Goal: Task Accomplishment & Management: Use online tool/utility

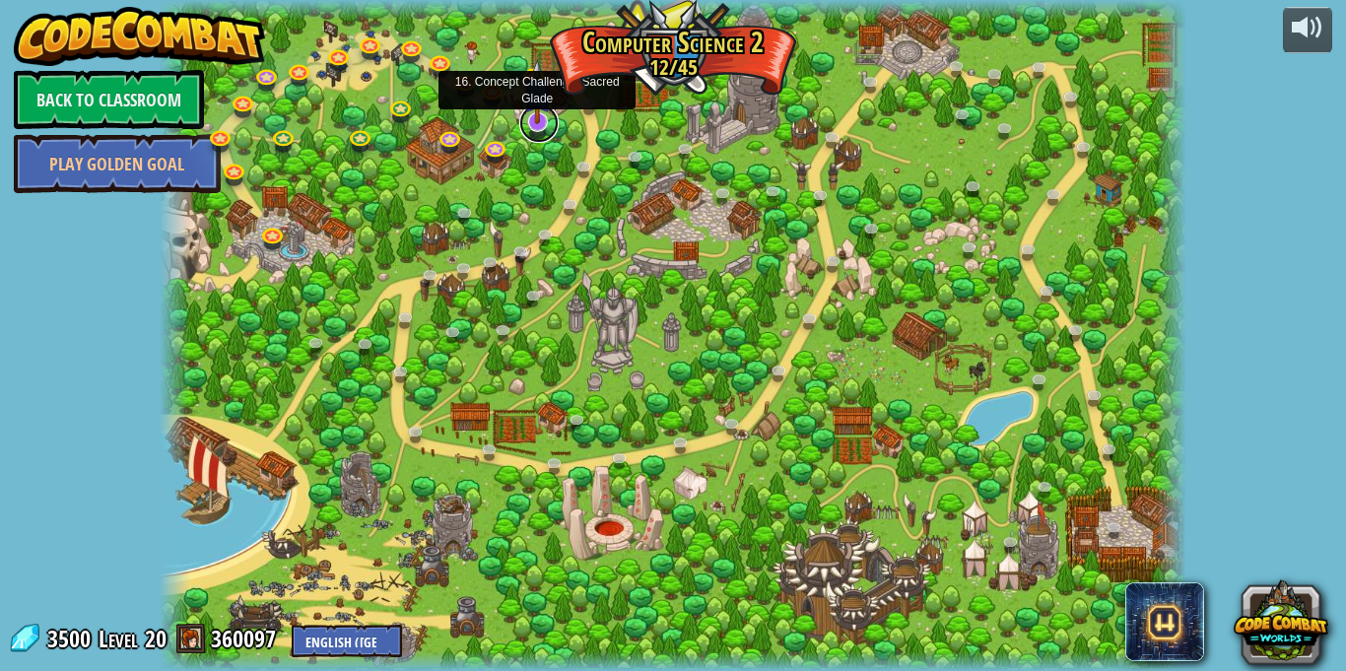
click at [538, 126] on link at bounding box center [538, 122] width 39 height 39
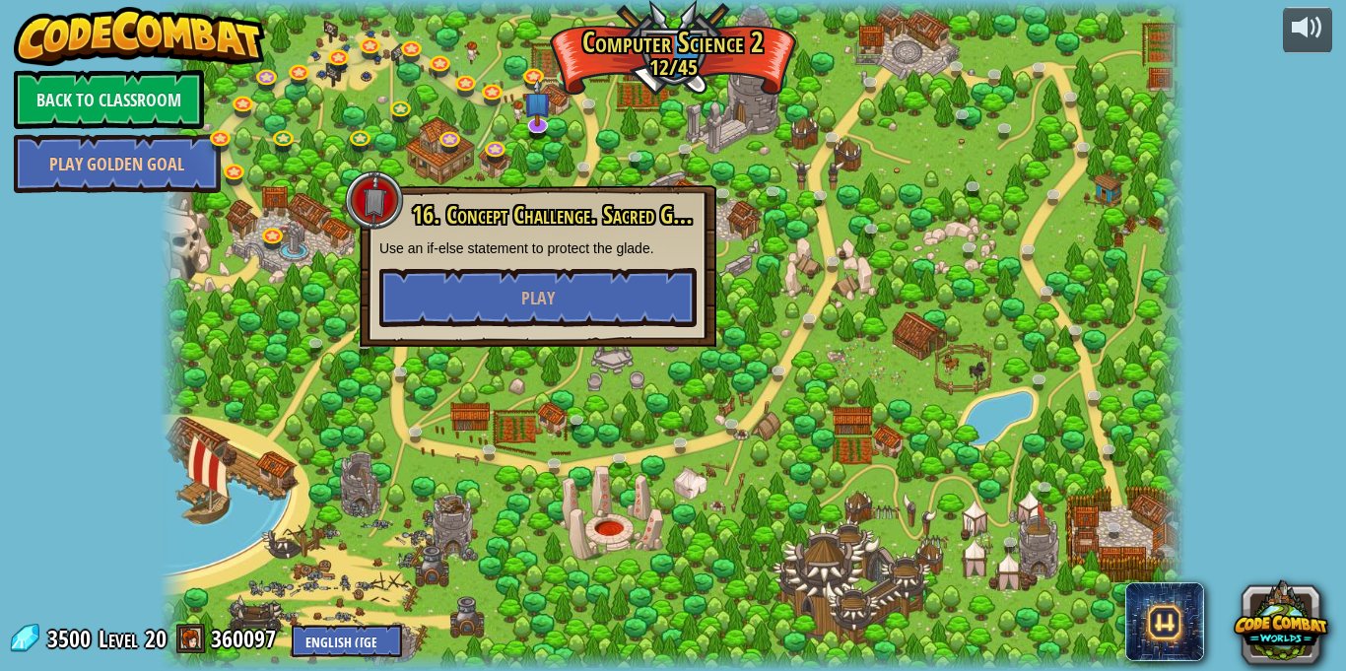
click at [335, 308] on div at bounding box center [673, 335] width 1027 height 671
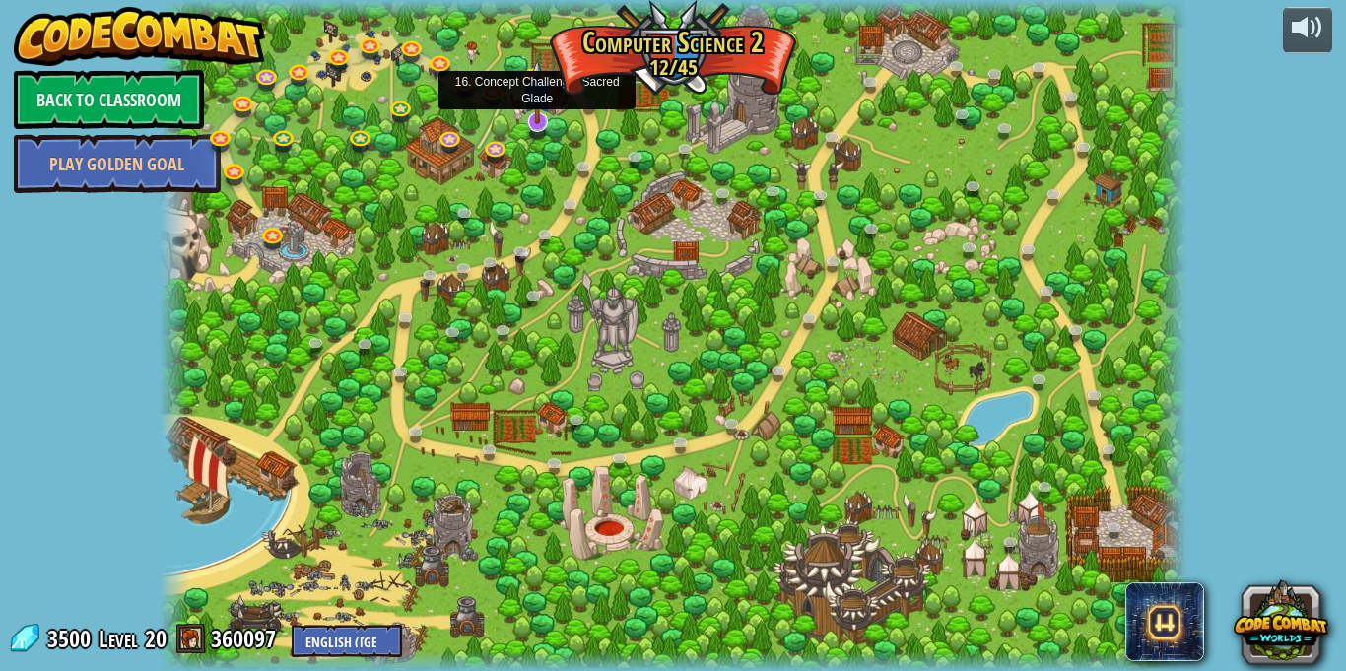
click at [536, 120] on img at bounding box center [537, 91] width 29 height 65
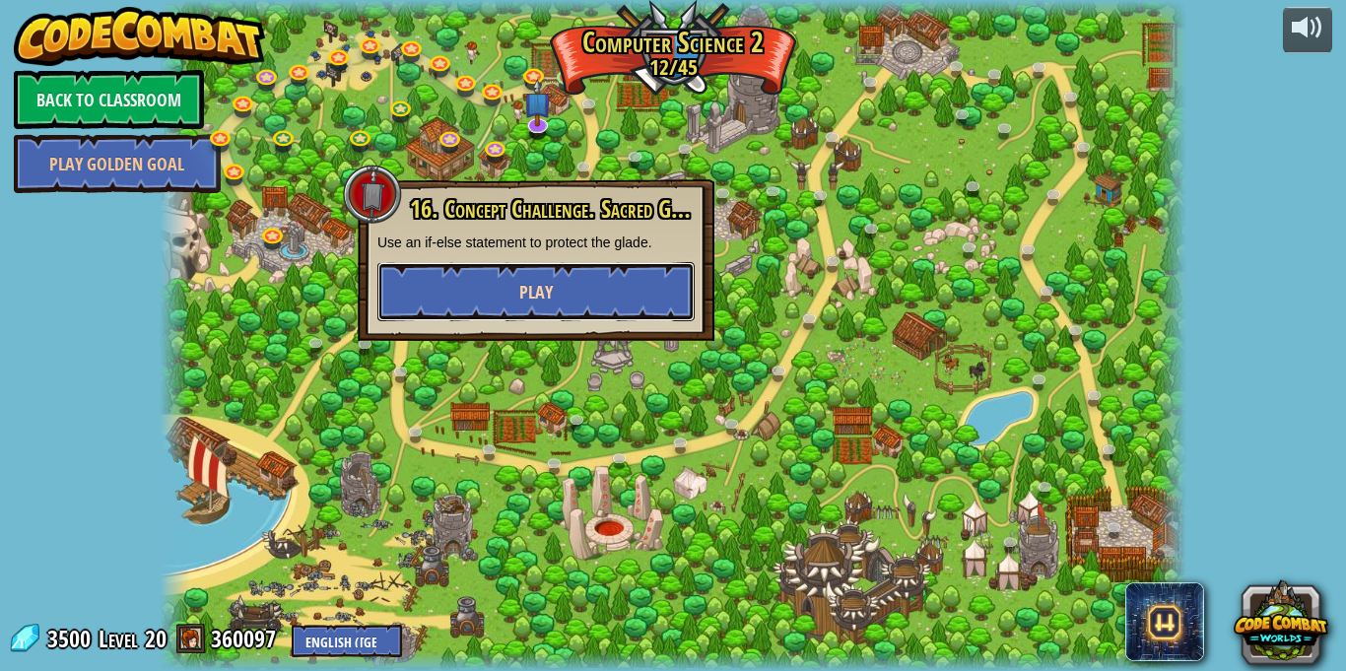
click at [546, 303] on span "Play" at bounding box center [536, 292] width 34 height 25
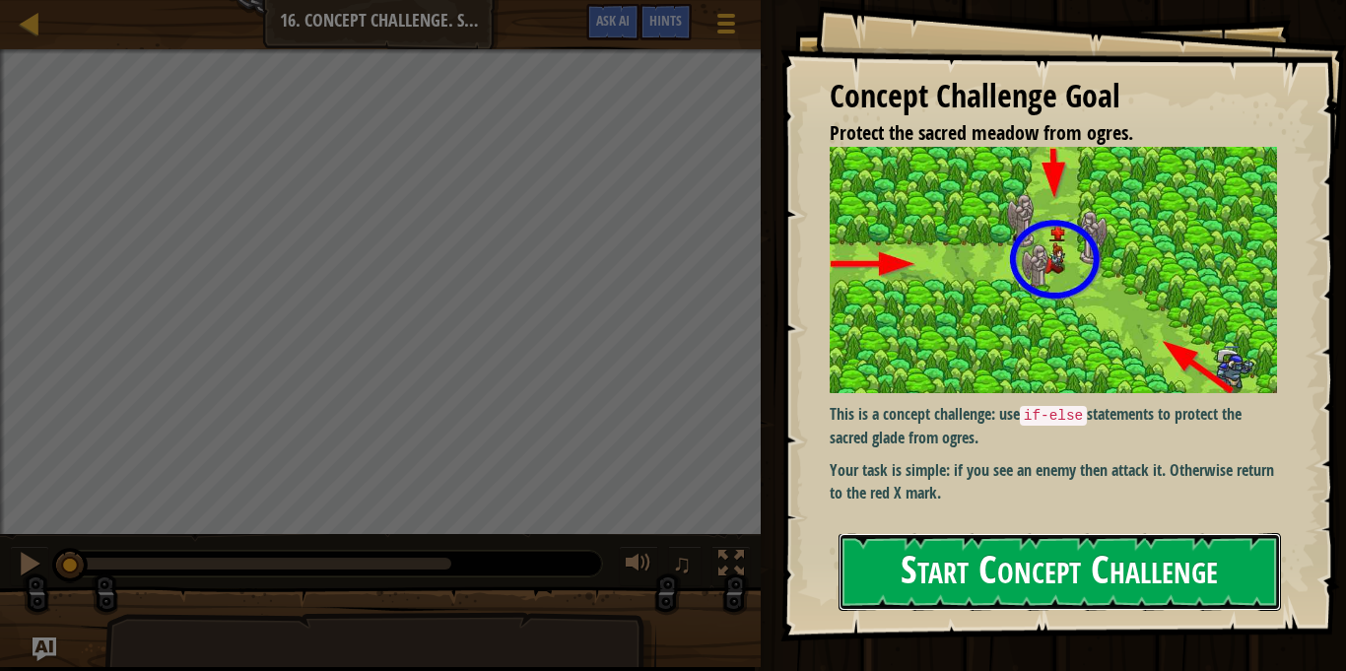
click at [1230, 569] on button "Start Concept Challenge" at bounding box center [1060, 572] width 442 height 78
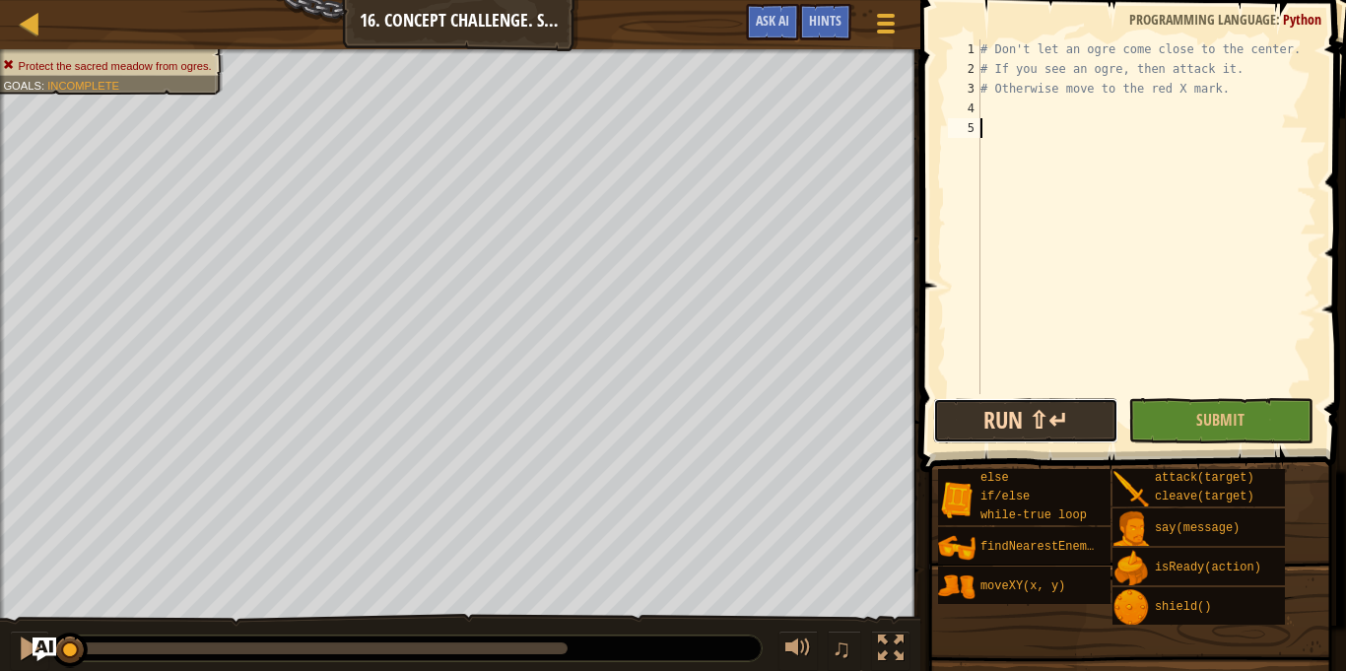
click at [1038, 436] on button "Run ⇧↵" at bounding box center [1025, 420] width 185 height 45
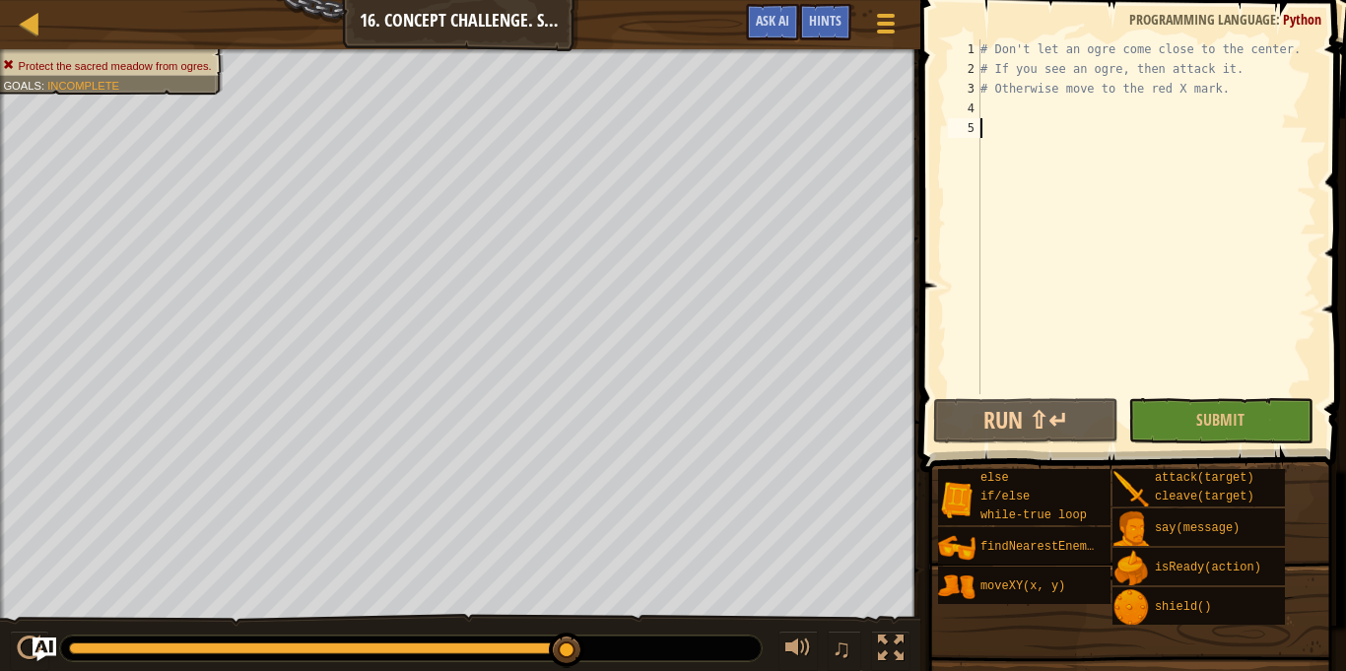
drag, startPoint x: 563, startPoint y: 647, endPoint x: 603, endPoint y: 653, distance: 40.8
click at [603, 653] on div at bounding box center [411, 649] width 702 height 26
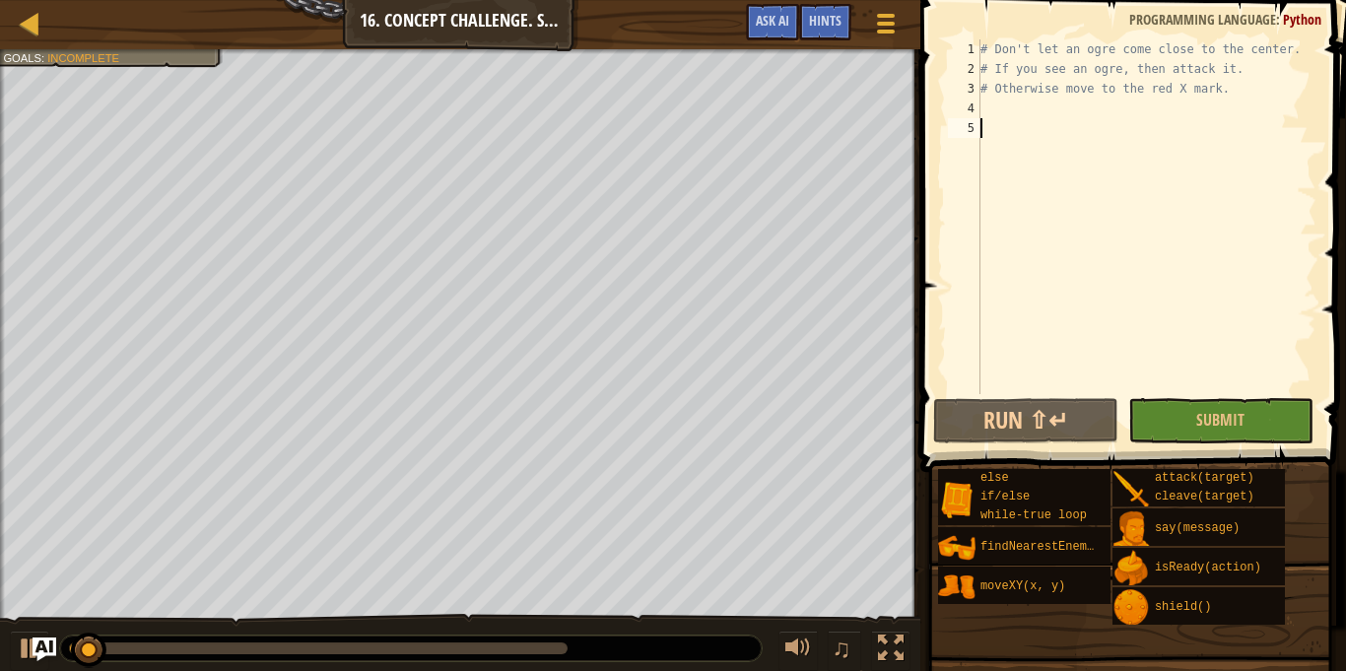
click at [568, 642] on div at bounding box center [411, 649] width 702 height 26
click at [559, 648] on div at bounding box center [318, 648] width 499 height 12
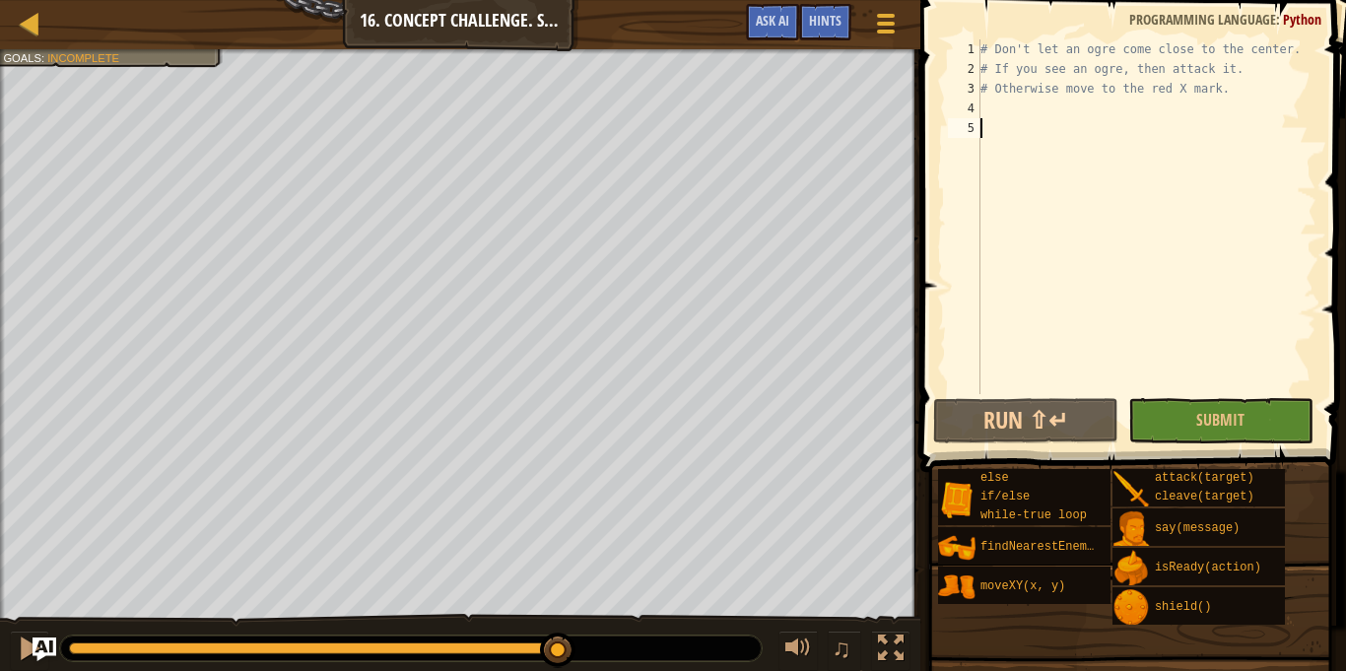
click at [386, 628] on div "♫" at bounding box center [460, 643] width 920 height 59
click at [531, 640] on div at bounding box center [411, 649] width 702 height 26
click at [519, 648] on div at bounding box center [314, 648] width 490 height 12
click at [962, 399] on button "Run ⇧↵" at bounding box center [1025, 420] width 185 height 45
drag, startPoint x: 128, startPoint y: 643, endPoint x: 451, endPoint y: 624, distance: 323.8
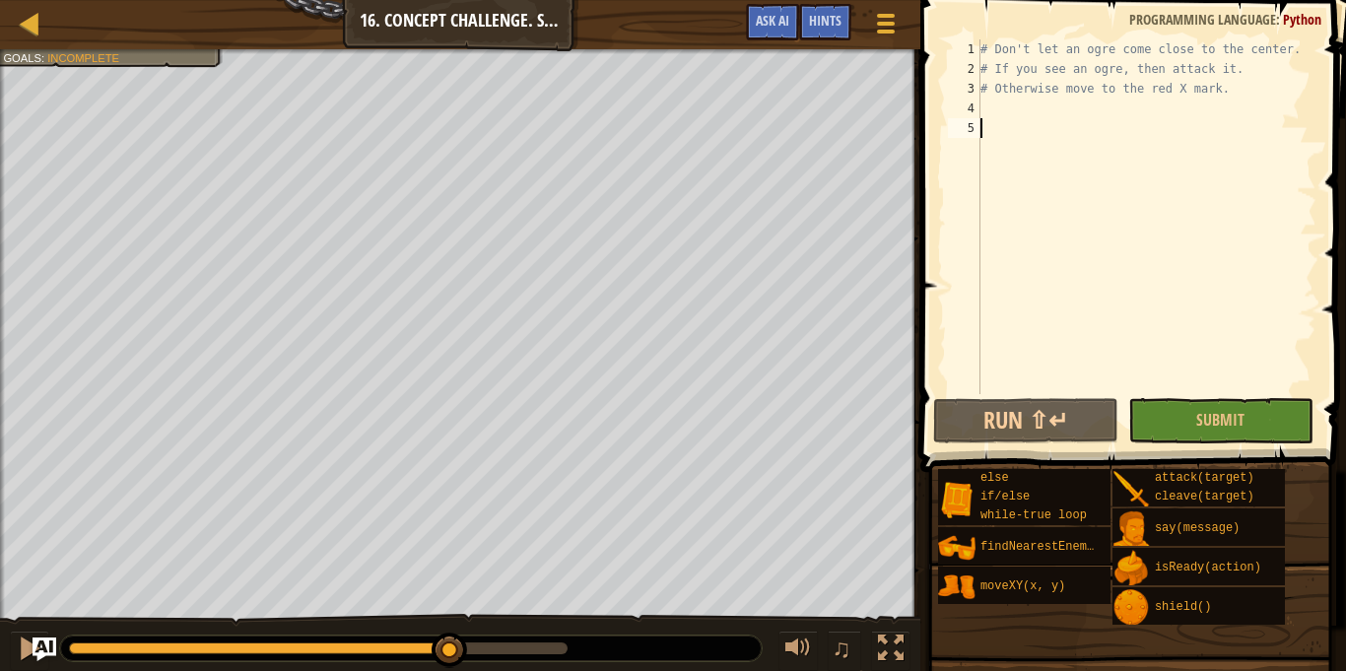
click at [451, 624] on div "♫" at bounding box center [460, 643] width 920 height 59
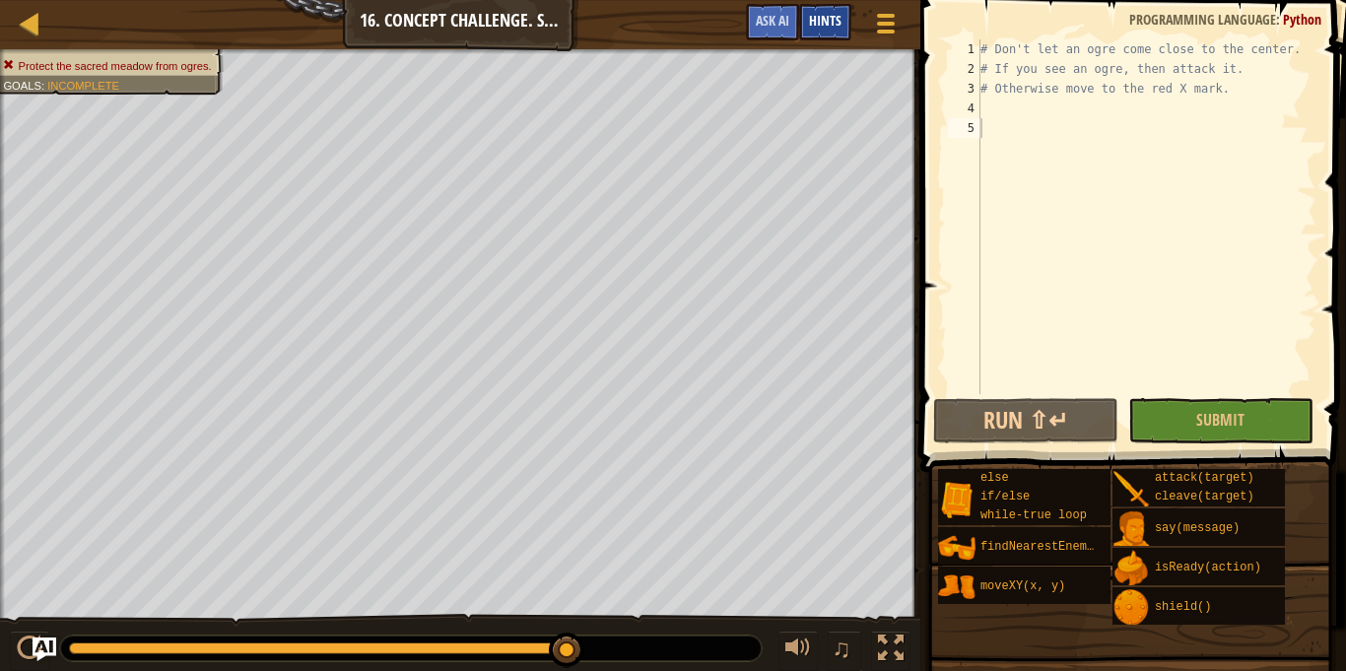
click at [831, 24] on span "Hints" at bounding box center [825, 20] width 33 height 19
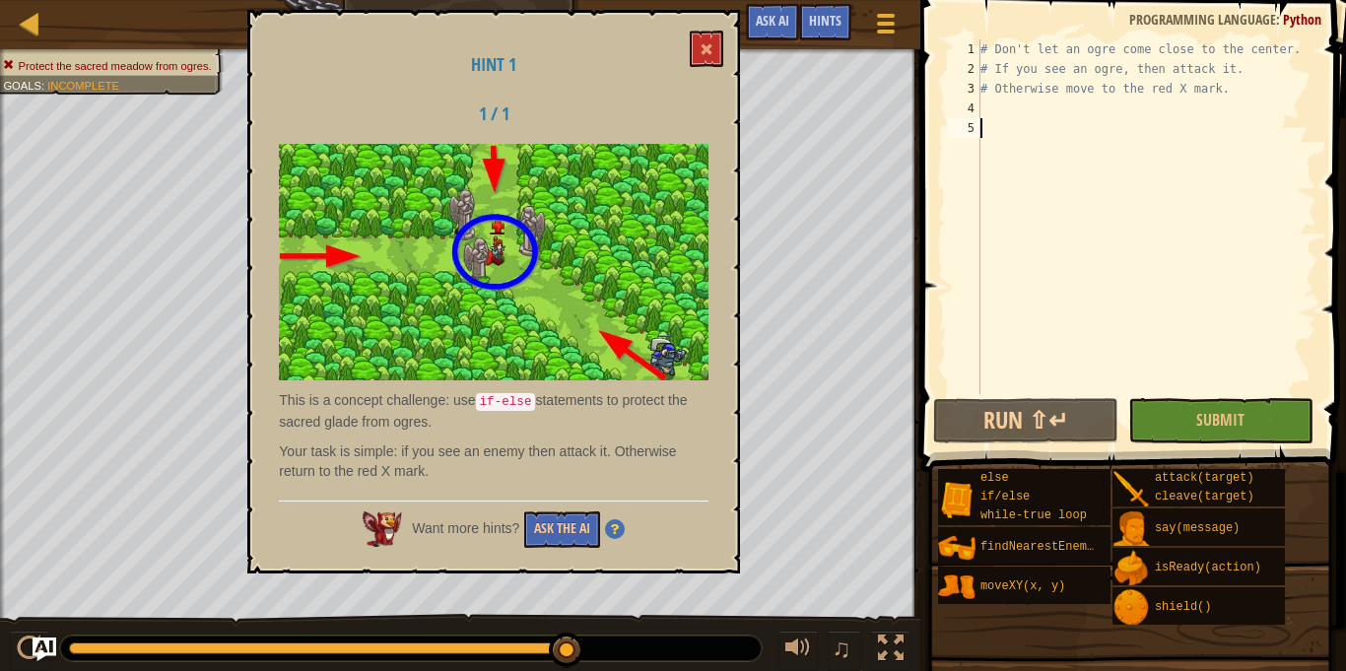
click at [997, 106] on div "# Don't let an ogre come close to the center. # If you see an ogre, then attack…" at bounding box center [1146, 236] width 340 height 394
click at [616, 529] on img at bounding box center [615, 529] width 20 height 20
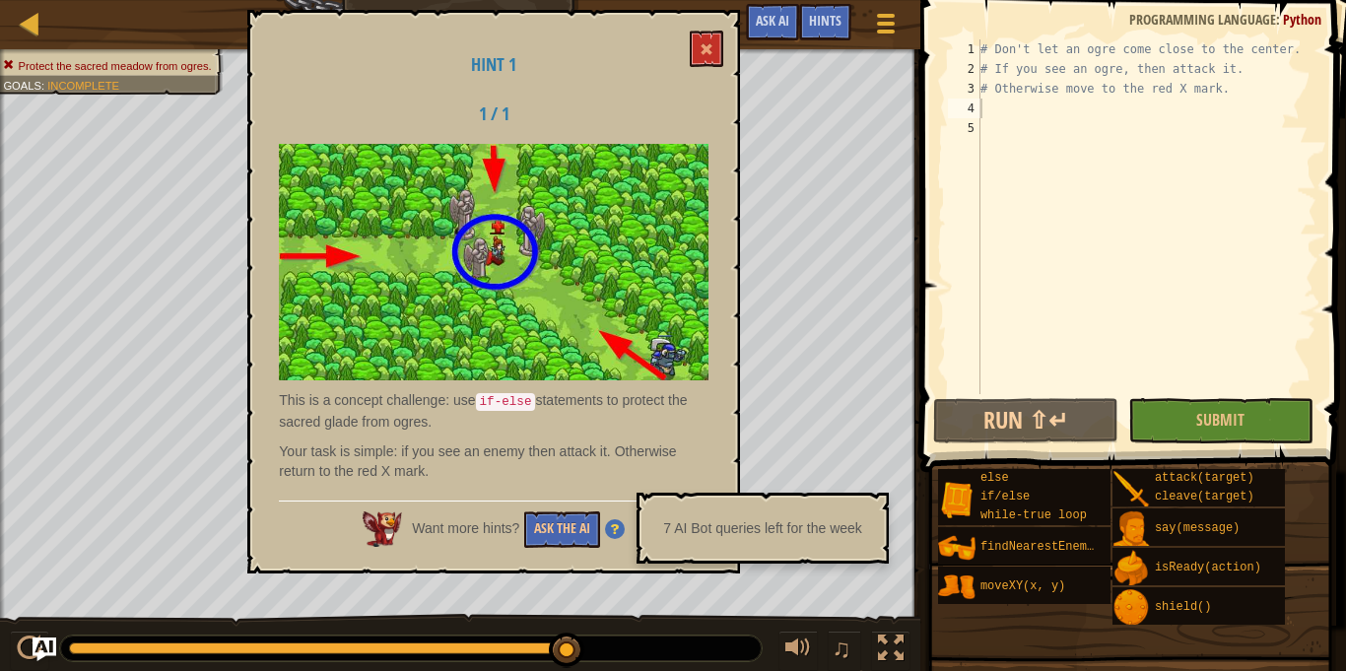
click at [616, 529] on img at bounding box center [615, 529] width 20 height 20
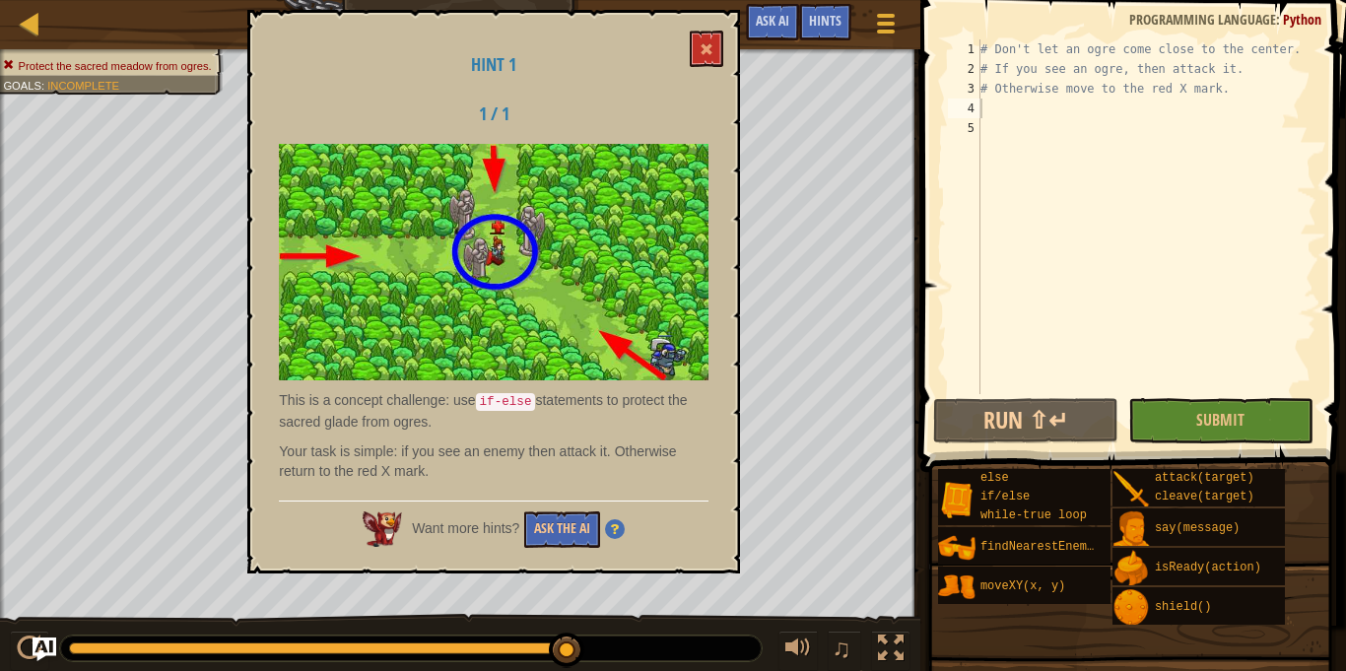
drag, startPoint x: 485, startPoint y: 394, endPoint x: 534, endPoint y: 401, distance: 49.7
click at [534, 401] on code "if-else" at bounding box center [506, 402] width 60 height 18
click at [986, 103] on div "# Don't let an ogre come close to the center. # If you see an ogre, then attack…" at bounding box center [1146, 236] width 340 height 394
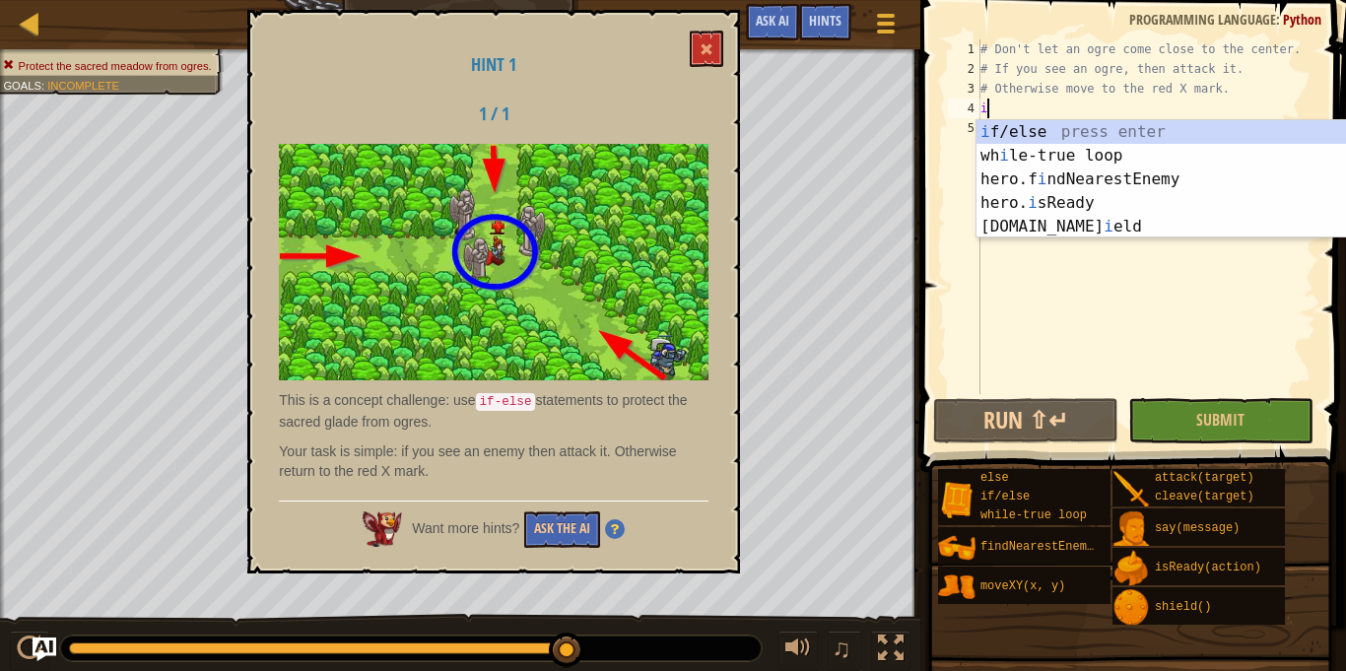
scroll to position [9, 0]
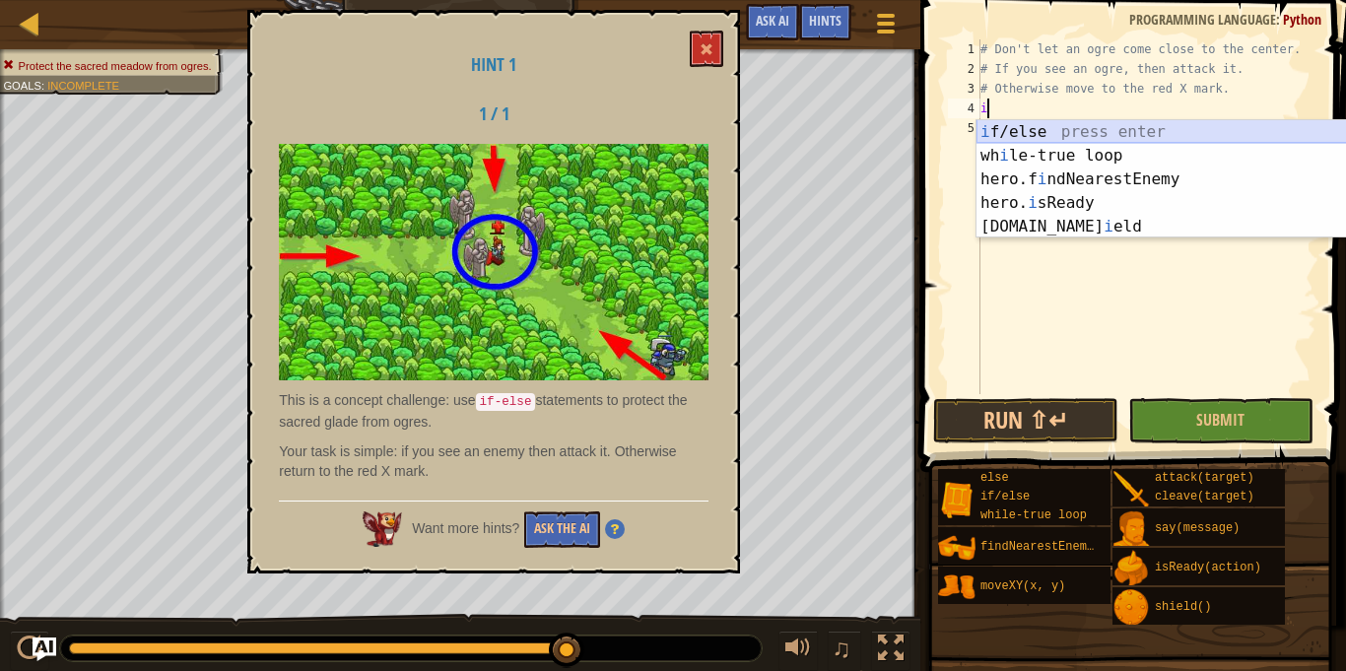
click at [1022, 128] on div "i f/else press enter wh i le-true loop press enter hero.f i ndNearestEnemy pres…" at bounding box center [1162, 203] width 372 height 166
type textarea "if enemy:"
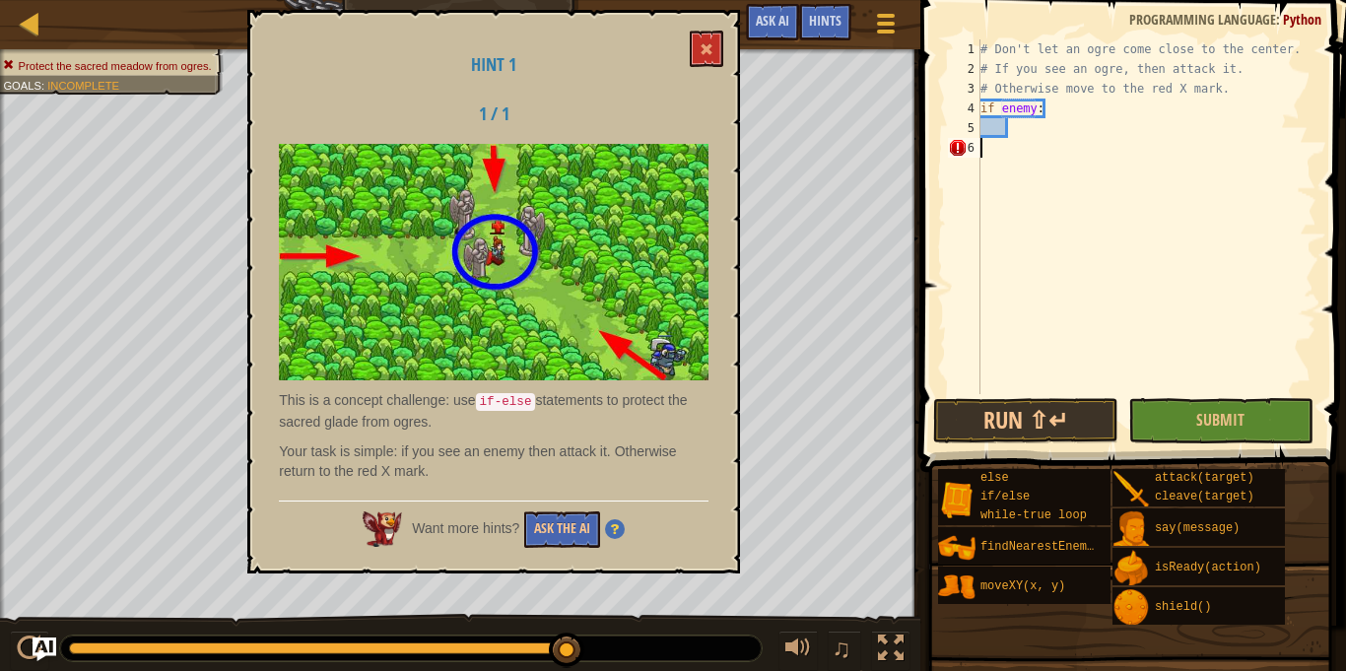
click at [1015, 154] on div "# Don't let an ogre come close to the center. # If you see an ogre, then attack…" at bounding box center [1146, 236] width 340 height 394
click at [1020, 178] on div "# Don't let an ogre come close to the center. # If you see an ogre, then attack…" at bounding box center [1146, 236] width 340 height 394
click at [1020, 132] on div "# Don't let an ogre come close to the center. # If you see an ogre, then attack…" at bounding box center [1146, 236] width 340 height 394
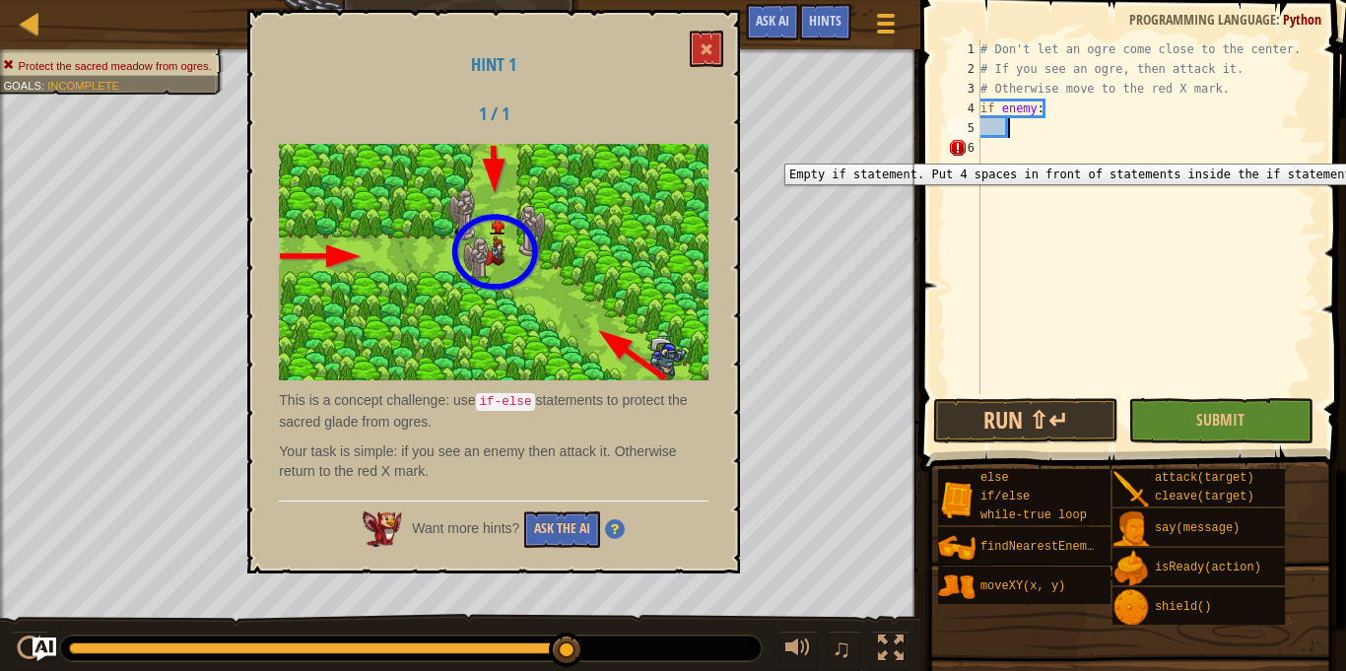
click at [955, 149] on div "6" at bounding box center [964, 148] width 33 height 20
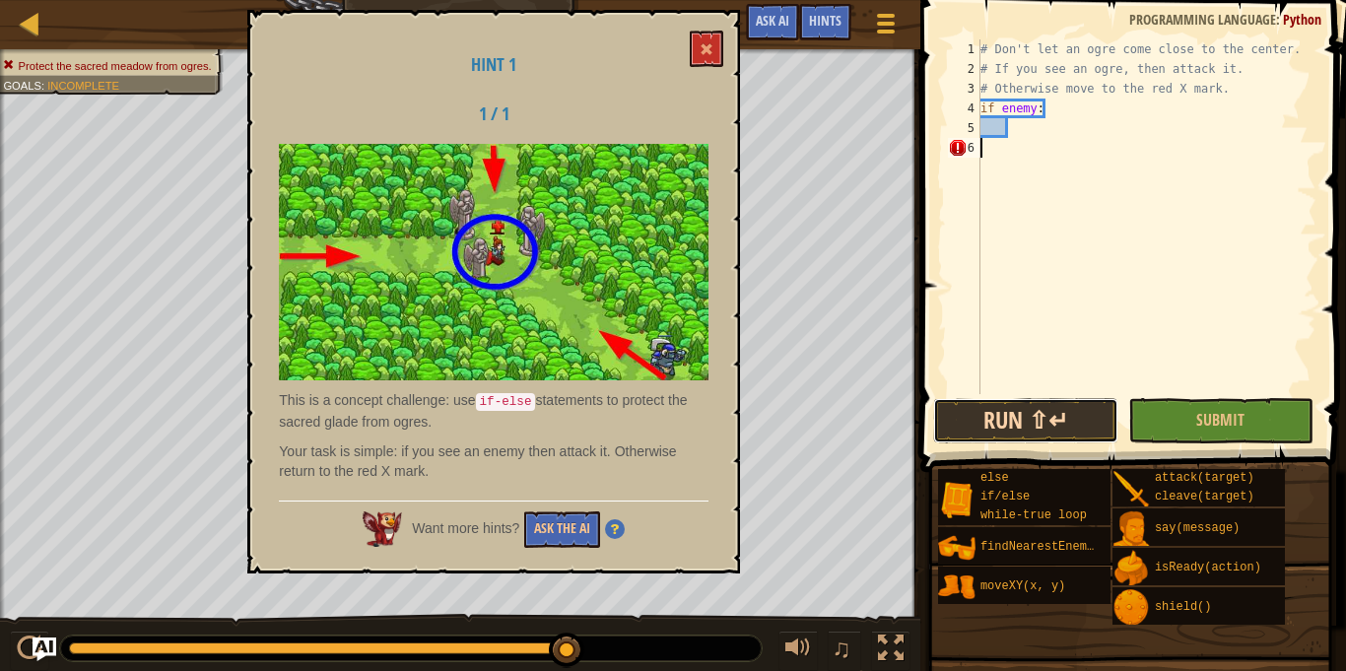
click at [1032, 422] on button "Run ⇧↵" at bounding box center [1025, 420] width 185 height 45
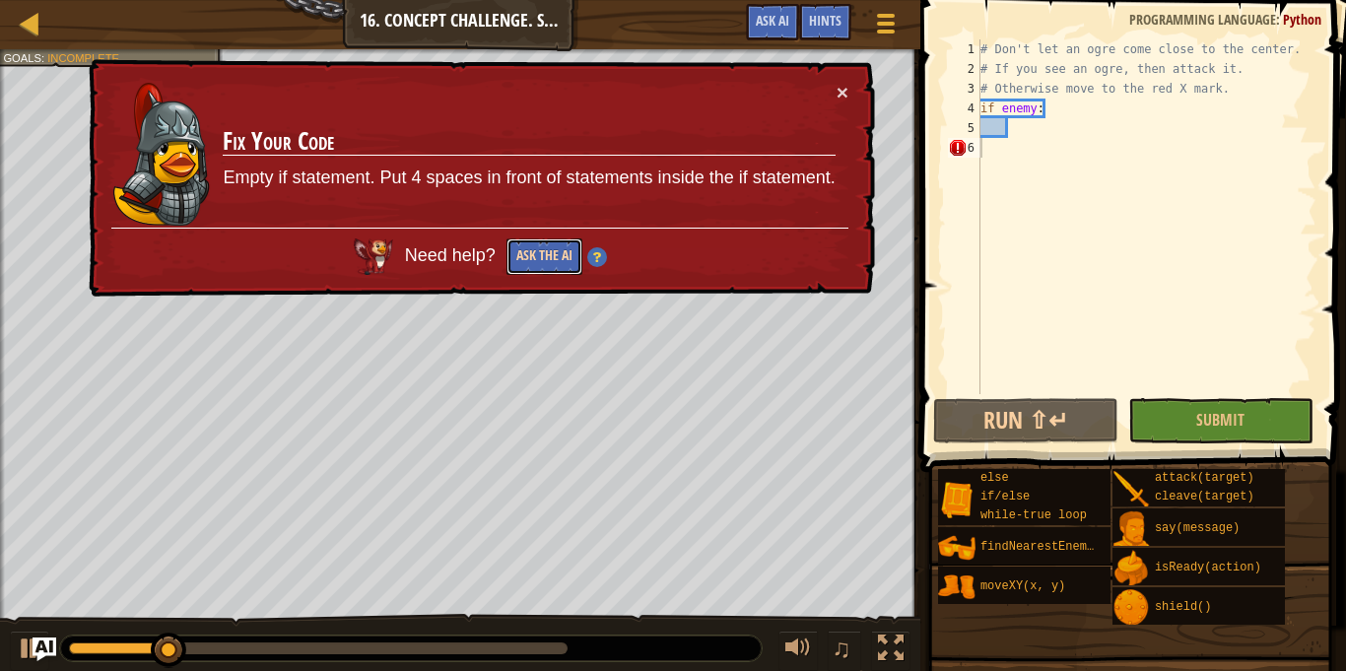
click at [519, 266] on button "Ask the AI" at bounding box center [544, 256] width 76 height 36
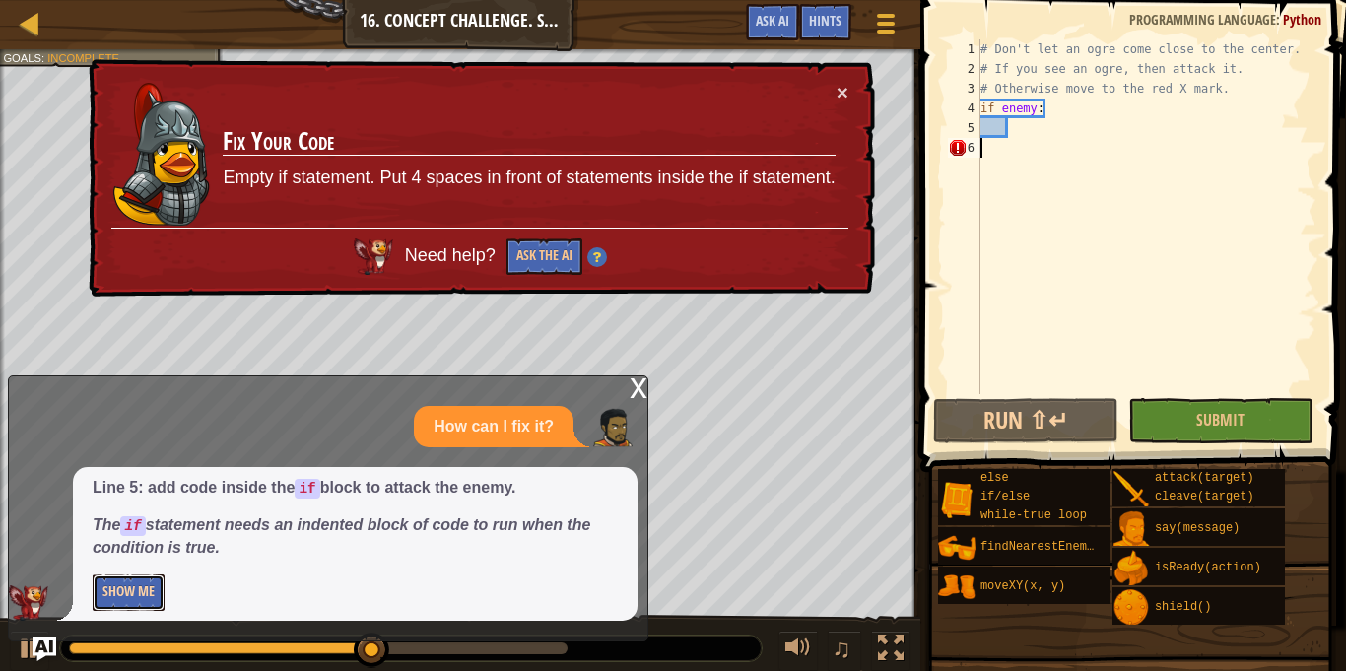
click at [150, 580] on button "Show Me" at bounding box center [129, 592] width 72 height 36
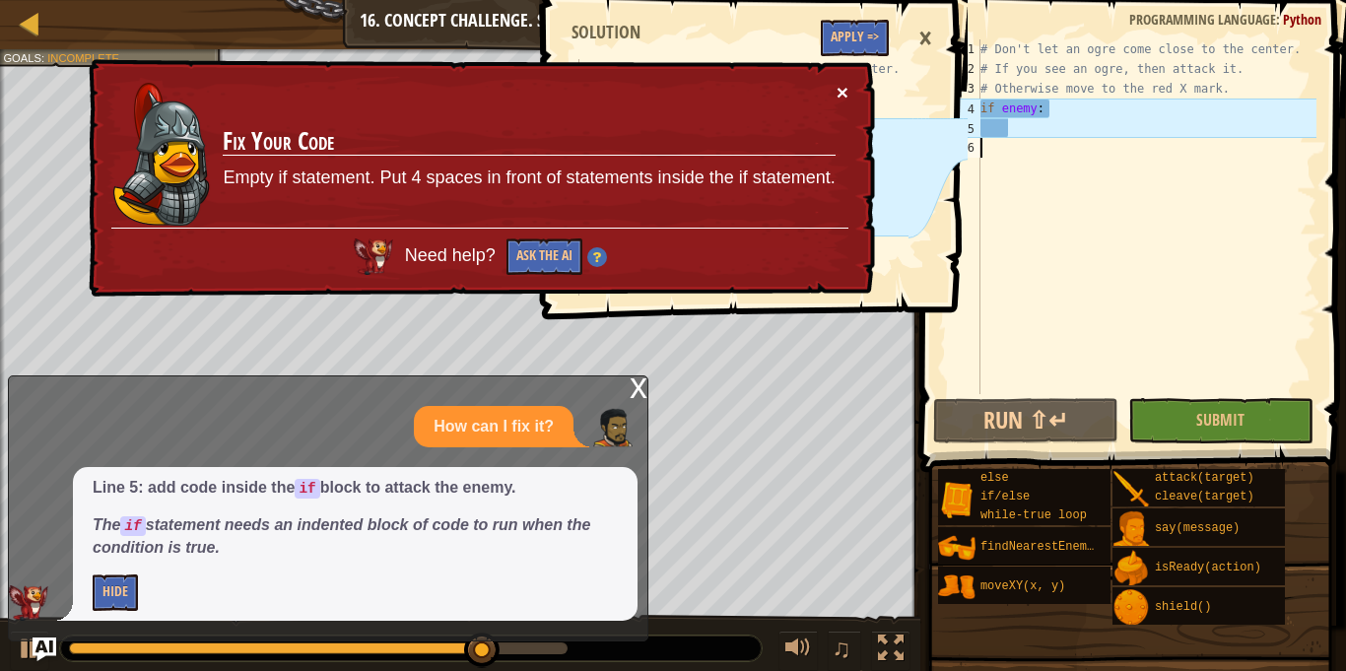
click at [847, 100] on button "×" at bounding box center [843, 92] width 12 height 21
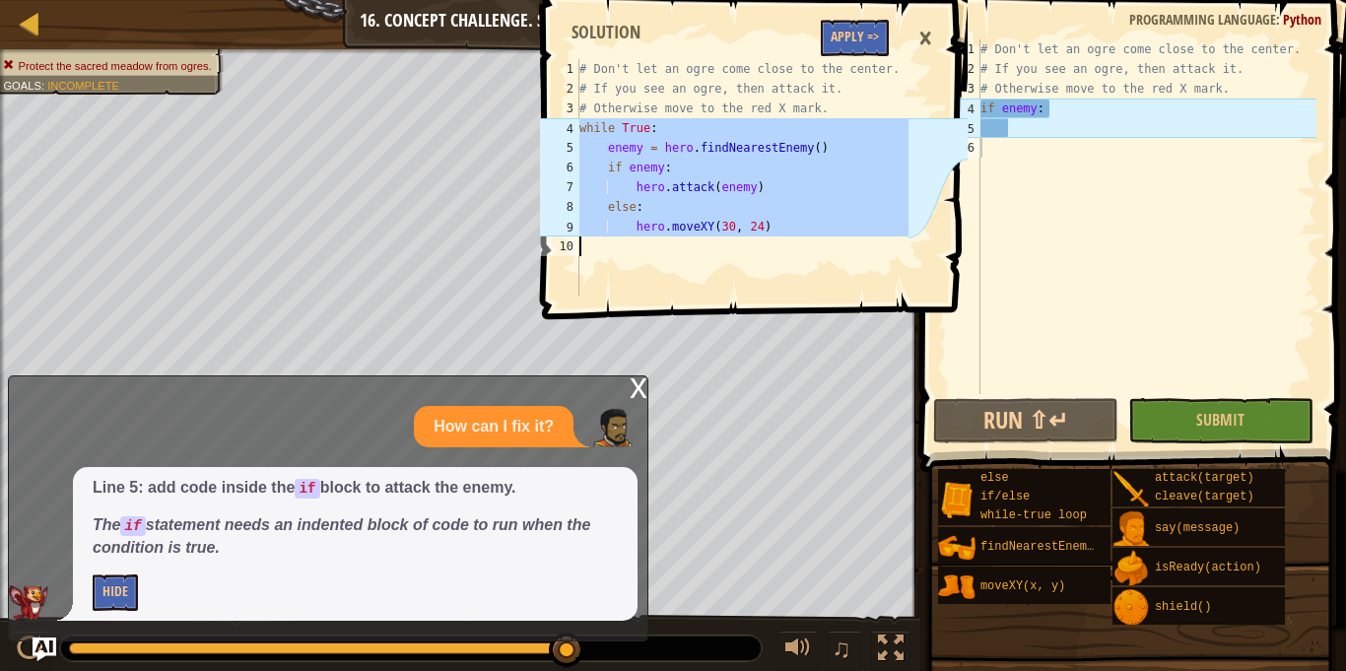
drag, startPoint x: 580, startPoint y: 125, endPoint x: 763, endPoint y: 240, distance: 215.7
click at [763, 240] on div "# Don't let an ogre come close to the center. # If you see an ogre, then attack…" at bounding box center [741, 197] width 333 height 276
type textarea "hero.moveXY(30, 24)"
click at [1072, 101] on div "# Don't let an ogre come close to the center. # If you see an ogre, then attack…" at bounding box center [1146, 236] width 340 height 394
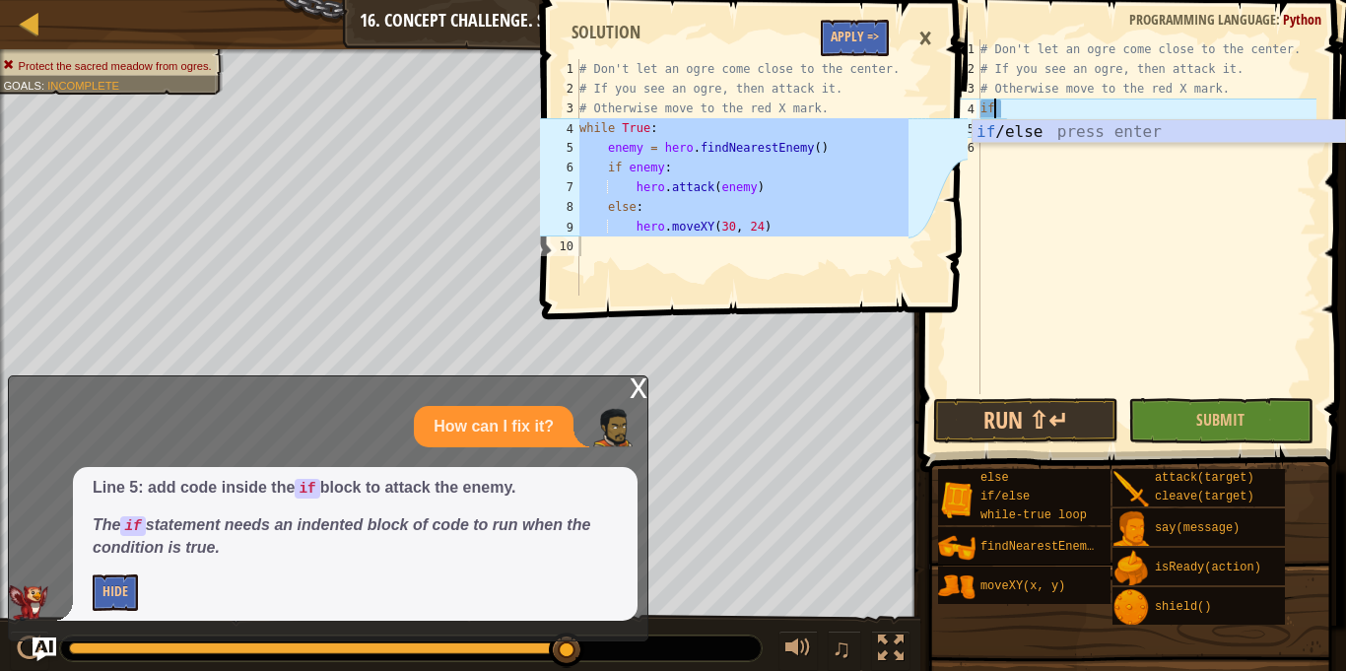
type textarea "i"
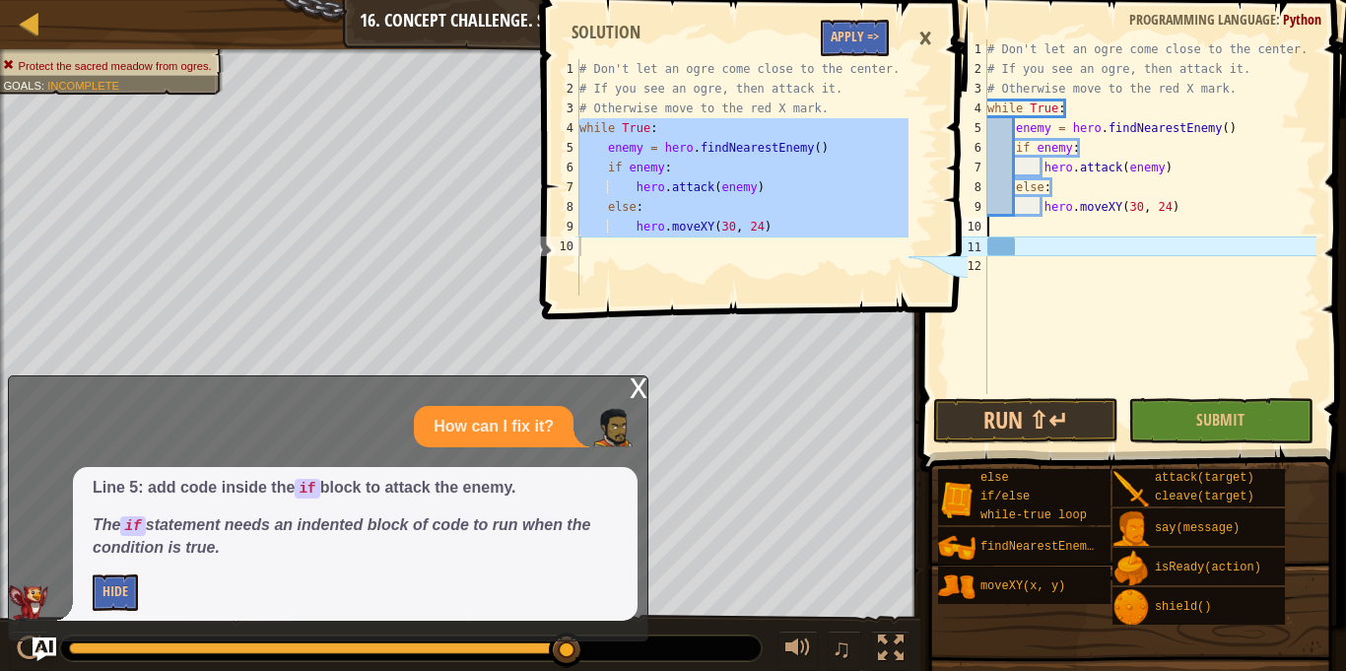
click at [1048, 341] on div "# Don't let an ogre come close to the center. # If you see an ogre, then attack…" at bounding box center [1149, 236] width 333 height 394
click at [1052, 271] on div "# Don't let an ogre come close to the center. # If you see an ogre, then attack…" at bounding box center [1149, 236] width 333 height 394
click at [1043, 245] on div "# Don't let an ogre come close to the center. # If you see an ogre, then attack…" at bounding box center [1149, 236] width 333 height 394
click at [834, 418] on div "hero.moveXY(30, 24) 1 2 3 4 5 6 7 8 9 10 # Don't let an ogre come close to the …" at bounding box center [752, 335] width 432 height 671
click at [926, 31] on div "×" at bounding box center [925, 38] width 34 height 45
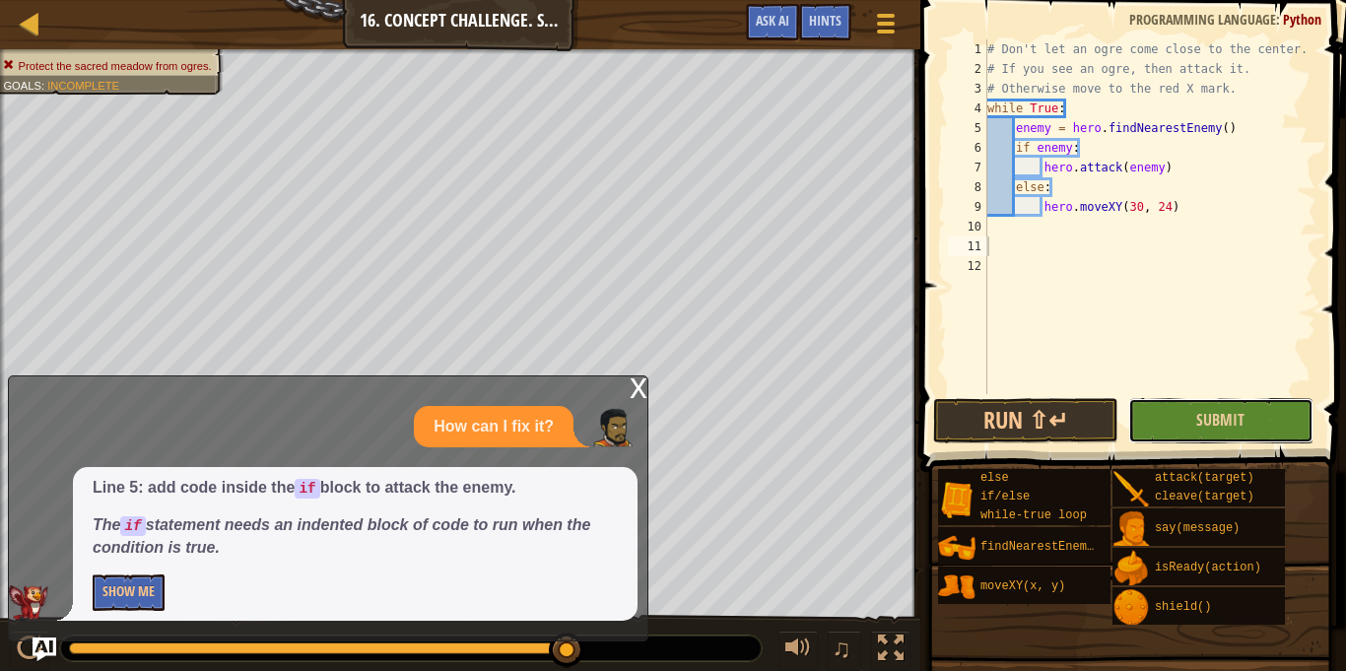
click at [1142, 407] on button "Submit" at bounding box center [1220, 420] width 185 height 45
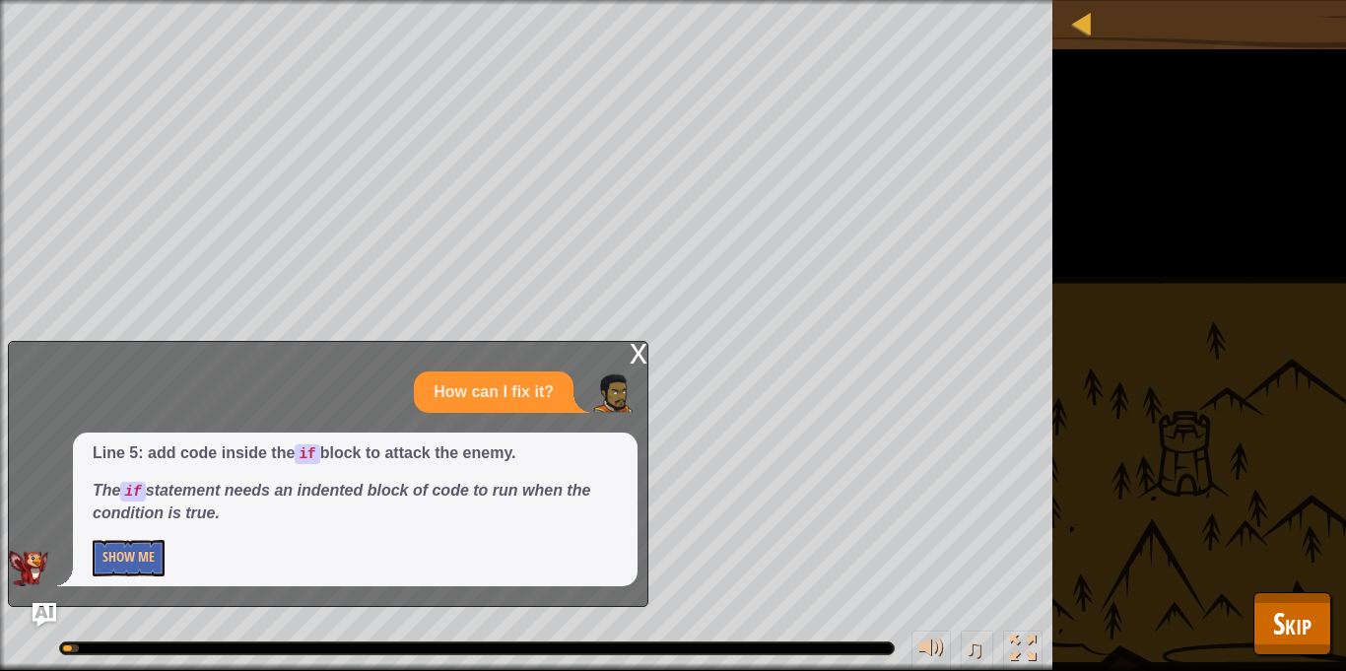
click at [633, 348] on div "x" at bounding box center [639, 352] width 18 height 20
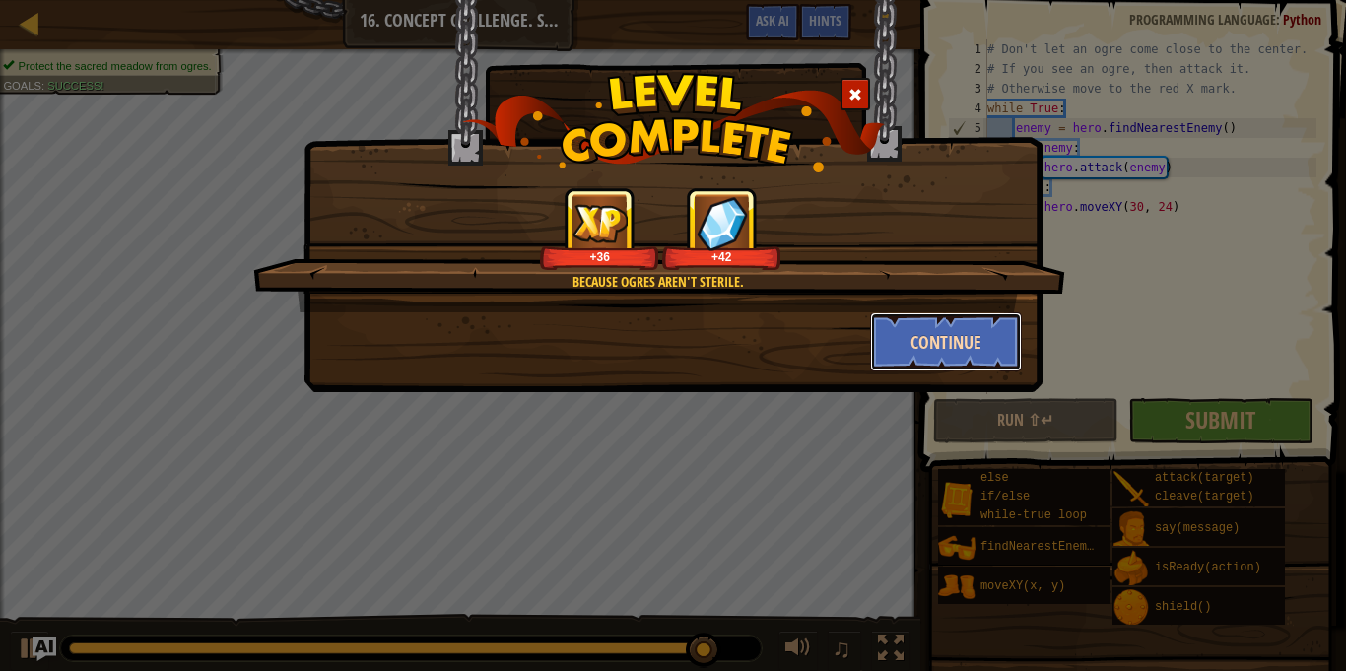
click at [938, 336] on button "Continue" at bounding box center [946, 341] width 153 height 59
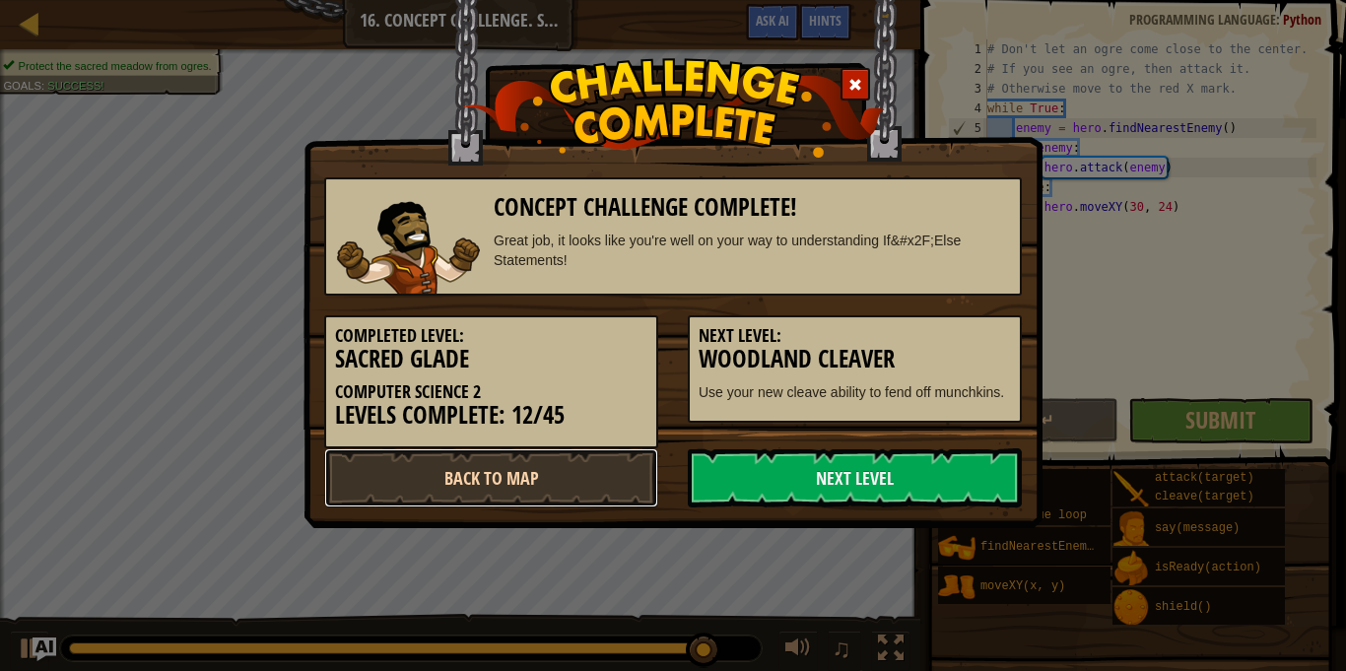
click at [522, 483] on link "Back to Map" at bounding box center [491, 477] width 334 height 59
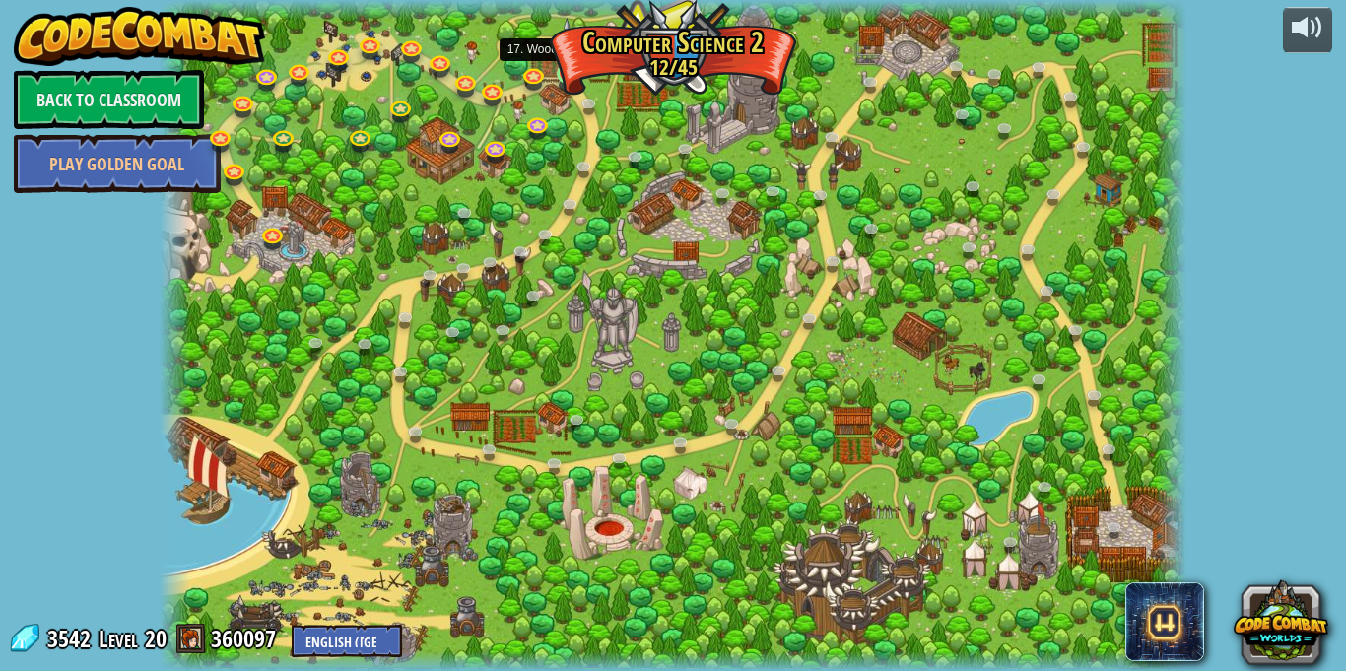
click at [571, 73] on img at bounding box center [567, 46] width 25 height 57
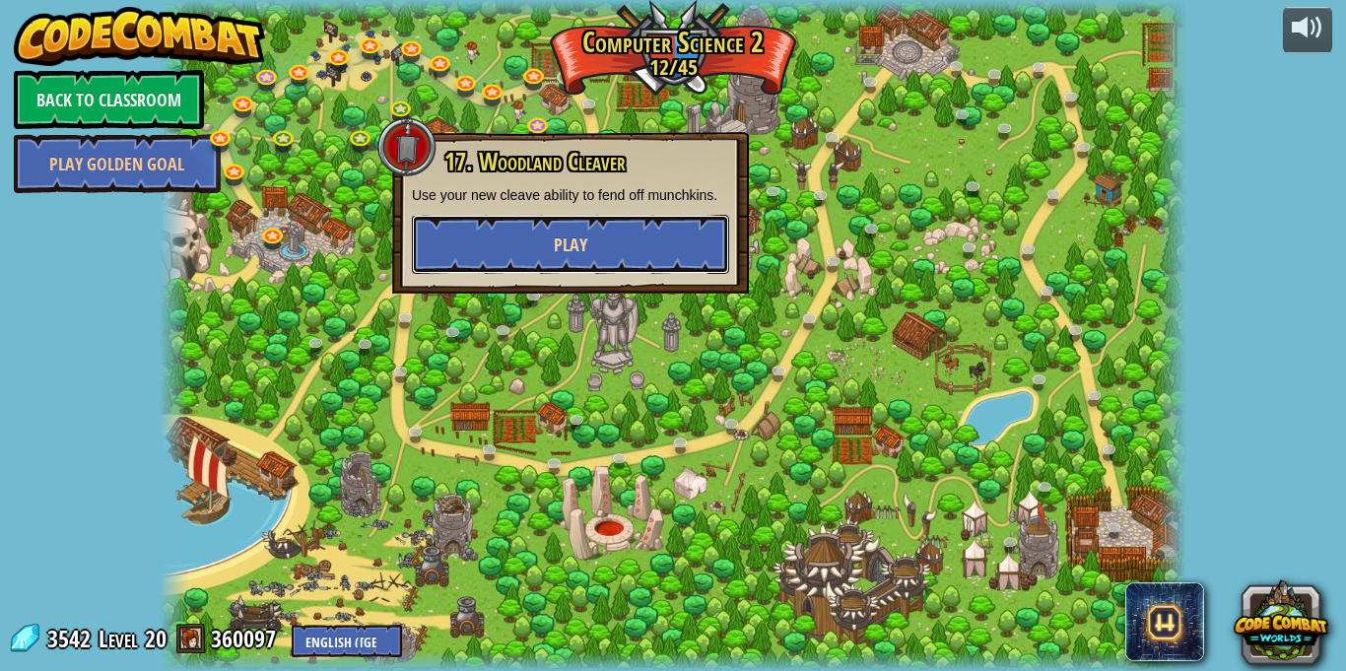
click at [600, 235] on button "Play" at bounding box center [570, 244] width 317 height 59
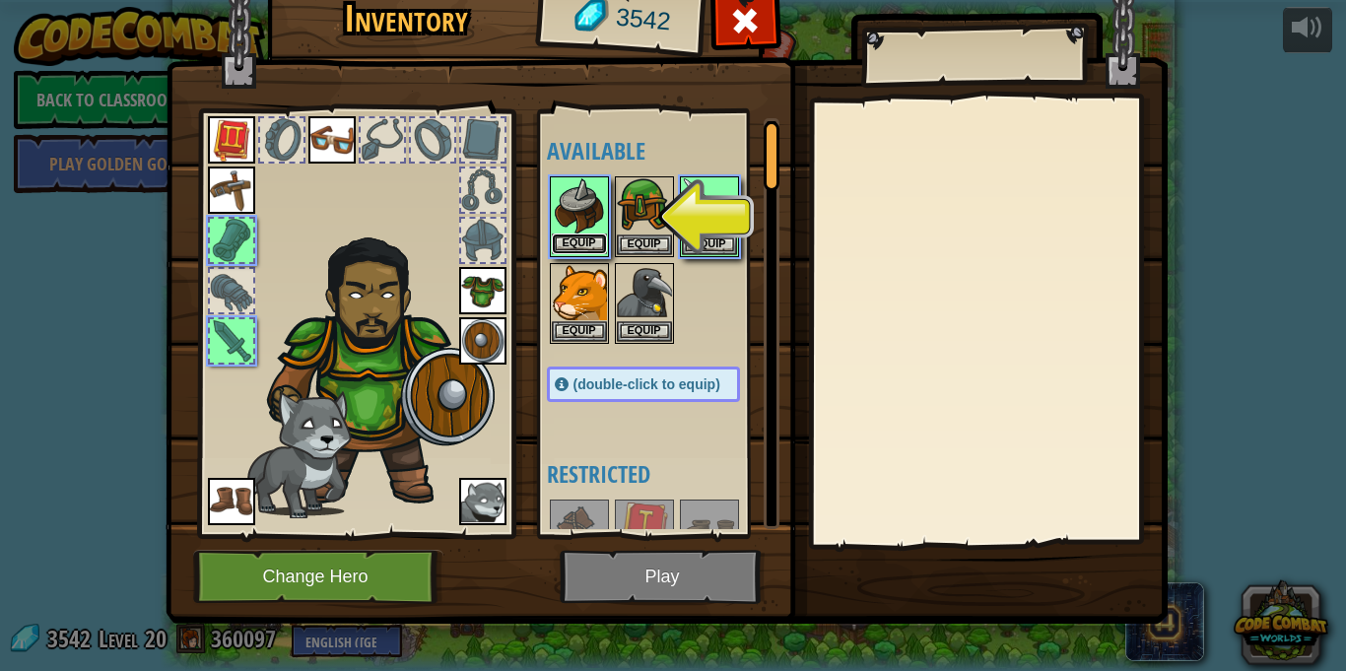
click at [585, 242] on button "Equip" at bounding box center [579, 244] width 55 height 21
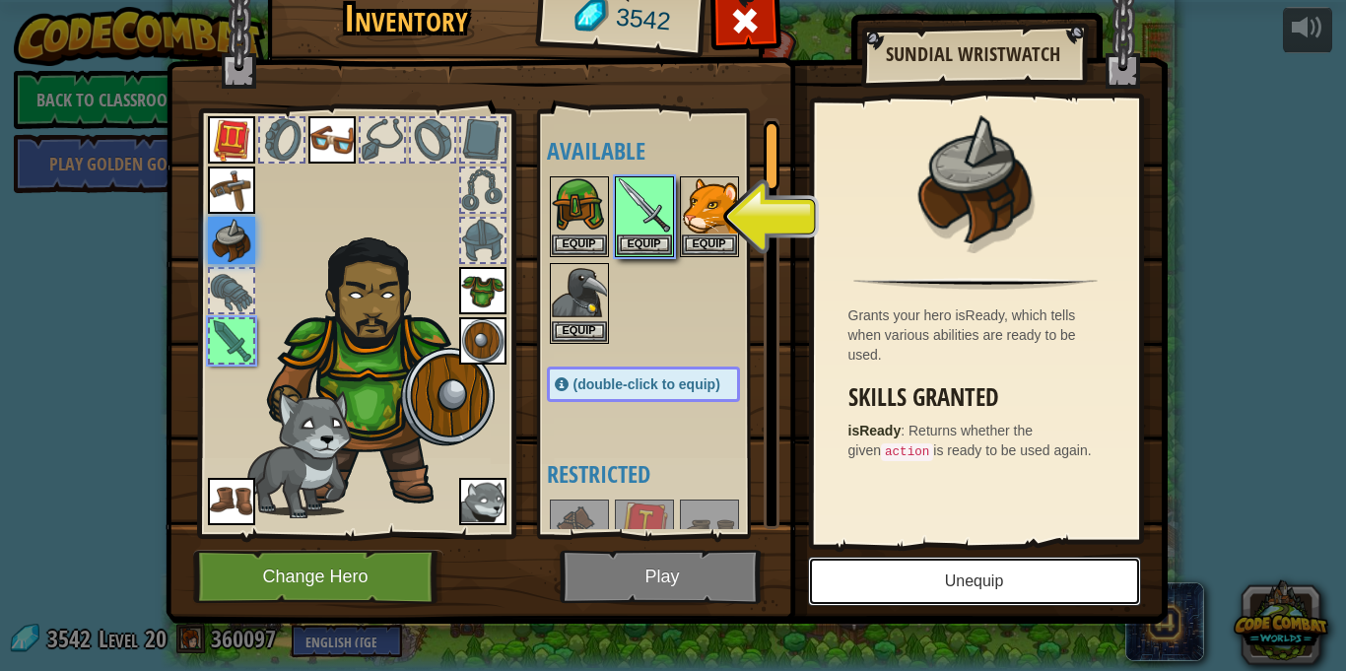
click at [910, 566] on button "Unequip" at bounding box center [974, 581] width 333 height 49
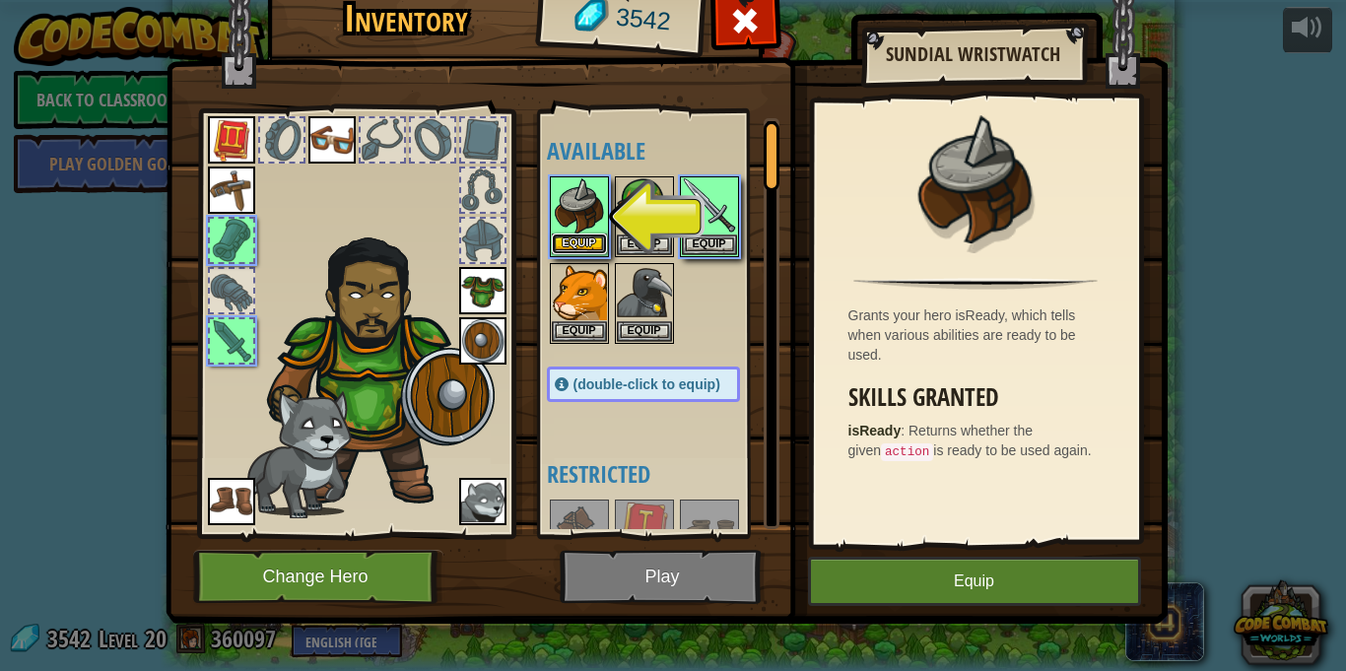
click at [570, 243] on button "Equip" at bounding box center [579, 244] width 55 height 21
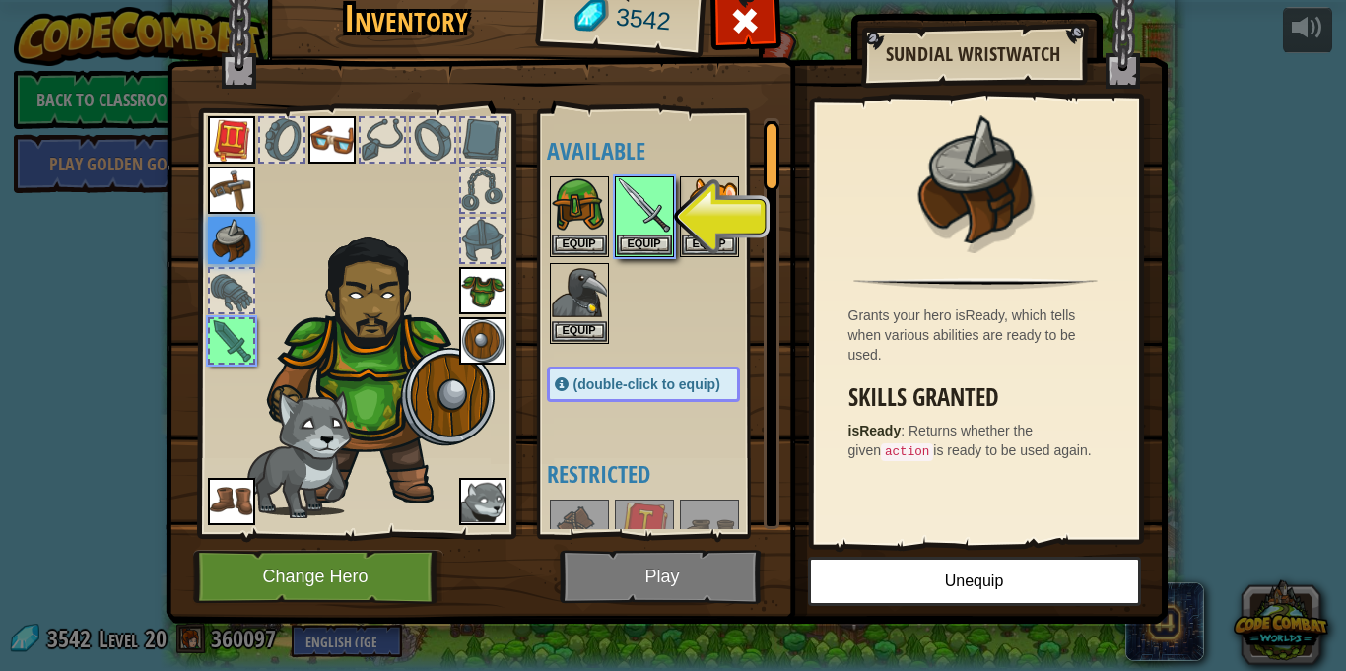
click at [220, 245] on img at bounding box center [231, 240] width 47 height 47
click at [656, 239] on button "Equip" at bounding box center [644, 244] width 55 height 21
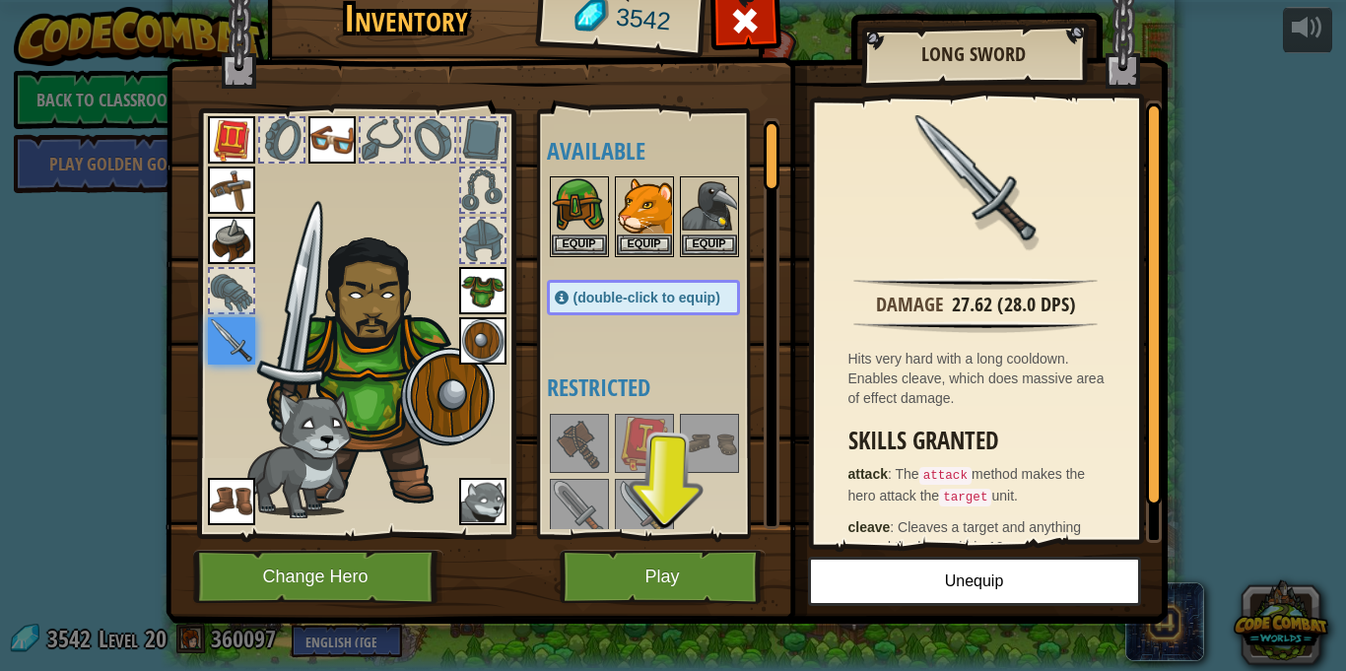
click at [660, 548] on img at bounding box center [667, 265] width 1002 height 715
click at [671, 571] on button "Play" at bounding box center [663, 577] width 206 height 54
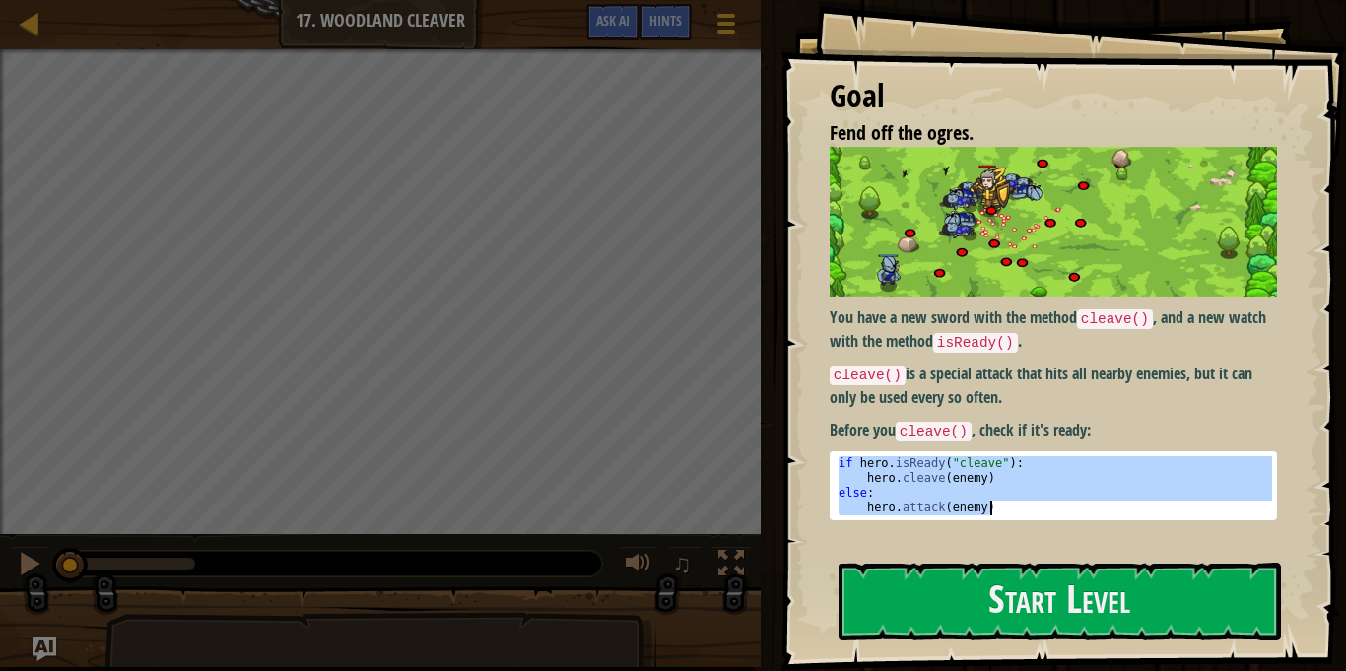
drag, startPoint x: 840, startPoint y: 459, endPoint x: 992, endPoint y: 521, distance: 164.9
click at [992, 521] on div "You have a new sword with the method cleave() , and a new watch with the method…" at bounding box center [1053, 345] width 447 height 396
type textarea "else: hero.attack(enemy)"
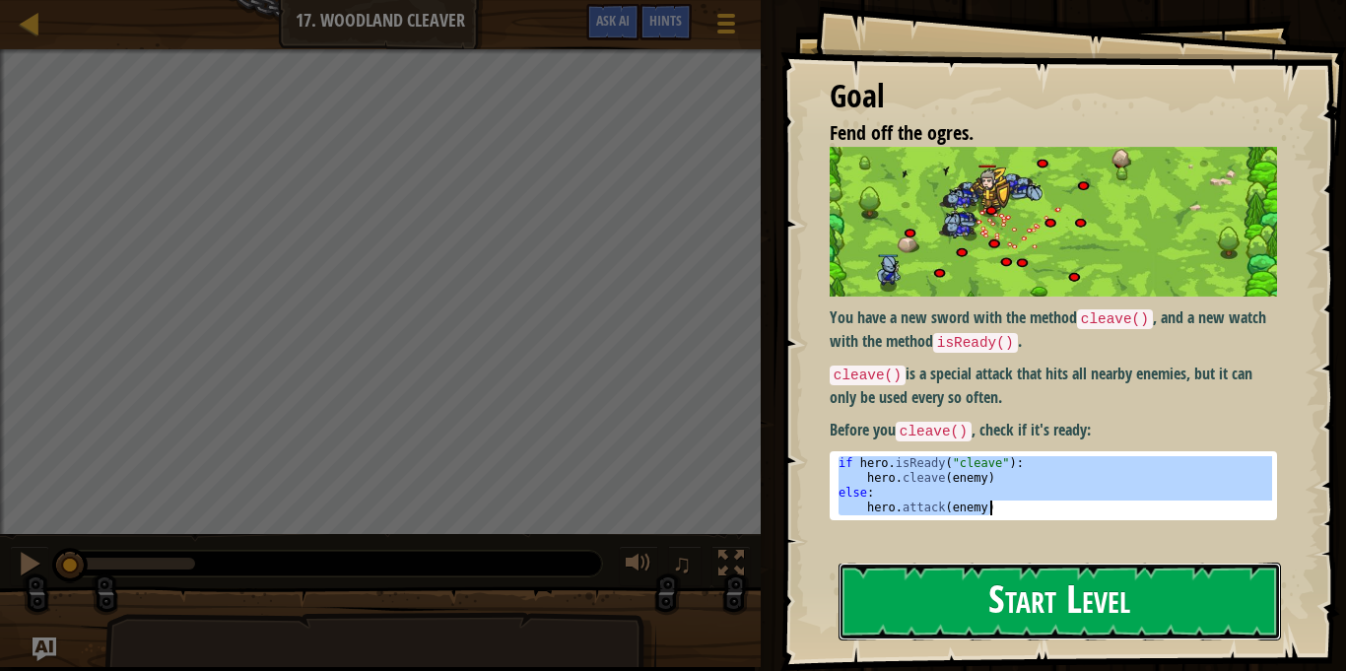
click at [1052, 596] on button "Start Level" at bounding box center [1060, 602] width 442 height 78
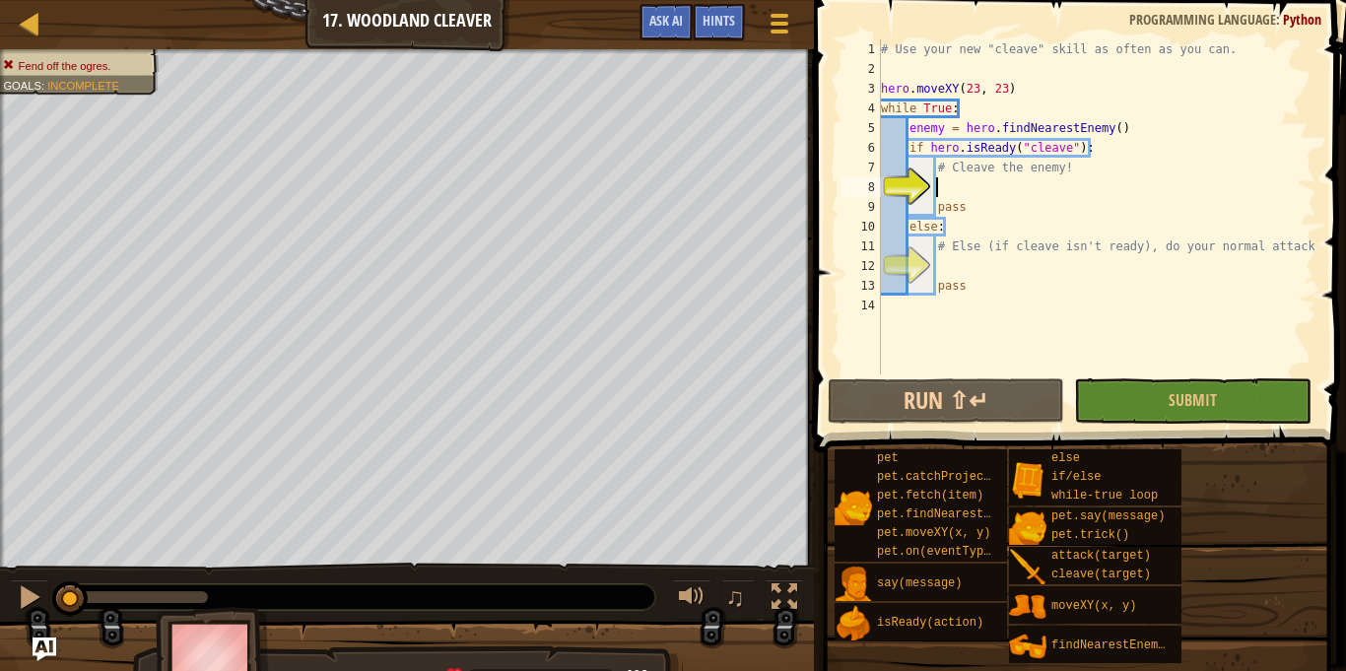
type textarea "hero.attack(enemy)"
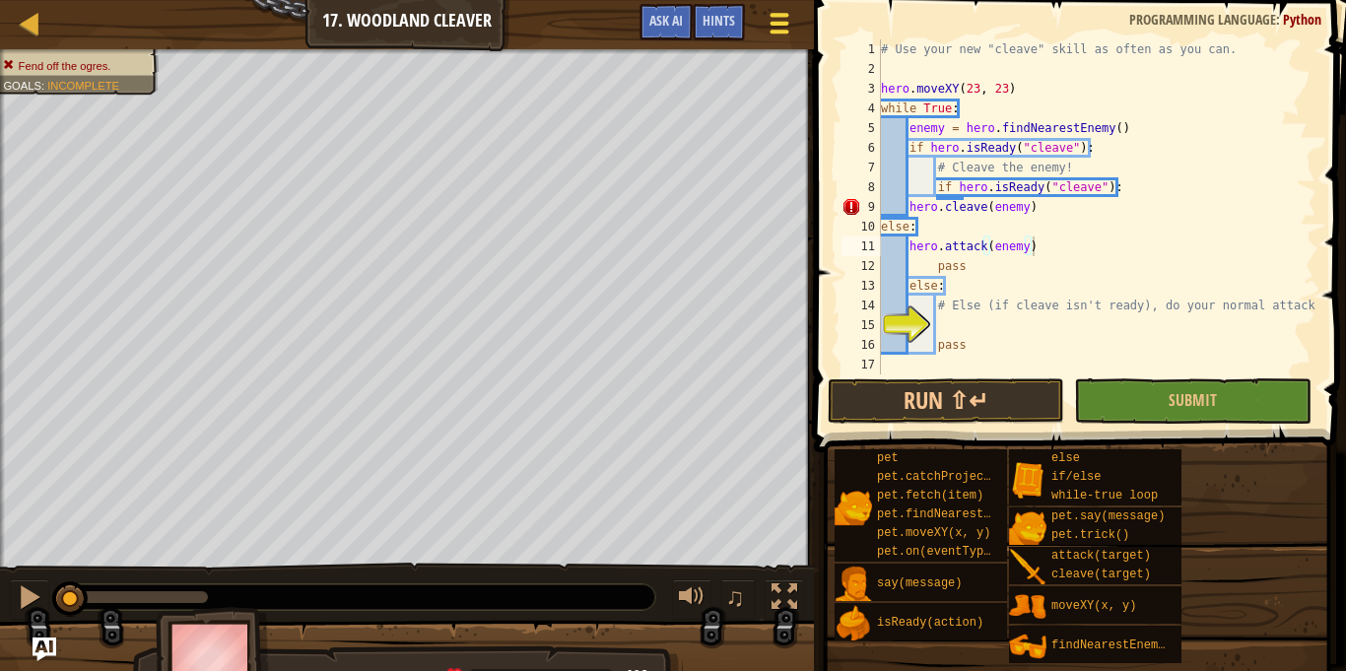
click at [767, 28] on div at bounding box center [779, 23] width 27 height 29
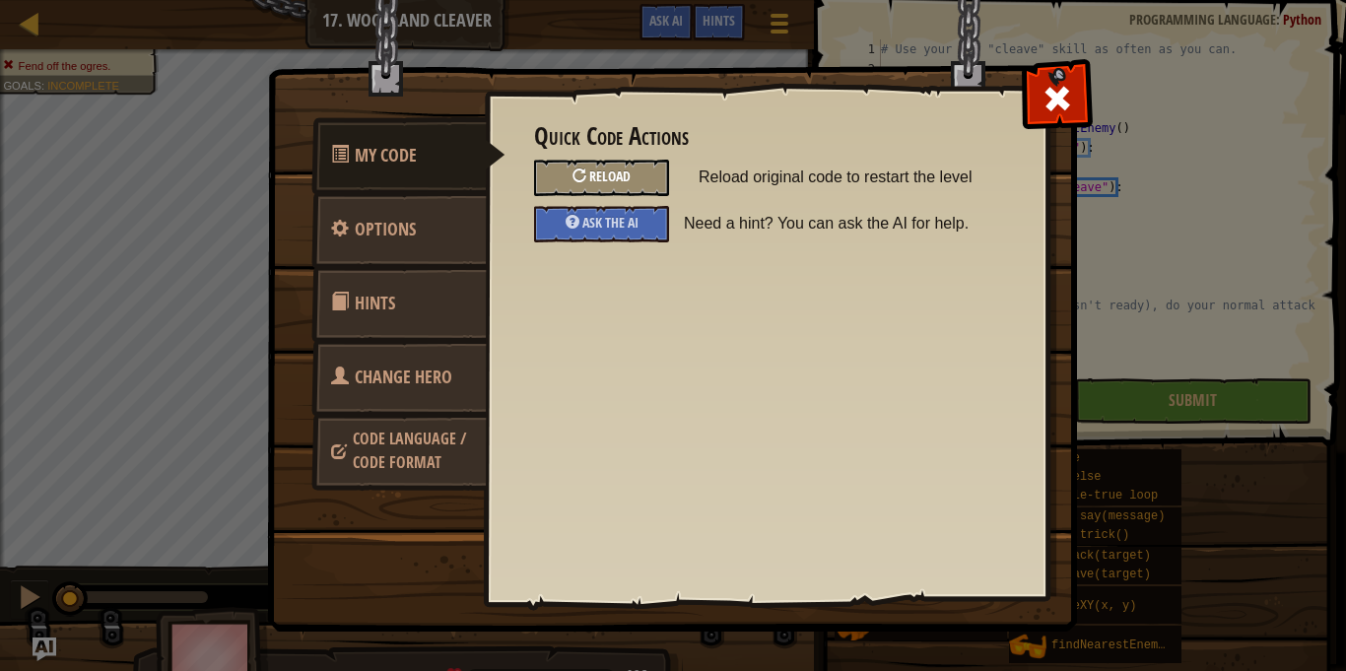
click at [643, 173] on div "Reload" at bounding box center [601, 178] width 135 height 36
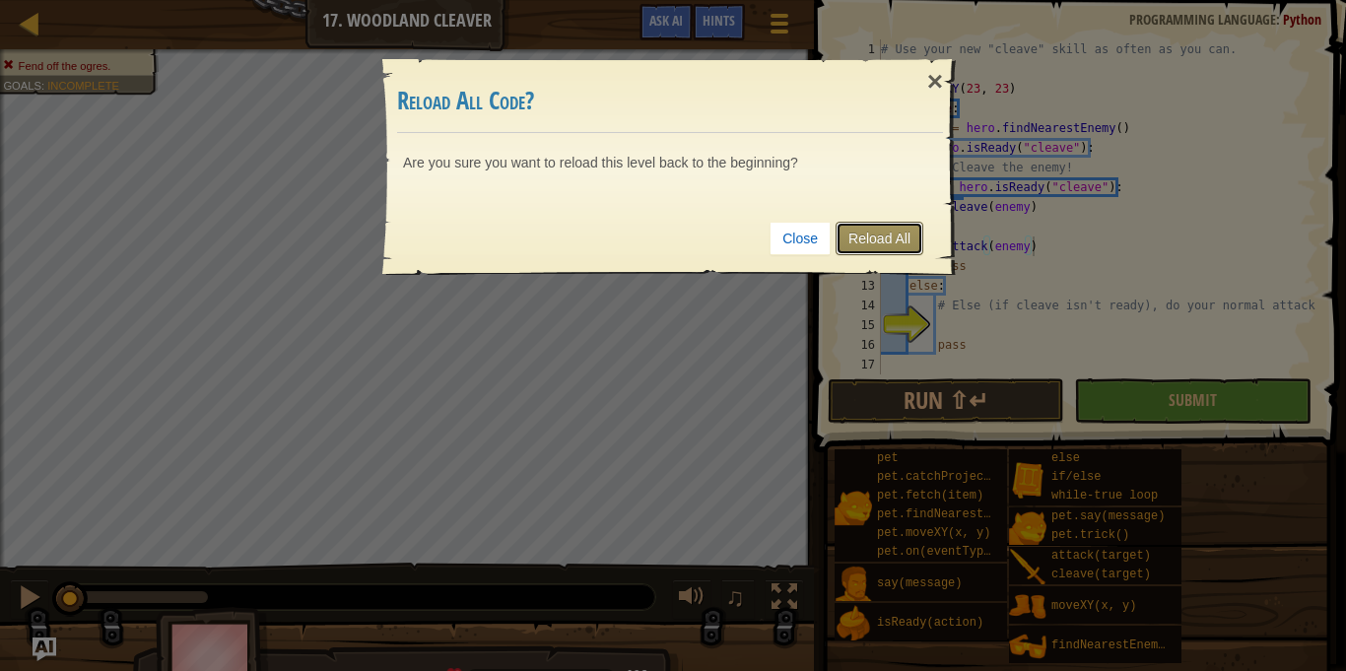
click at [893, 223] on link "Reload All" at bounding box center [880, 239] width 88 height 34
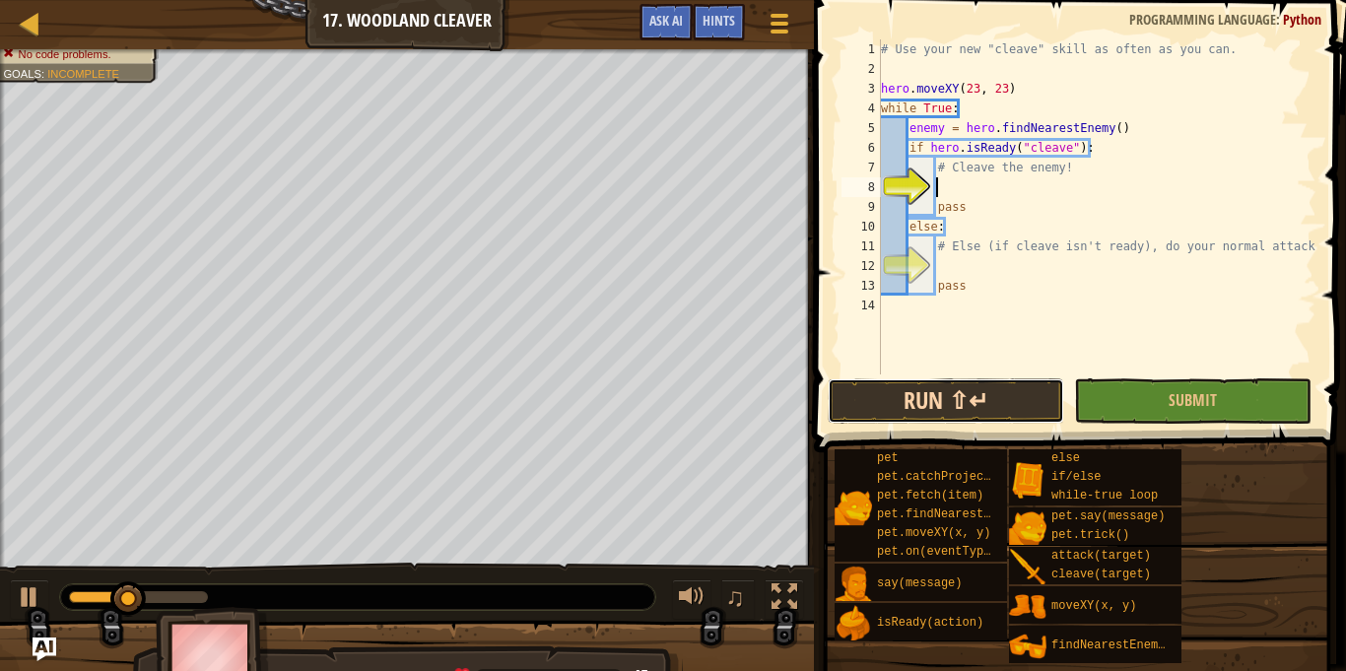
click at [969, 396] on button "Run ⇧↵" at bounding box center [946, 400] width 236 height 45
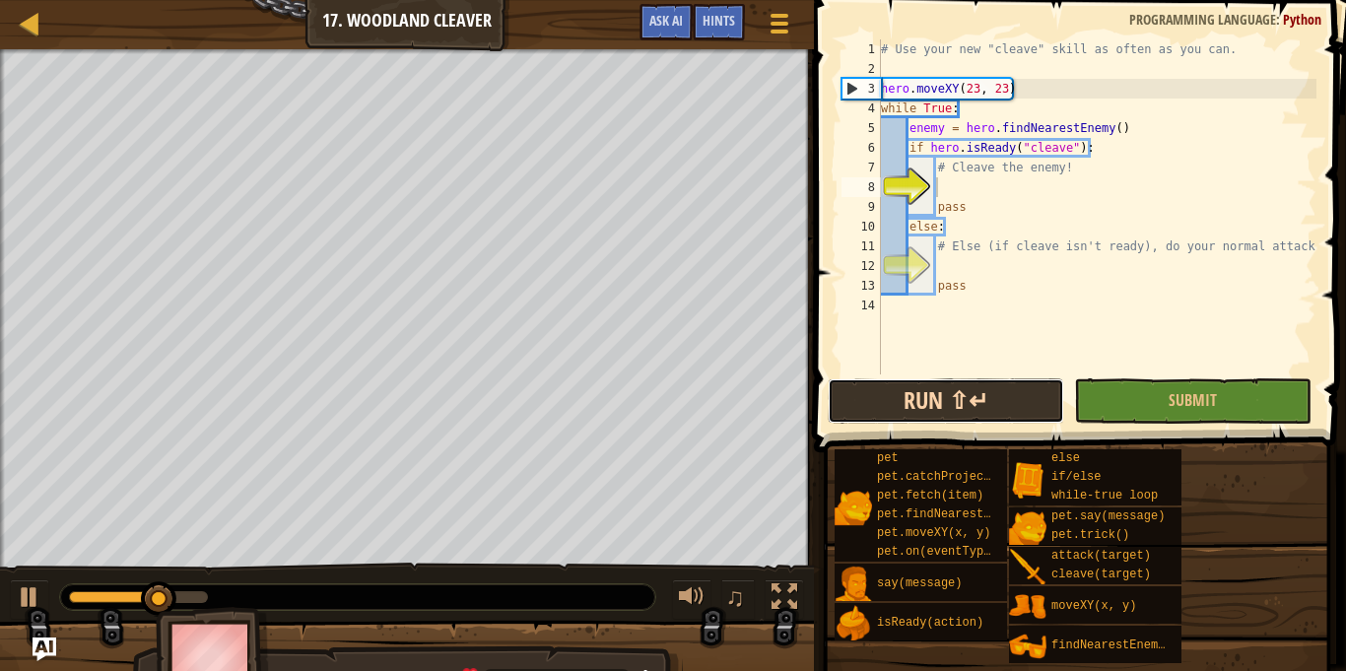
click at [989, 415] on button "Run ⇧↵" at bounding box center [946, 400] width 236 height 45
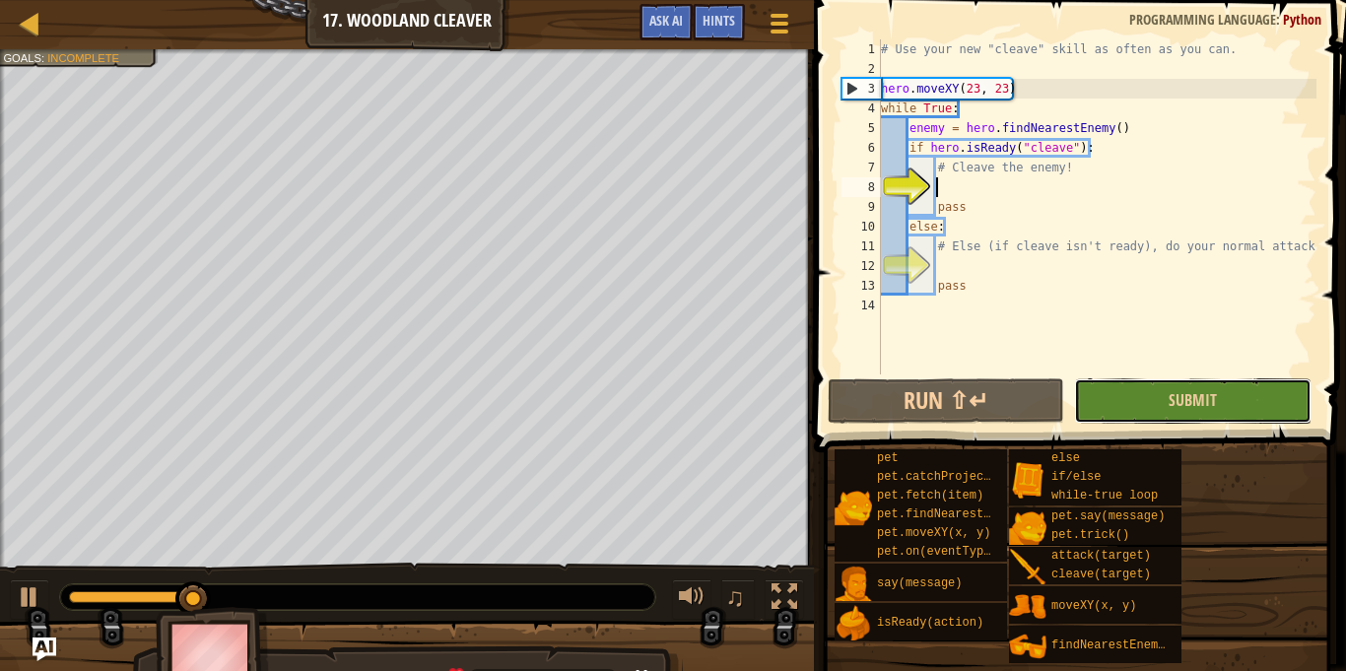
click at [1089, 409] on button "Submit" at bounding box center [1192, 400] width 236 height 45
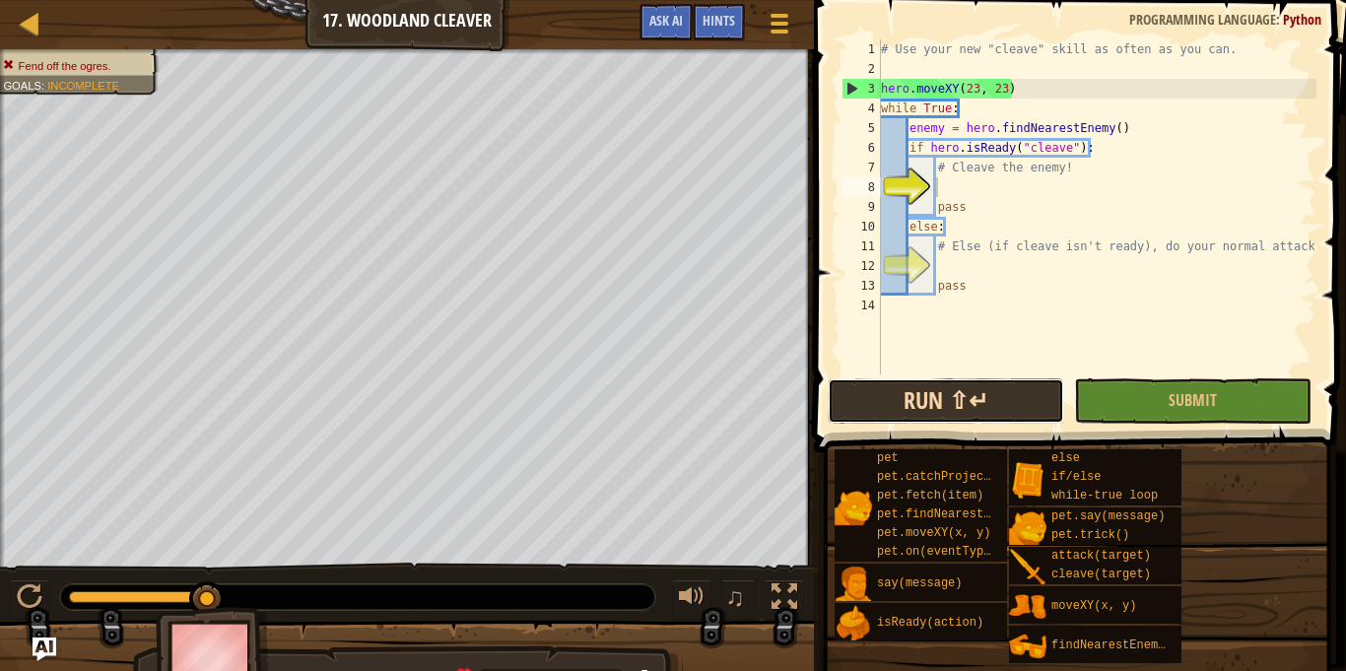
click at [1000, 405] on button "Run ⇧↵" at bounding box center [946, 400] width 236 height 45
click at [709, 26] on span "Hints" at bounding box center [719, 20] width 33 height 19
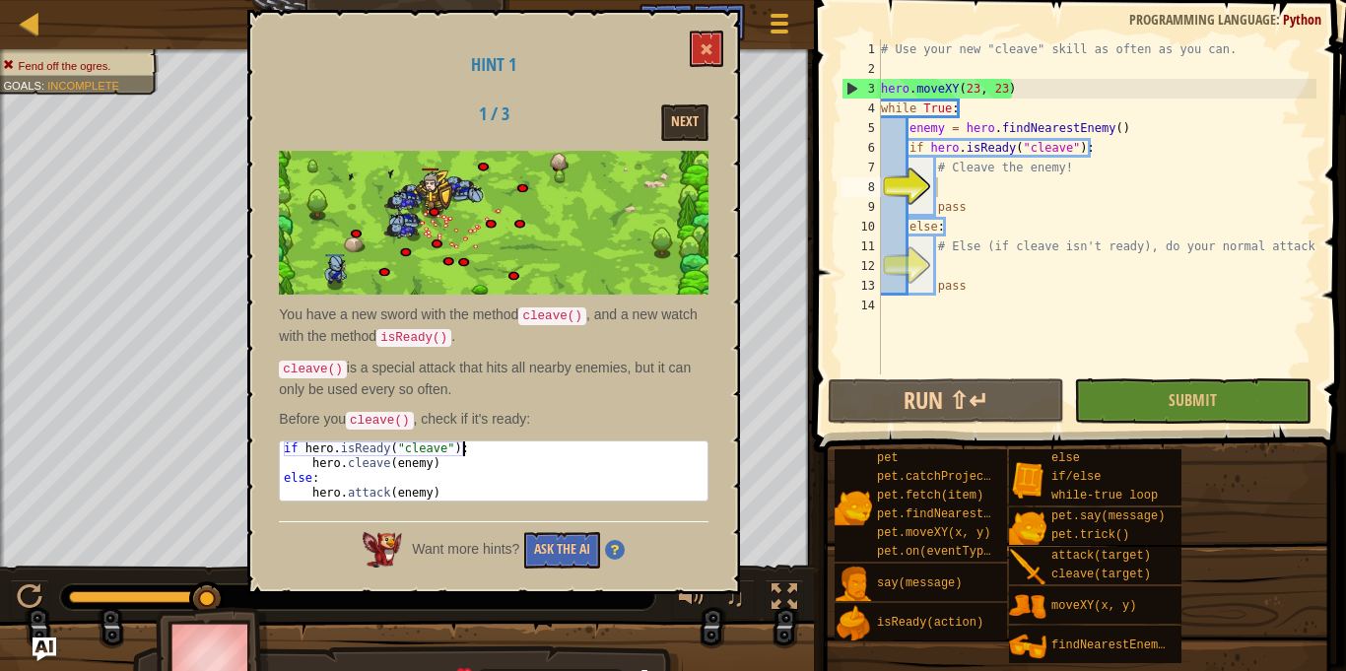
drag, startPoint x: 282, startPoint y: 447, endPoint x: 462, endPoint y: 450, distance: 180.3
click at [462, 450] on div "if hero . isReady ( "cleave" ) : hero . cleave ( enemy ) else : hero . attack (…" at bounding box center [494, 485] width 428 height 89
click at [565, 462] on div "if hero . isReady ( "cleave" ) : hero . cleave ( enemy ) else : hero . attack (…" at bounding box center [494, 485] width 428 height 89
click at [305, 457] on div "if hero . isReady ( "cleave" ) : hero . cleave ( enemy ) else : hero . attack (…" at bounding box center [494, 485] width 428 height 89
drag, startPoint x: 305, startPoint y: 457, endPoint x: 430, endPoint y: 468, distance: 124.6
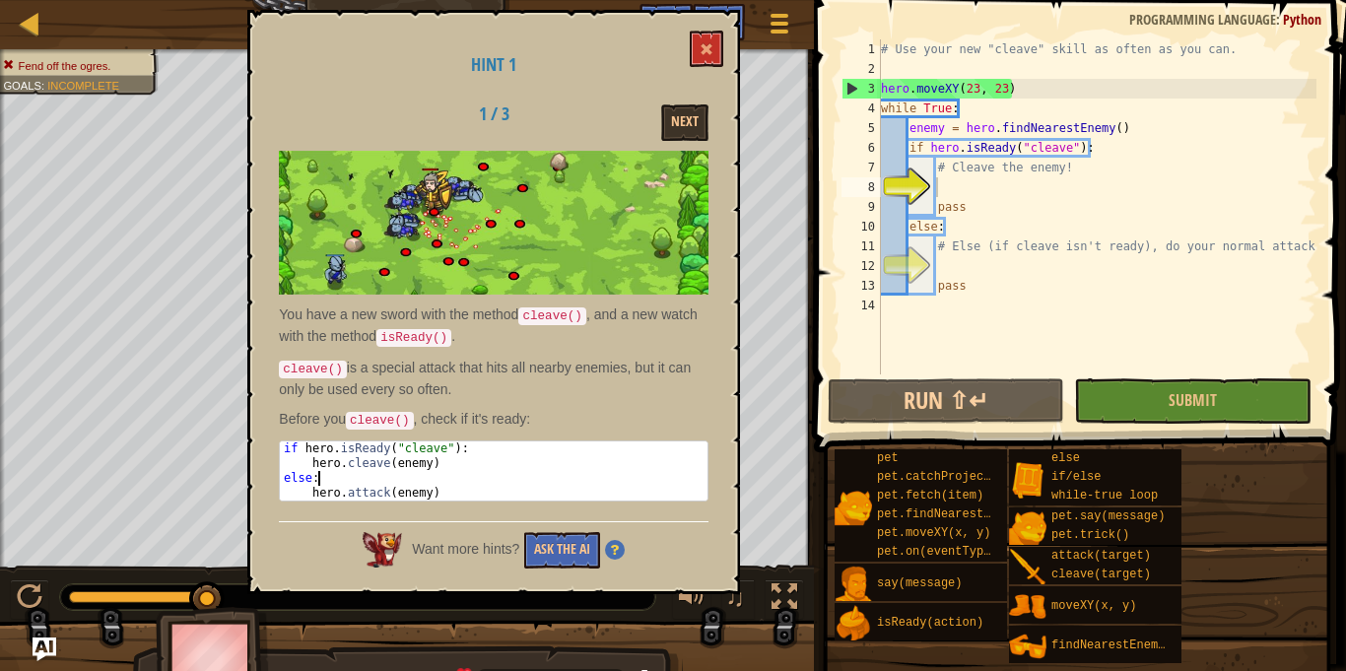
click at [430, 468] on div "if hero . isReady ( "cleave" ) : hero . cleave ( enemy ) else : hero . attack (…" at bounding box center [494, 485] width 428 height 89
click at [531, 472] on div "if hero . isReady ( "cleave" ) : hero . cleave ( enemy ) else : hero . attack (…" at bounding box center [494, 470] width 428 height 59
drag, startPoint x: 310, startPoint y: 457, endPoint x: 433, endPoint y: 465, distance: 122.4
click at [433, 465] on div "if hero . isReady ( "cleave" ) : hero . cleave ( enemy ) else : hero . attack (…" at bounding box center [494, 485] width 428 height 89
type textarea "hero.cleave(enemy)"
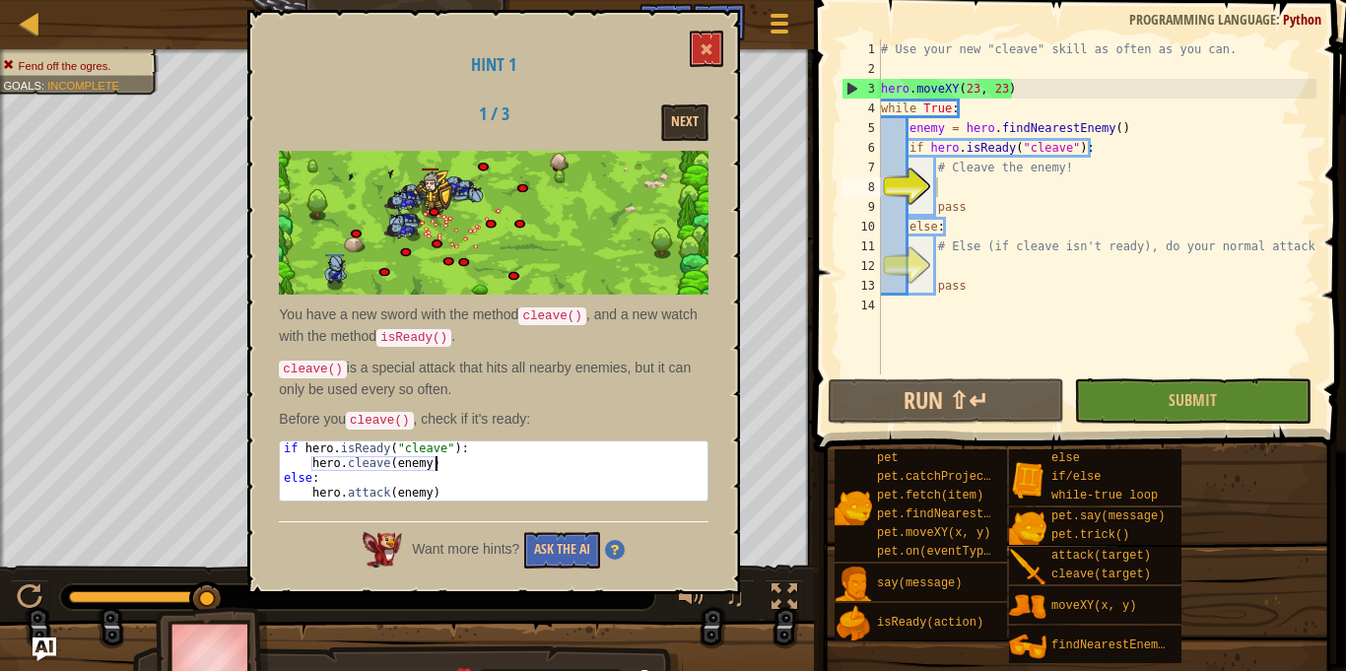
click at [962, 181] on div "# Use your new "cleave" skill as often as you can. hero . moveXY ( 23 , 23 ) wh…" at bounding box center [1096, 226] width 439 height 374
paste textarea "hero.cleave(enemy)"
type textarea "hero.cleave(enemy)"
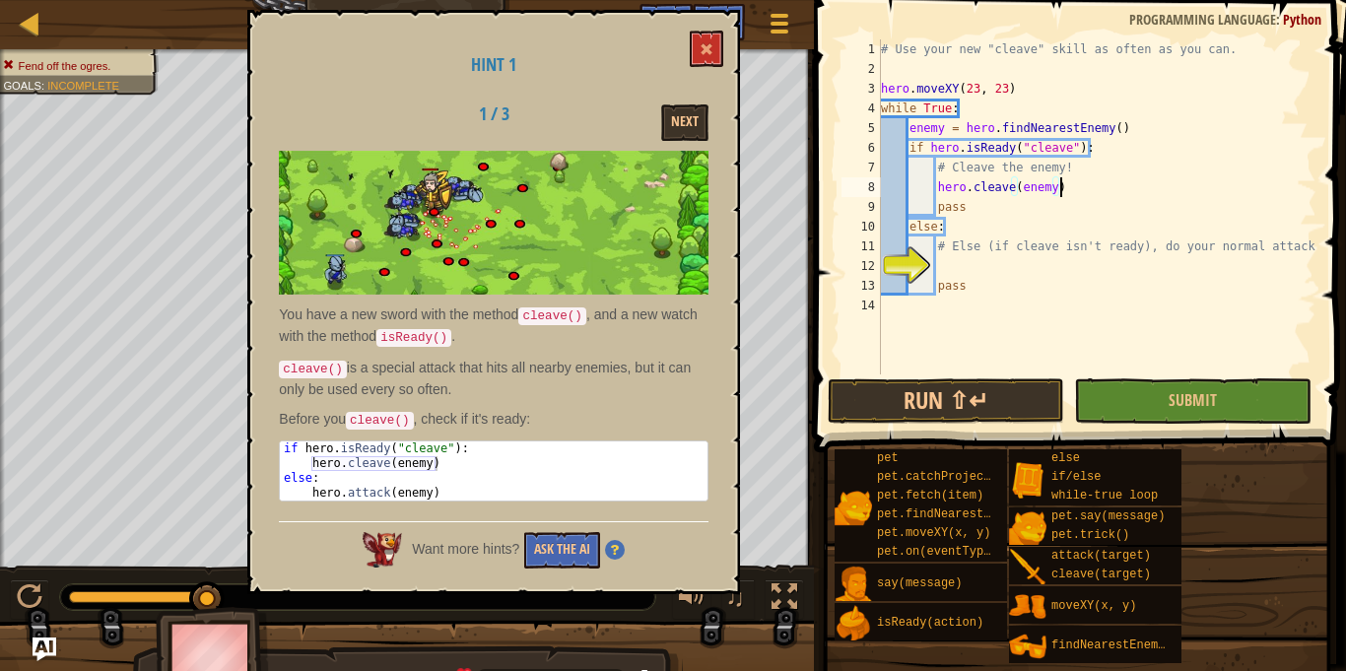
click at [943, 265] on div "# Use your new "cleave" skill as often as you can. hero . moveXY ( 23 , 23 ) wh…" at bounding box center [1096, 226] width 439 height 374
type textarea "if hero.isReady("cleave"):"
drag, startPoint x: 281, startPoint y: 445, endPoint x: 301, endPoint y: 448, distance: 19.9
click at [301, 448] on div "if hero . isReady ( "cleave" ) : hero . cleave ( enemy ) else : hero . attack (…" at bounding box center [494, 485] width 428 height 89
click at [276, 447] on div "Hint 1 1 / 3 Next You have a new sword with the method cleave() , and a new wat…" at bounding box center [493, 302] width 493 height 584
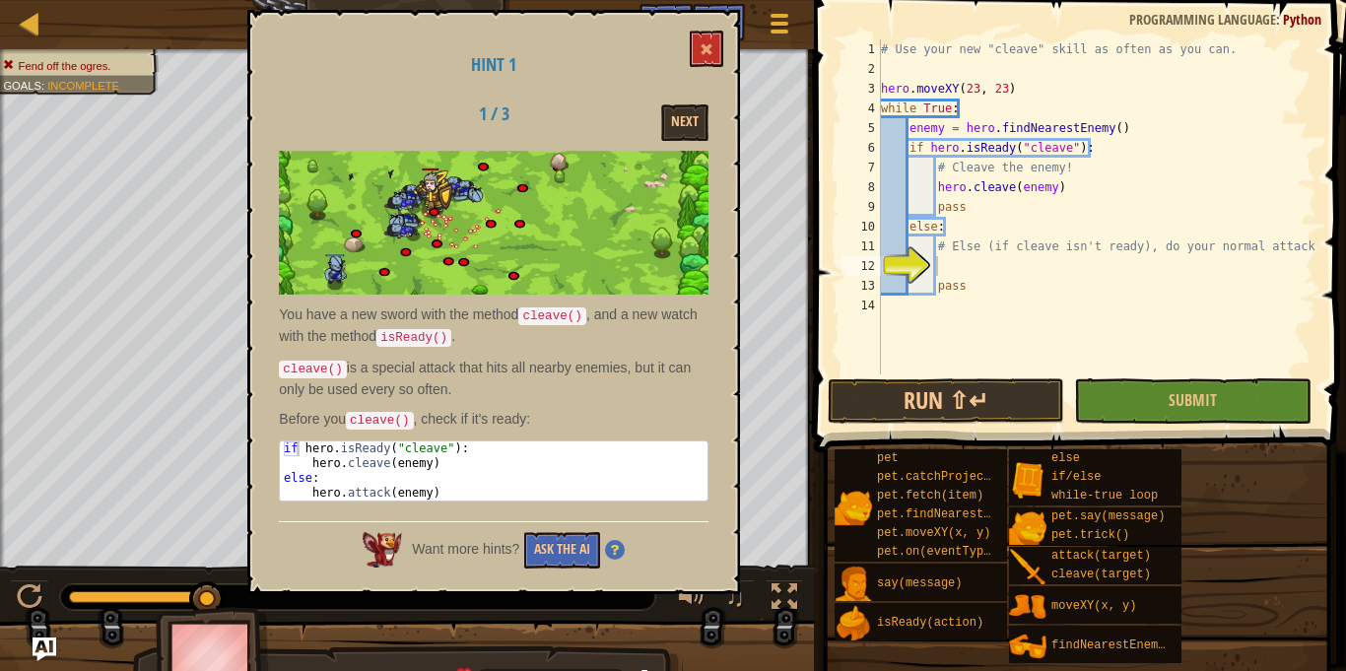
click at [280, 447] on div "if hero . isReady ( "cleave" ) : hero . cleave ( enemy ) else : hero . attack (…" at bounding box center [494, 470] width 428 height 59
drag, startPoint x: 279, startPoint y: 447, endPoint x: 464, endPoint y: 447, distance: 185.2
click at [464, 447] on div "if hero . isReady ( "cleave" ) : hero . cleave ( enemy ) else : hero . attack (…" at bounding box center [494, 485] width 428 height 89
click at [947, 269] on div "# Use your new "cleave" skill as often as you can. hero . moveXY ( 23 , 23 ) wh…" at bounding box center [1096, 226] width 439 height 374
paste textarea "if hero.isReady("cleave"):"
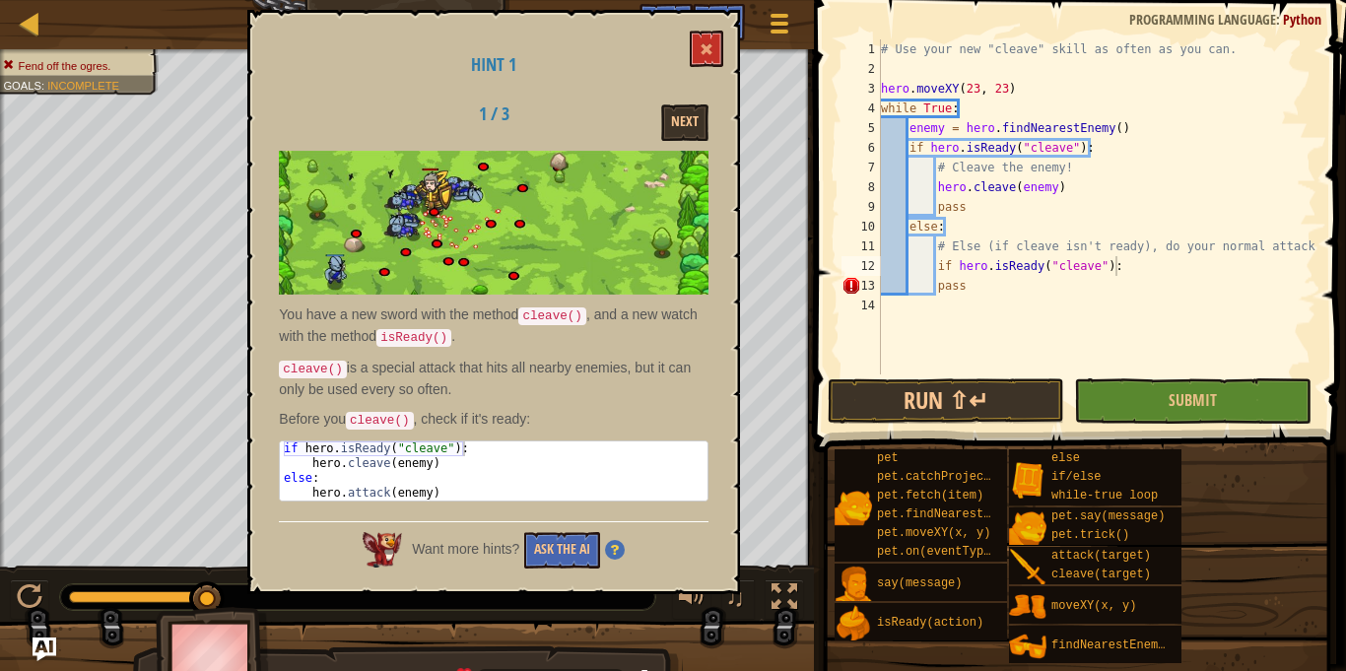
click at [713, 455] on div "Hint 1 1 / 3 Next You have a new sword with the method cleave() , and a new wat…" at bounding box center [493, 302] width 493 height 584
click at [1129, 280] on div "# Use your new "cleave" skill as often as you can. hero . moveXY ( 23 , 23 ) wh…" at bounding box center [1096, 226] width 439 height 374
click at [1120, 270] on div "# Use your new "cleave" skill as often as you can. hero . moveXY ( 23 , 23 ) wh…" at bounding box center [1096, 226] width 439 height 374
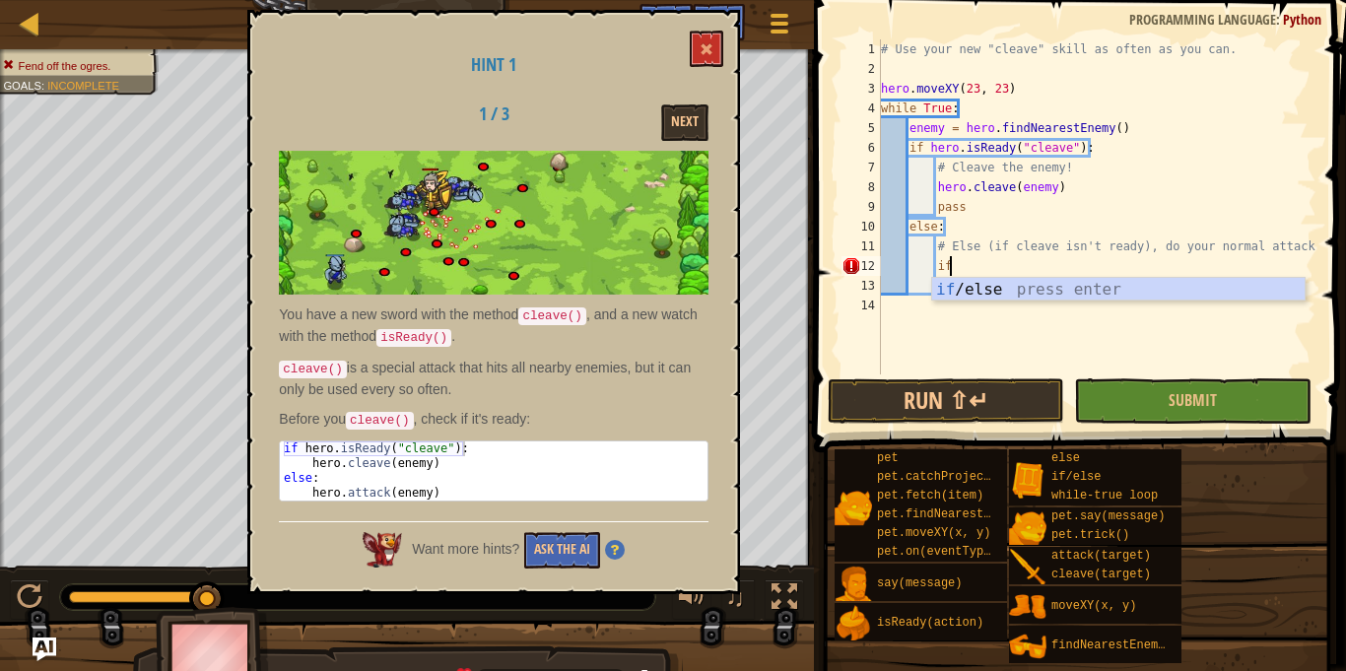
type textarea "i"
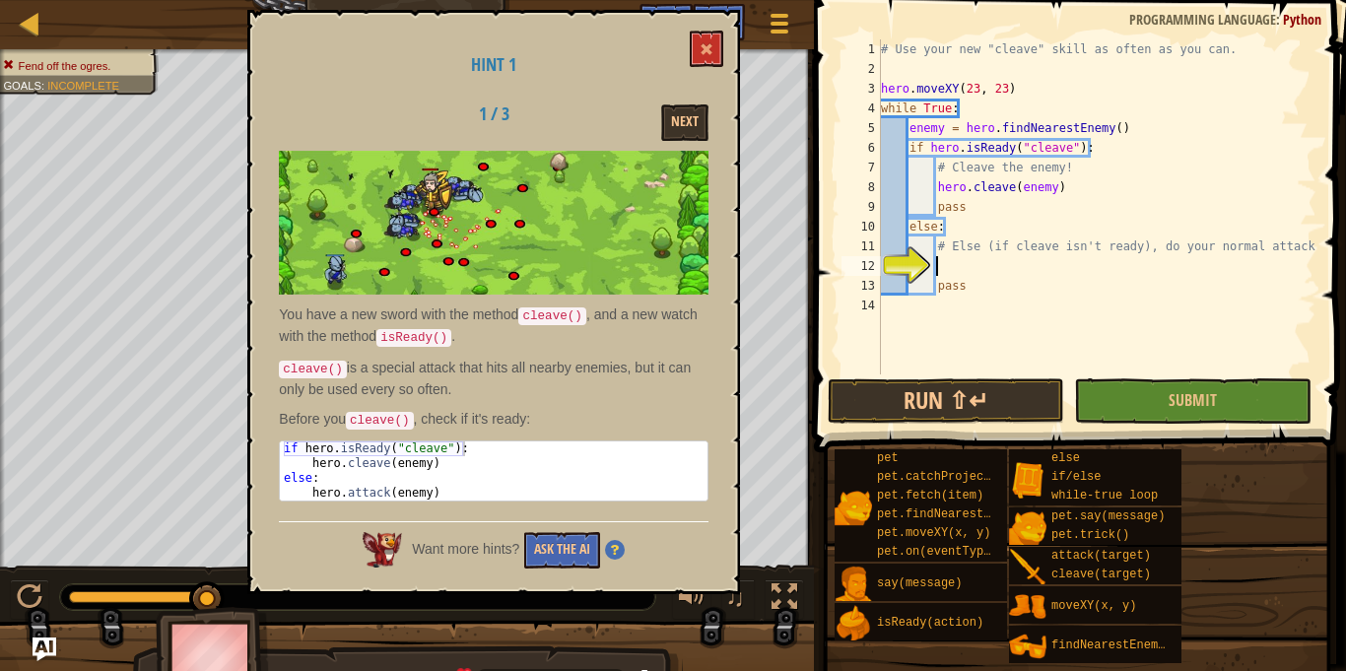
type textarea "hero.attack(enemy)"
drag, startPoint x: 312, startPoint y: 493, endPoint x: 437, endPoint y: 493, distance: 124.2
click at [437, 493] on div "if hero . isReady ( "cleave" ) : hero . cleave ( enemy ) else : hero . attack (…" at bounding box center [494, 485] width 428 height 89
click at [953, 272] on div "# Use your new "cleave" skill as often as you can. hero . moveXY ( 23 , 23 ) wh…" at bounding box center [1096, 226] width 439 height 374
paste textarea "hero.attack(enemy)"
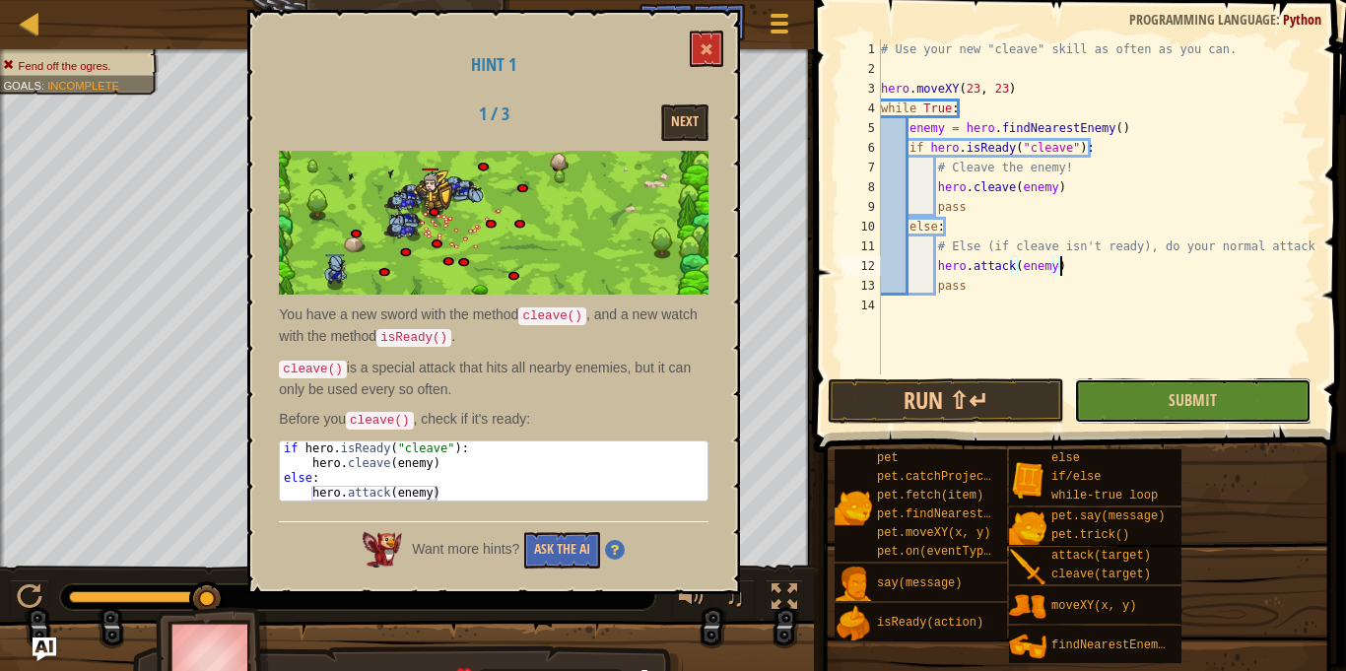
click at [1131, 395] on button "Submit" at bounding box center [1192, 400] width 236 height 45
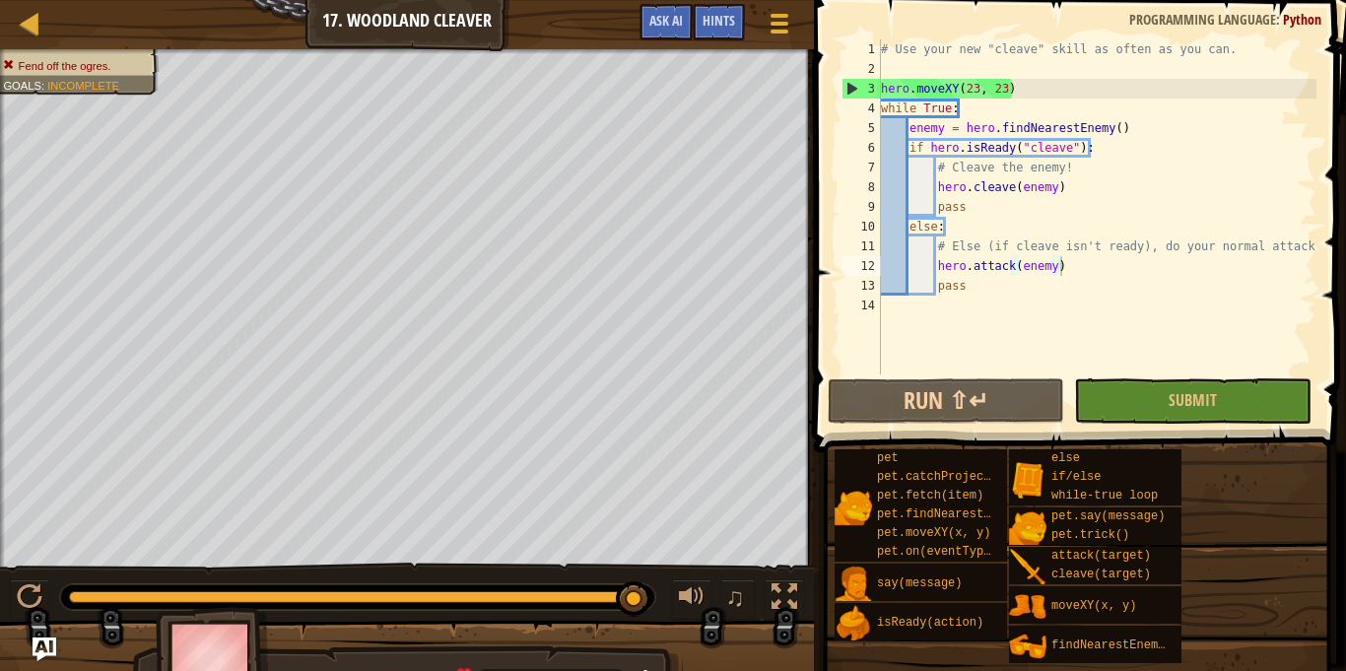
click at [1063, 259] on div "# Use your new "cleave" skill as often as you can. hero . moveXY ( 23 , 23 ) wh…" at bounding box center [1096, 226] width 439 height 374
click at [980, 384] on button "Run ⇧↵" at bounding box center [946, 400] width 236 height 45
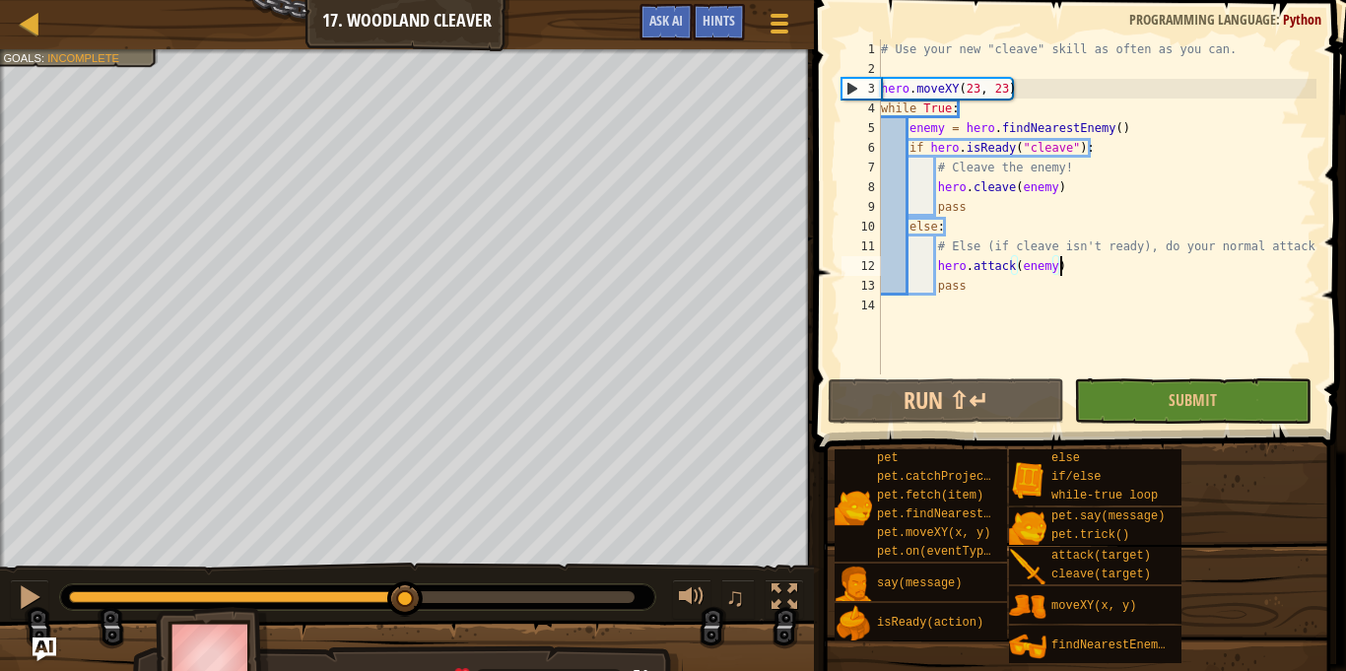
drag, startPoint x: 115, startPoint y: 599, endPoint x: 563, endPoint y: 601, distance: 447.4
click at [563, 601] on div at bounding box center [352, 597] width 566 height 12
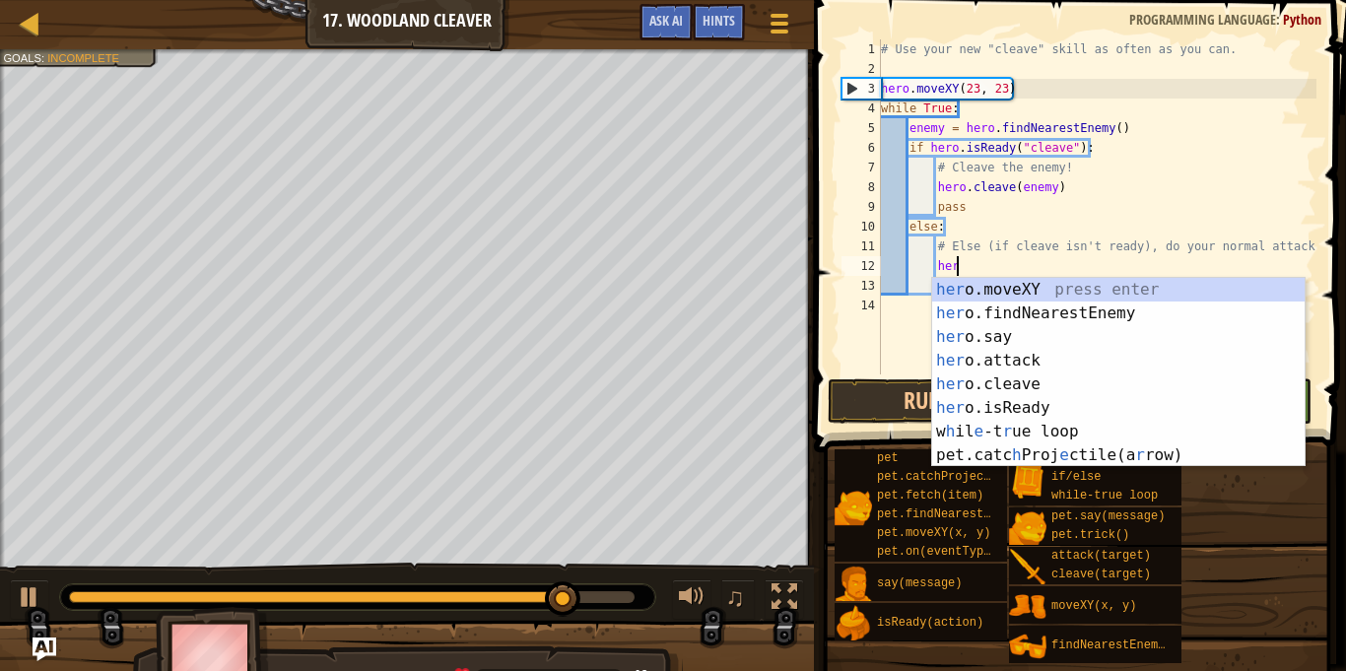
type textarea "h"
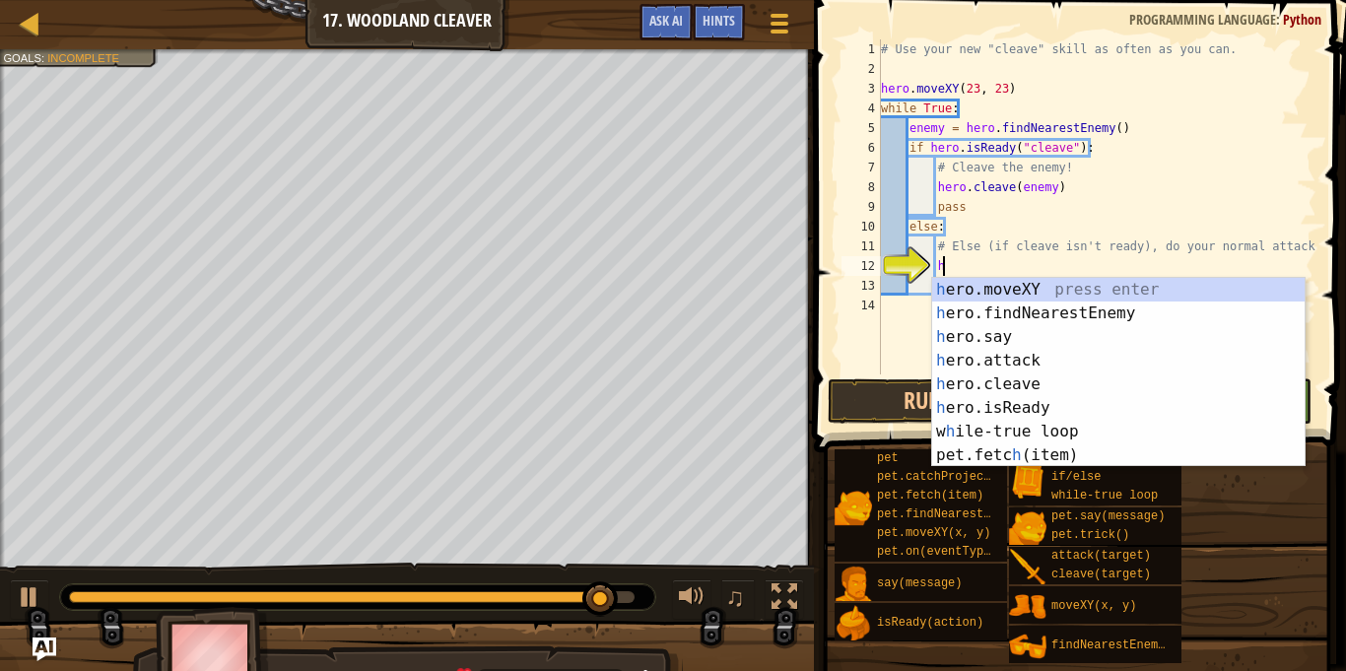
scroll to position [9, 8]
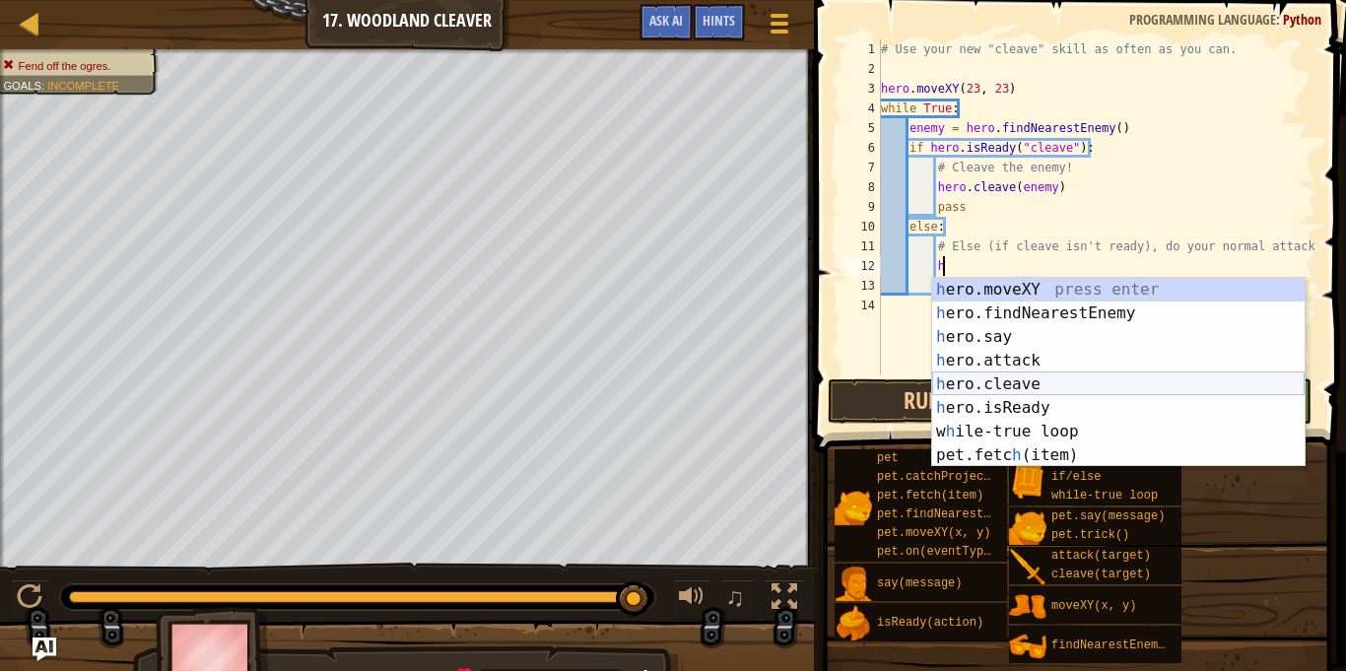
click at [1115, 379] on div "h ero.moveXY press enter h ero.findNearestEnemy press enter h ero.say press ent…" at bounding box center [1118, 396] width 372 height 236
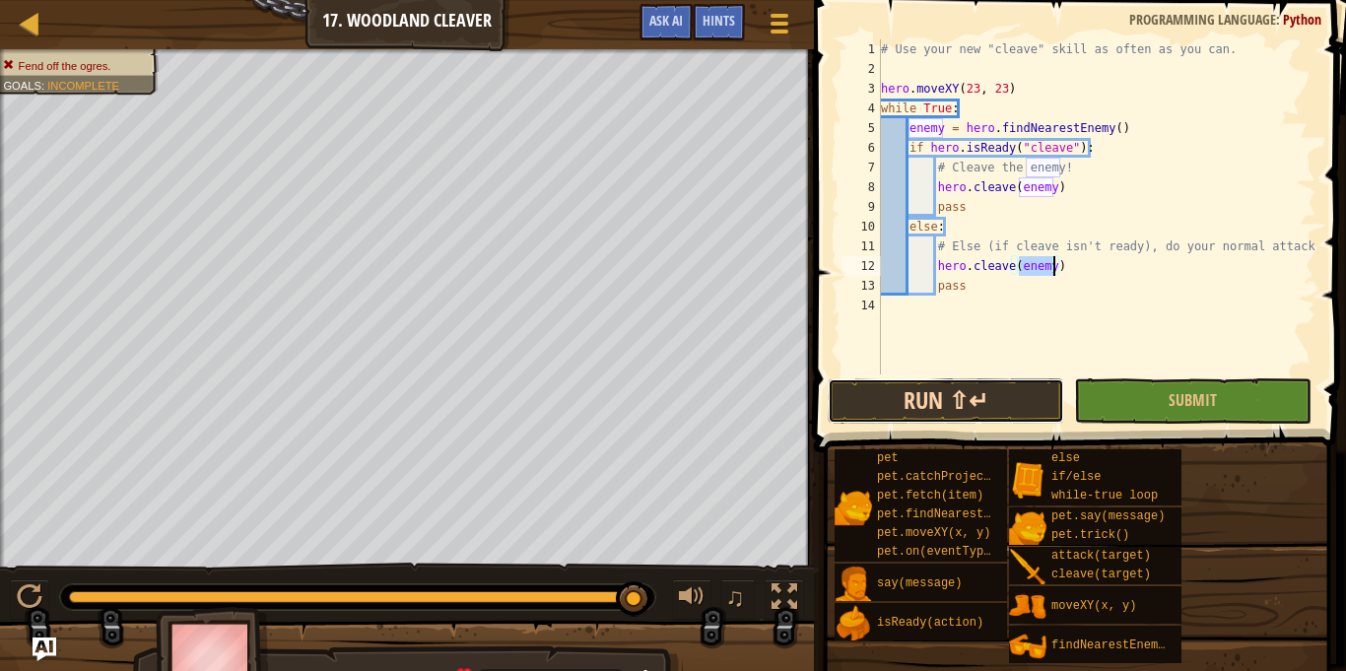
click at [1002, 397] on button "Run ⇧↵" at bounding box center [946, 400] width 236 height 45
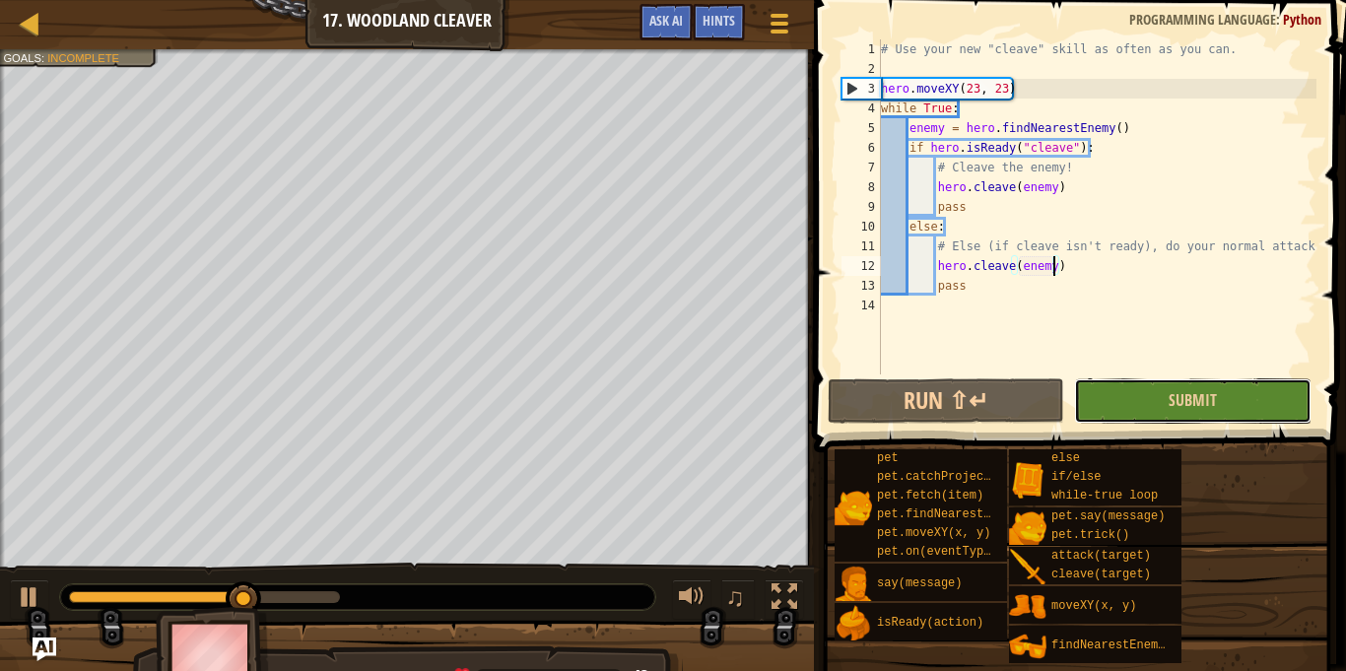
click at [1158, 408] on button "Submit" at bounding box center [1192, 400] width 236 height 45
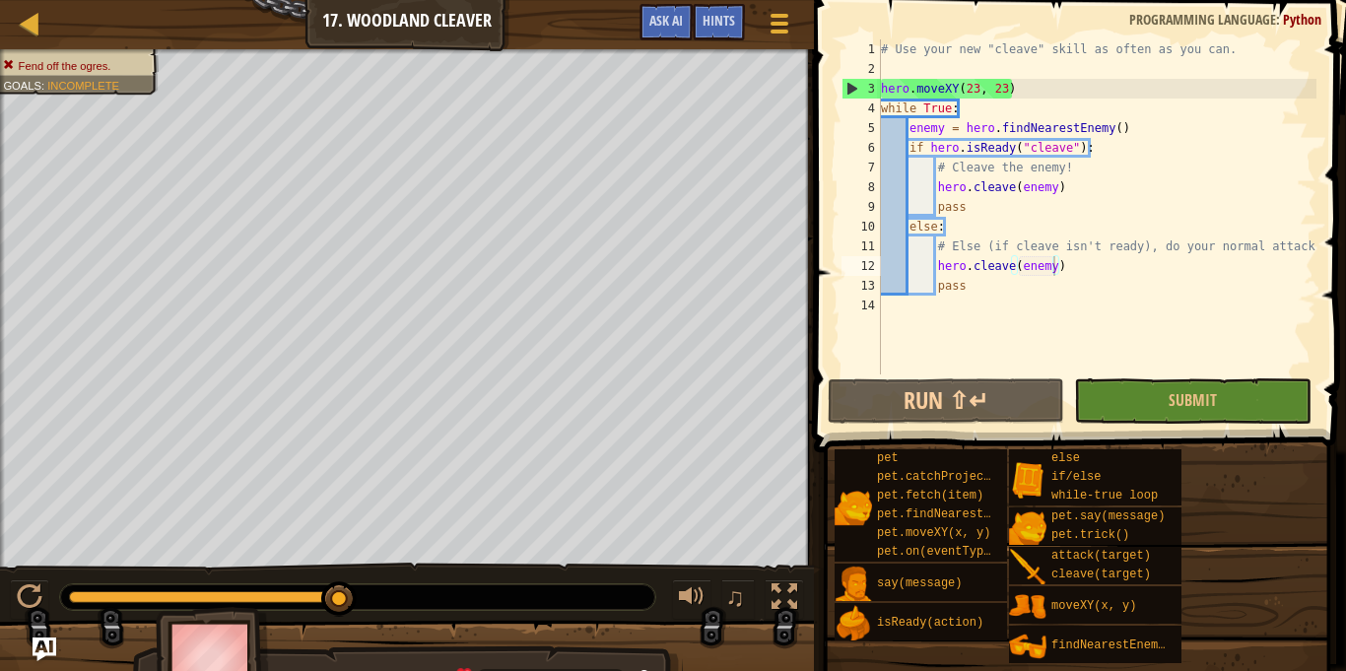
click at [1073, 276] on div "# Use your new "cleave" skill as often as you can. hero . moveXY ( 23 , 23 ) wh…" at bounding box center [1096, 226] width 439 height 374
click at [1073, 273] on div "# Use your new "cleave" skill as often as you can. hero . moveXY ( 23 , 23 ) wh…" at bounding box center [1096, 226] width 439 height 374
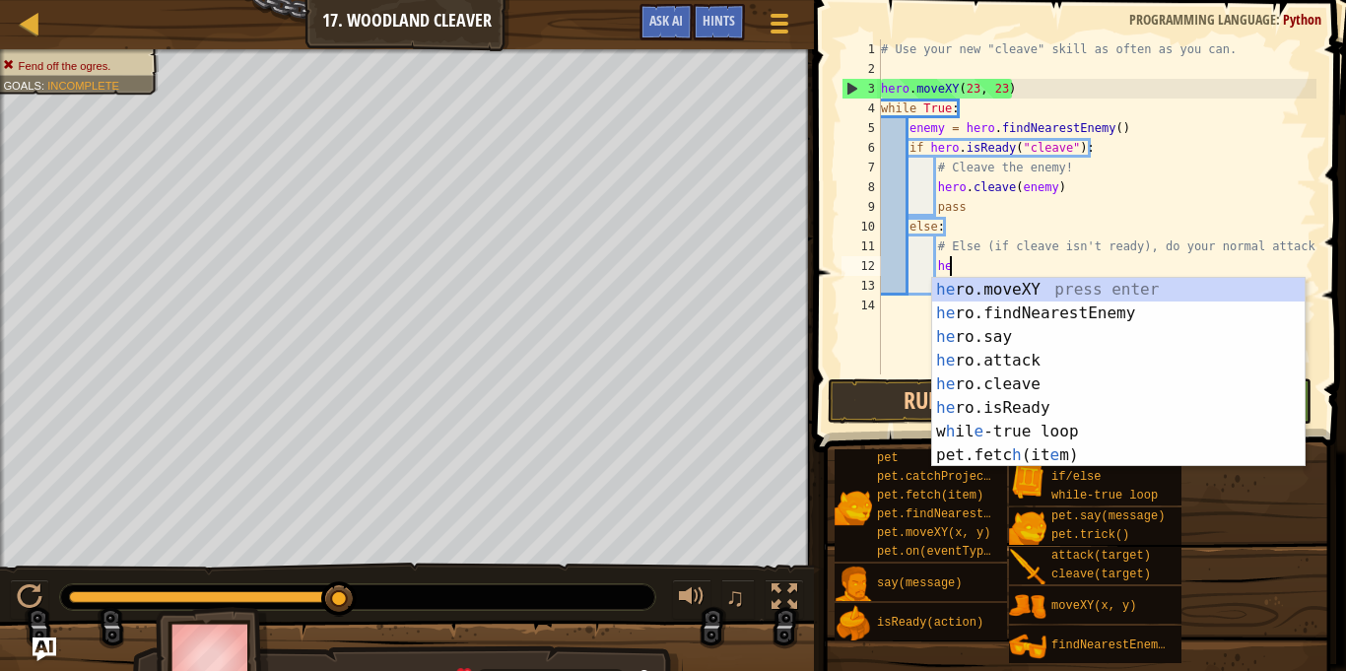
type textarea "h"
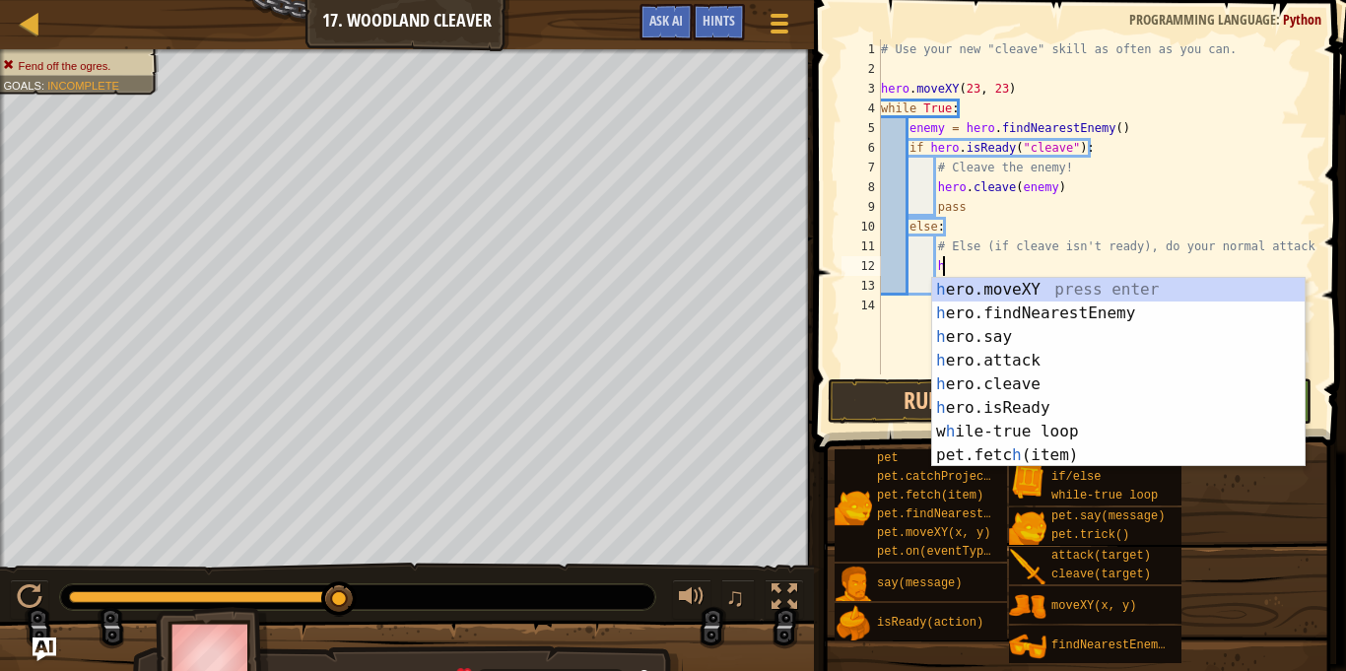
click at [977, 204] on div "# Use your new "cleave" skill as often as you can. hero . moveXY ( 23 , 23 ) wh…" at bounding box center [1096, 226] width 439 height 374
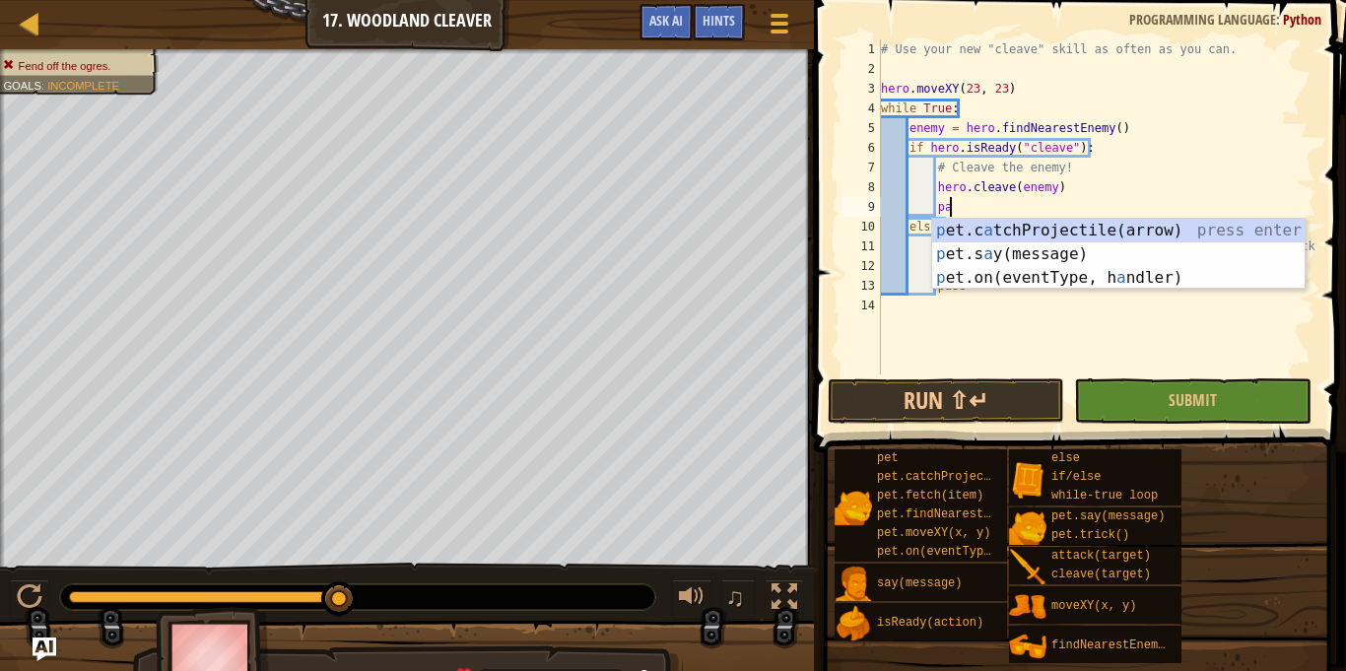
type textarea "p"
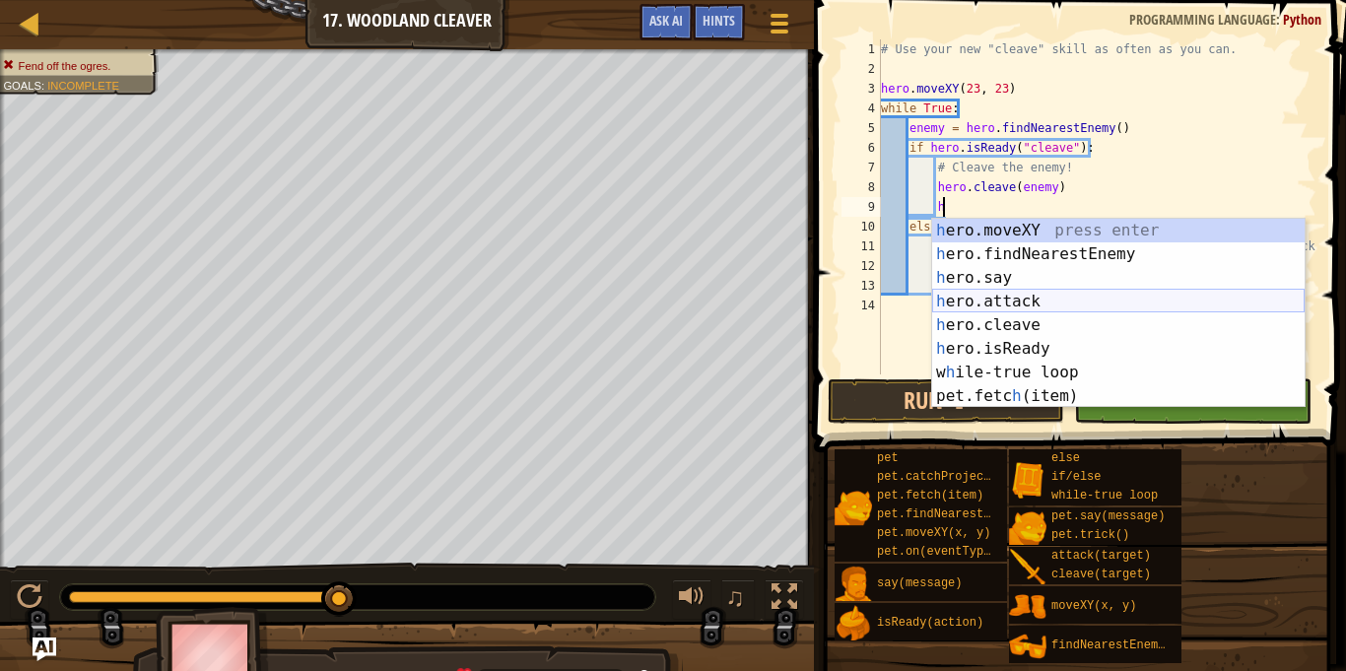
click at [1082, 303] on div "h ero.moveXY press enter h ero.findNearestEnemy press enter h ero.say press ent…" at bounding box center [1118, 337] width 372 height 236
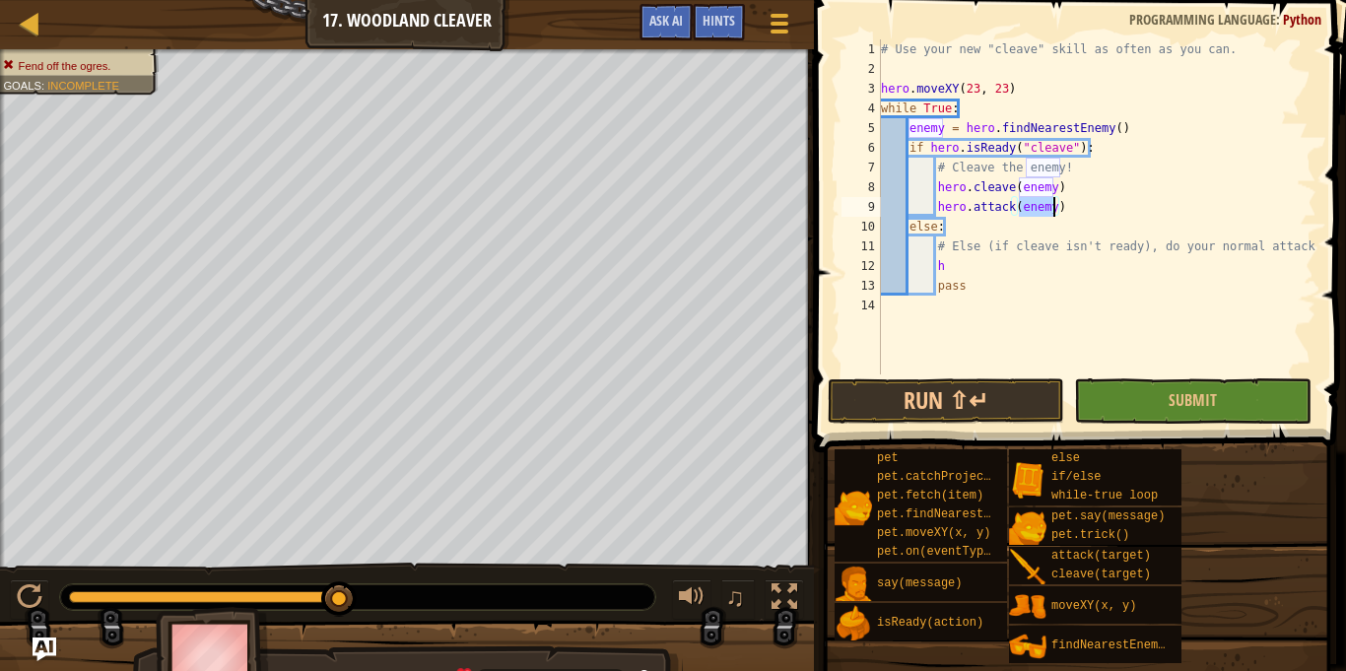
click at [972, 265] on div "# Use your new "cleave" skill as often as you can. hero . moveXY ( 23 , 23 ) wh…" at bounding box center [1096, 226] width 439 height 374
type textarea "h"
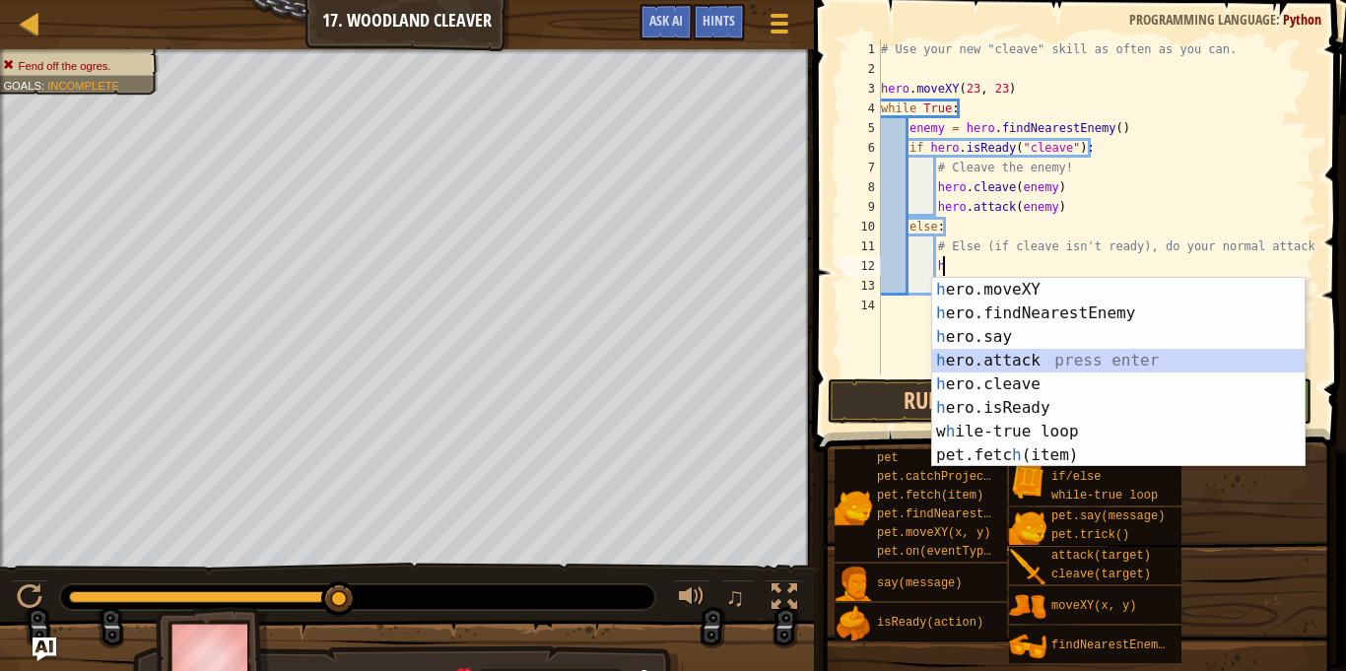
click at [1064, 364] on div "h ero.moveXY press enter h ero.findNearestEnemy press enter h ero.say press ent…" at bounding box center [1118, 396] width 372 height 236
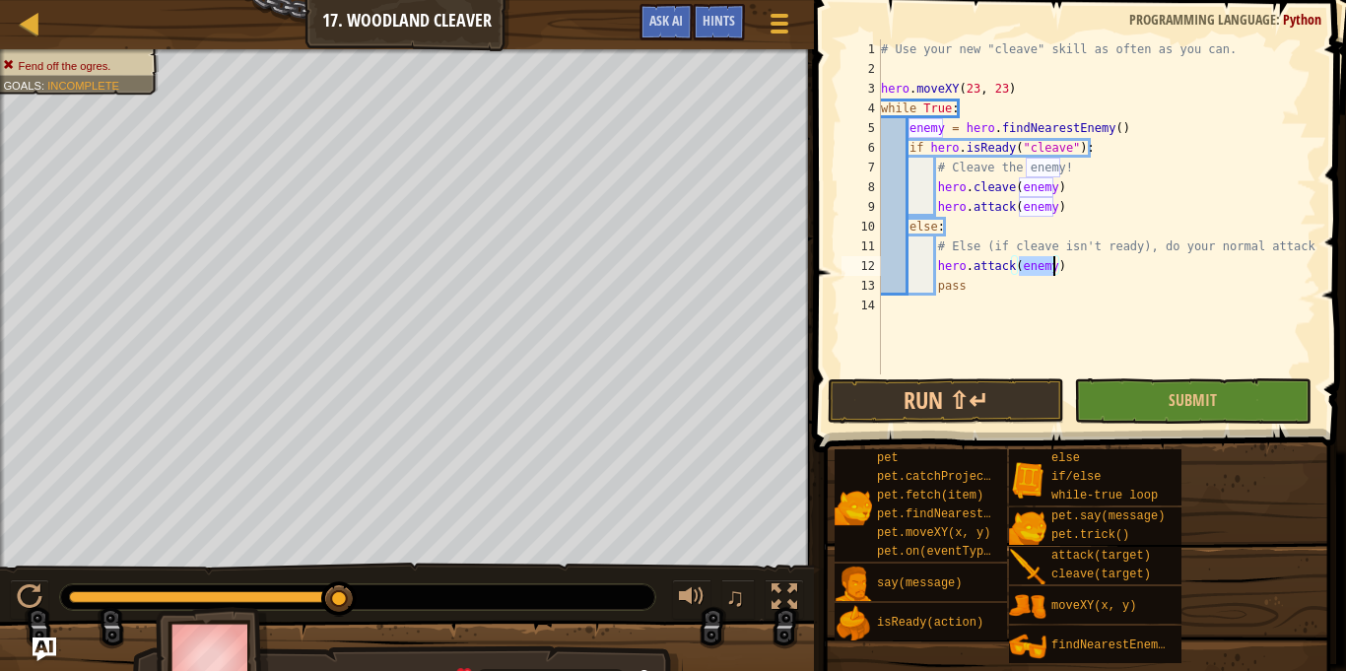
click at [975, 287] on div "# Use your new "cleave" skill as often as you can. hero . moveXY ( 23 , 23 ) wh…" at bounding box center [1096, 226] width 439 height 374
click at [1066, 271] on div "# Use your new "cleave" skill as often as you can. hero . moveXY ( 23 , 23 ) wh…" at bounding box center [1096, 226] width 439 height 374
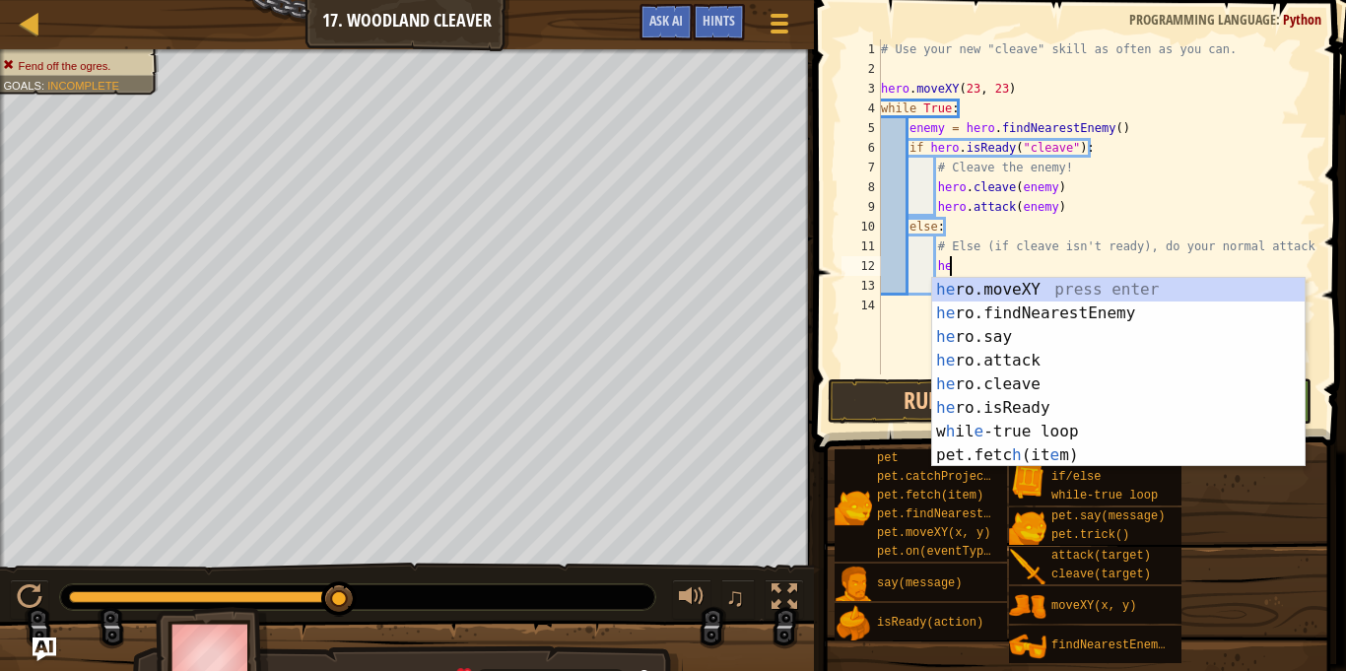
type textarea "h"
click at [1082, 358] on div "h ero.moveXY press enter h ero.findNearestEnemy press enter h ero.say press ent…" at bounding box center [1118, 396] width 372 height 236
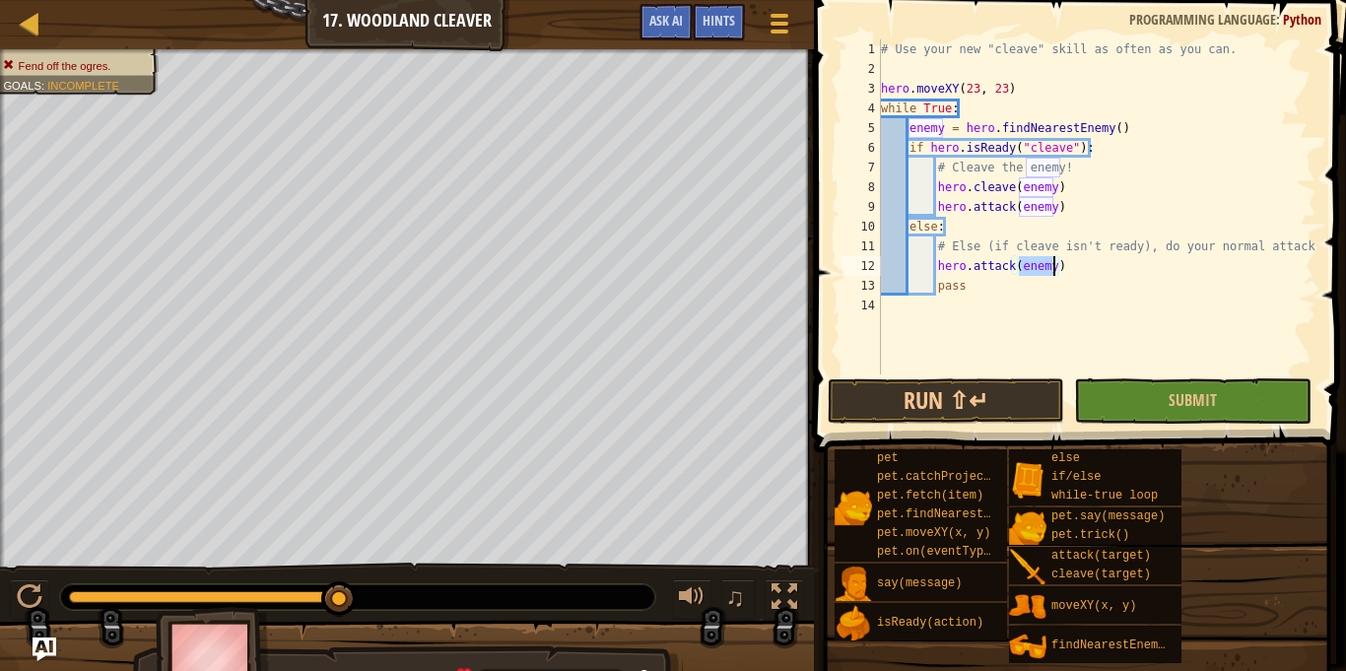
click at [983, 285] on div "# Use your new "cleave" skill as often as you can. hero . moveXY ( 23 , 23 ) wh…" at bounding box center [1096, 226] width 439 height 374
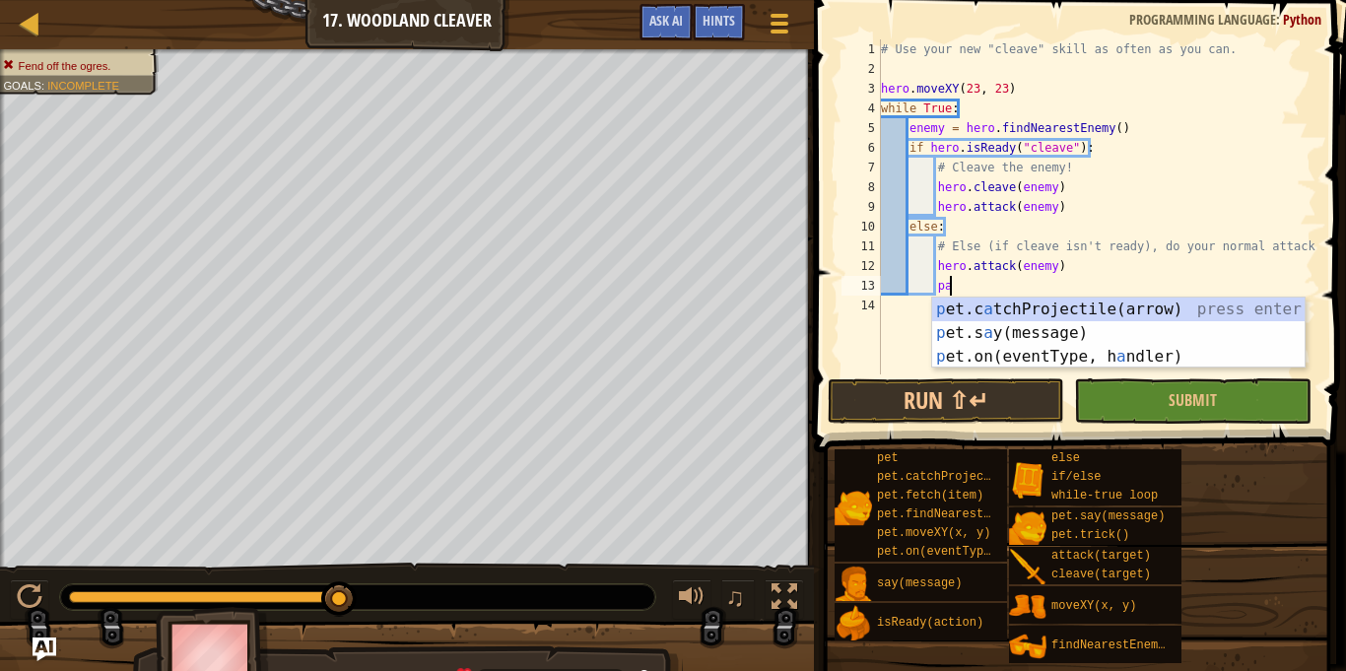
type textarea "p"
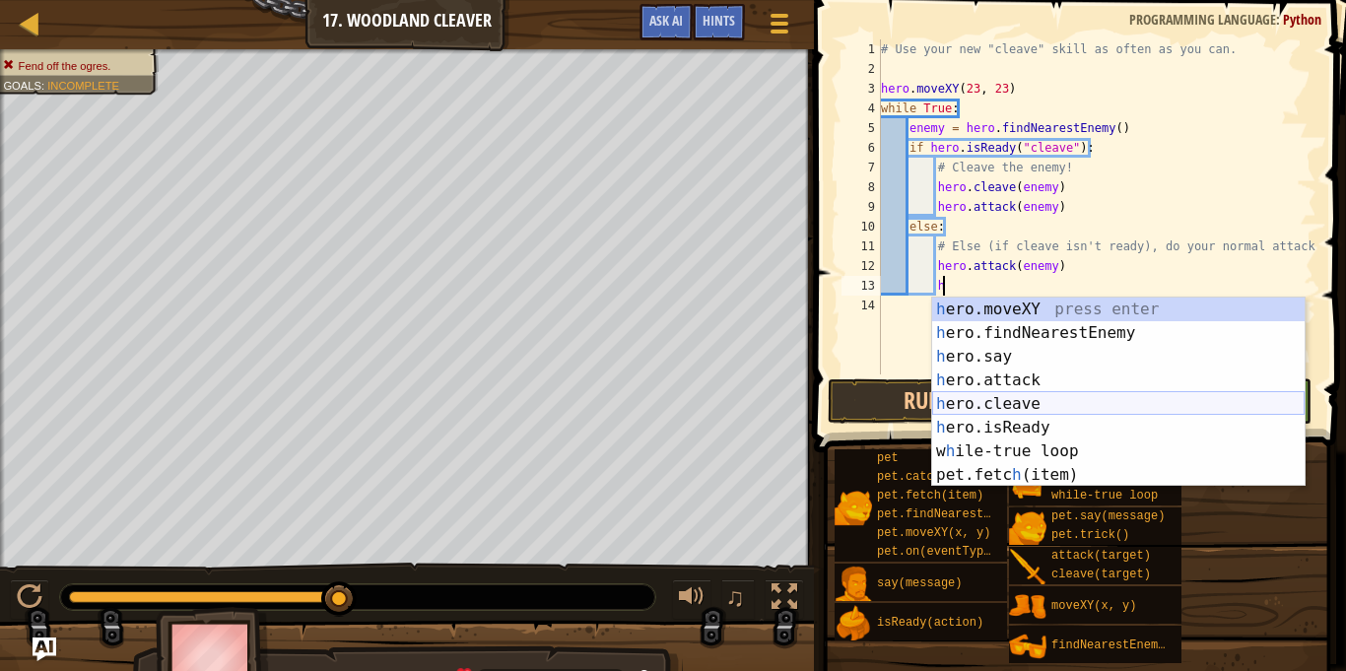
click at [1068, 404] on div "h ero.moveXY press enter h ero.findNearestEnemy press enter h ero.say press ent…" at bounding box center [1118, 416] width 372 height 236
type textarea "hero.cleave(enemy)"
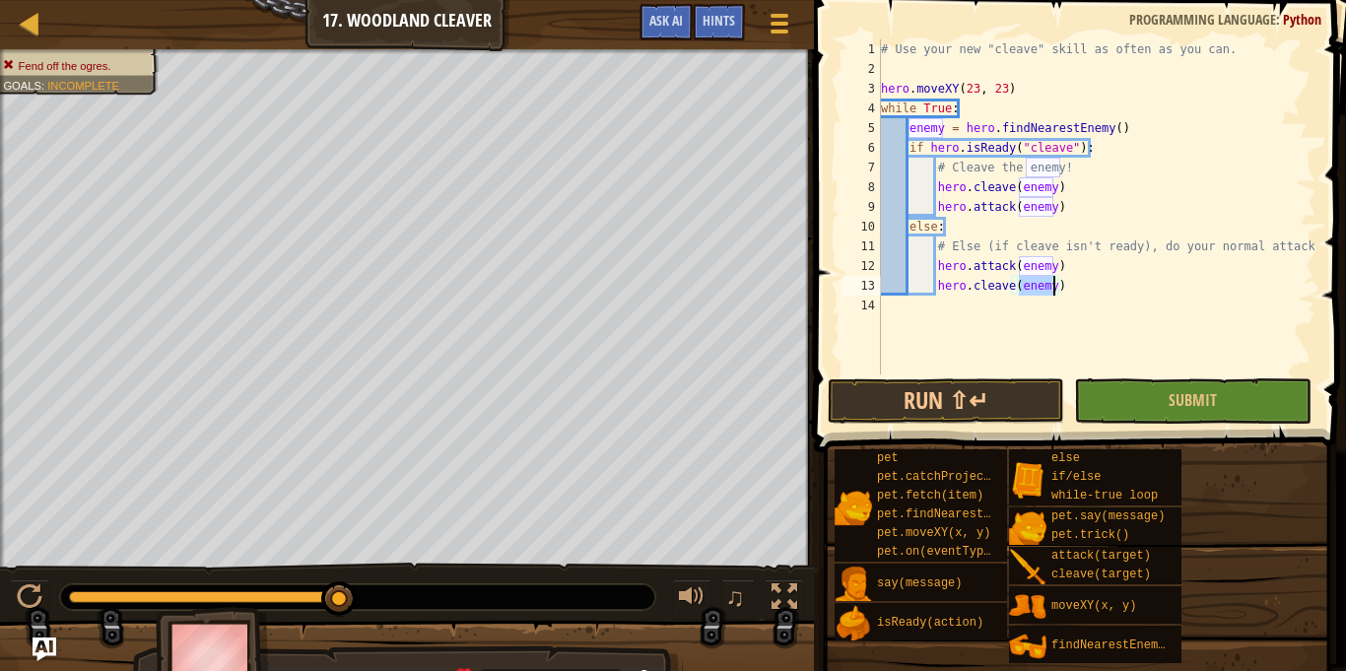
click at [1044, 347] on div "# Use your new "cleave" skill as often as you can. hero . moveXY ( 23 , 23 ) wh…" at bounding box center [1096, 226] width 439 height 374
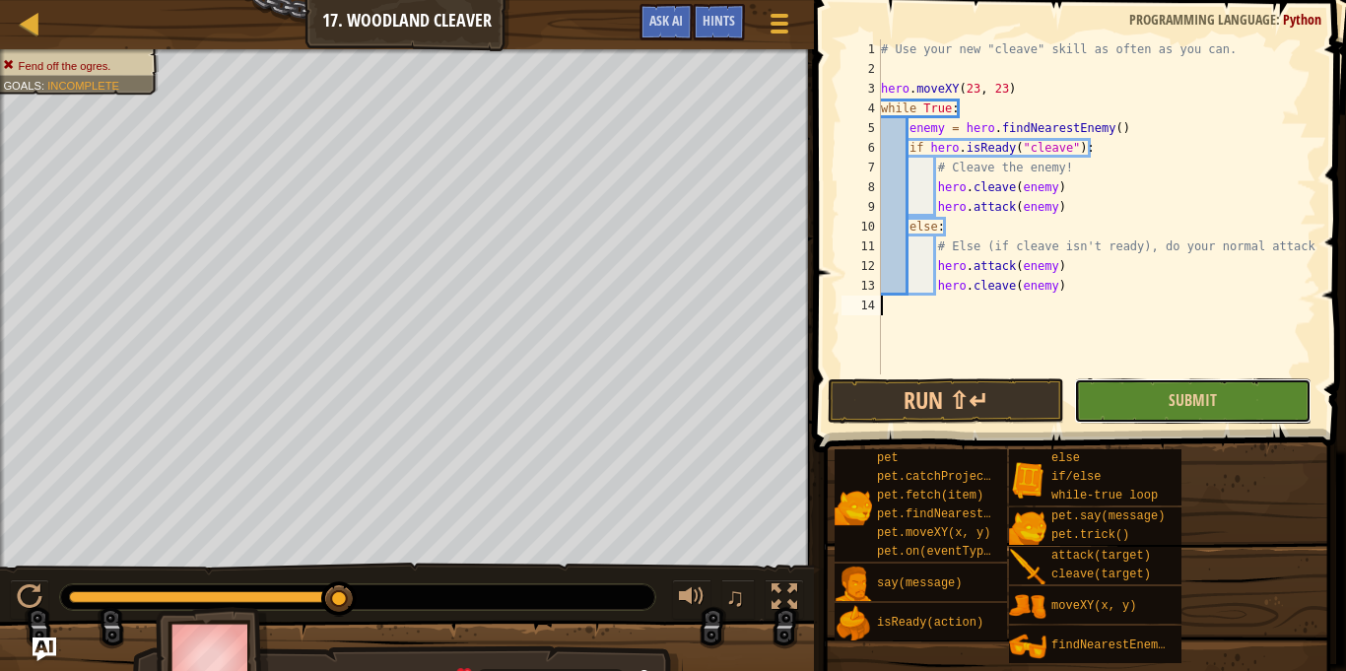
click at [1147, 397] on button "Submit" at bounding box center [1192, 400] width 236 height 45
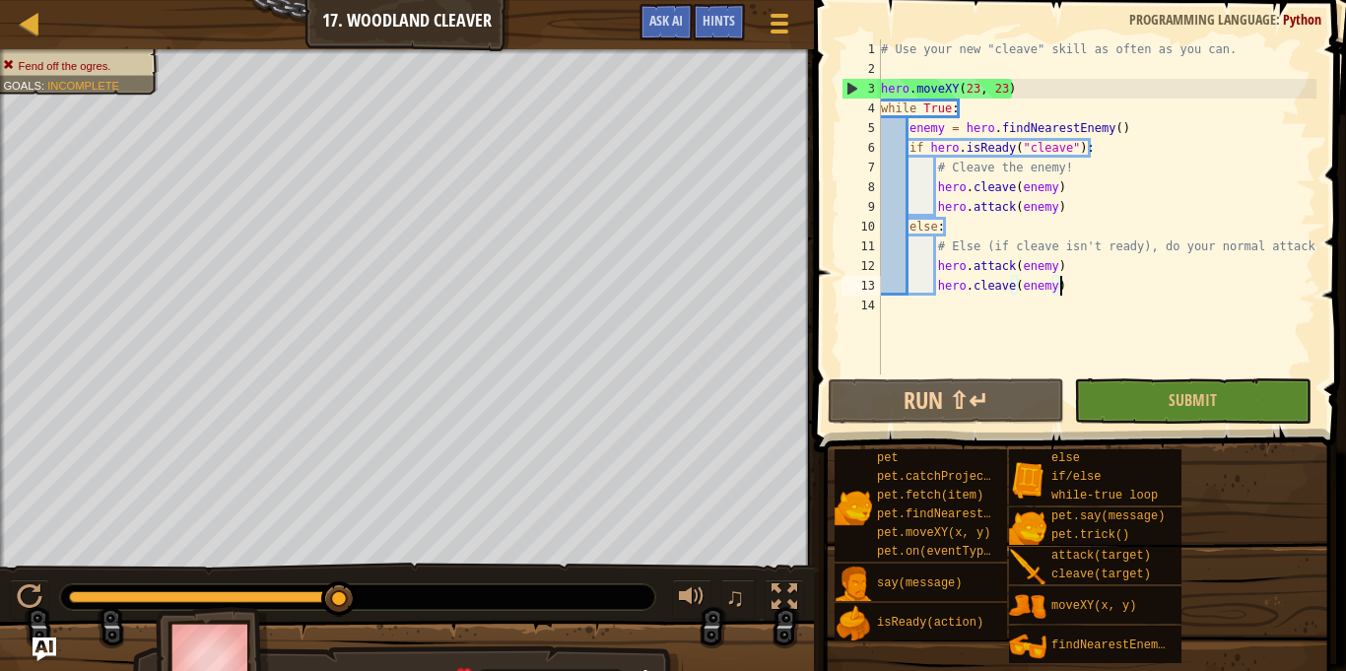
click at [1063, 285] on div "# Use your new "cleave" skill as often as you can. hero . moveXY ( 23 , 23 ) wh…" at bounding box center [1096, 226] width 439 height 374
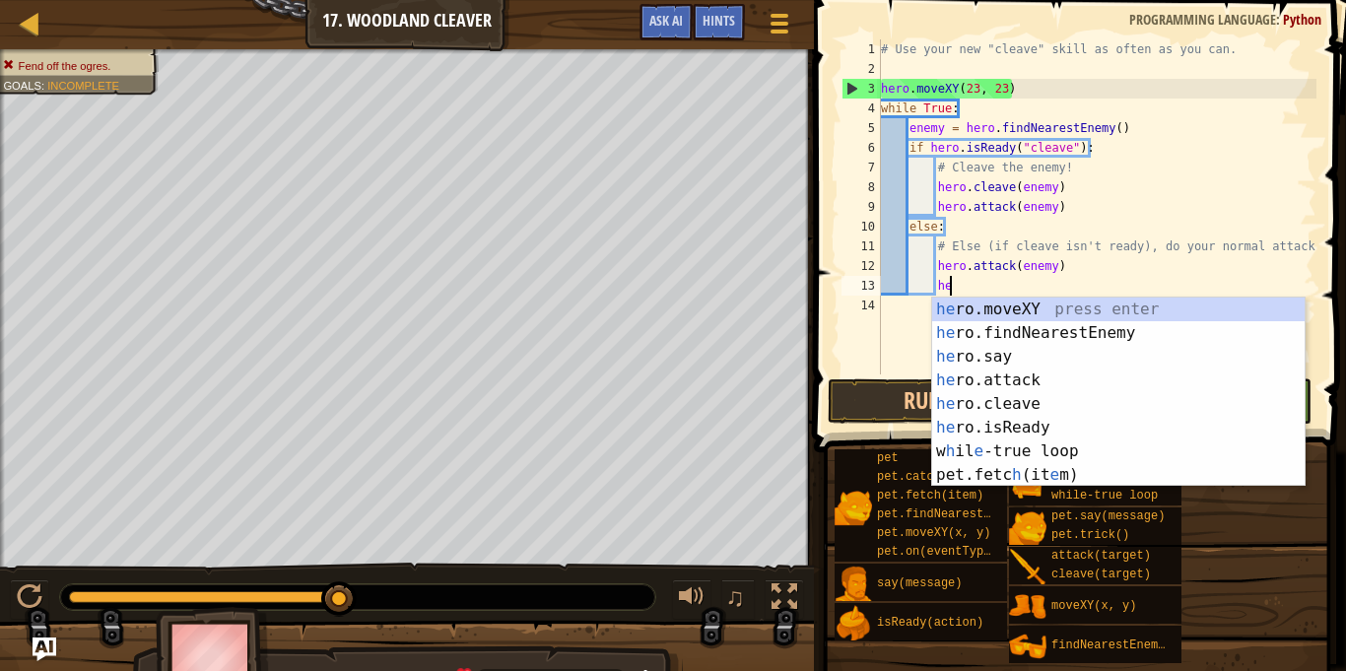
type textarea "h"
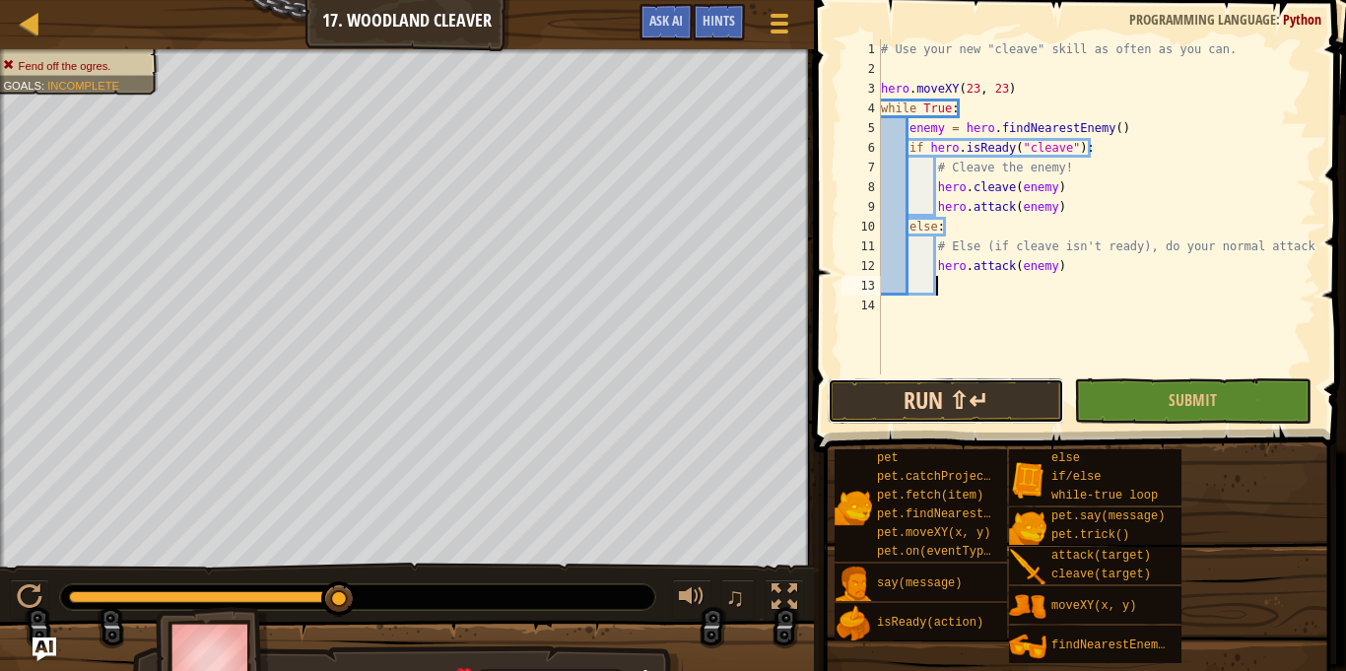
click at [1025, 400] on button "Run ⇧↵" at bounding box center [946, 400] width 236 height 45
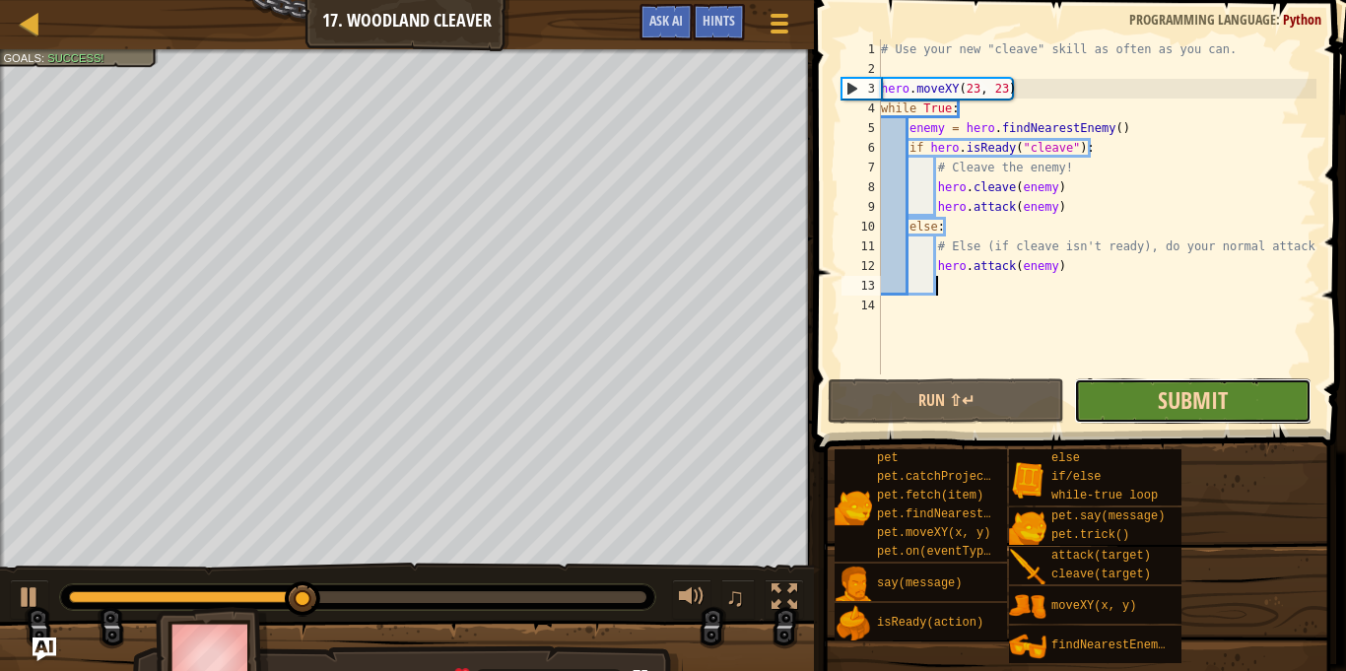
click at [1176, 397] on span "Submit" at bounding box center [1193, 400] width 70 height 32
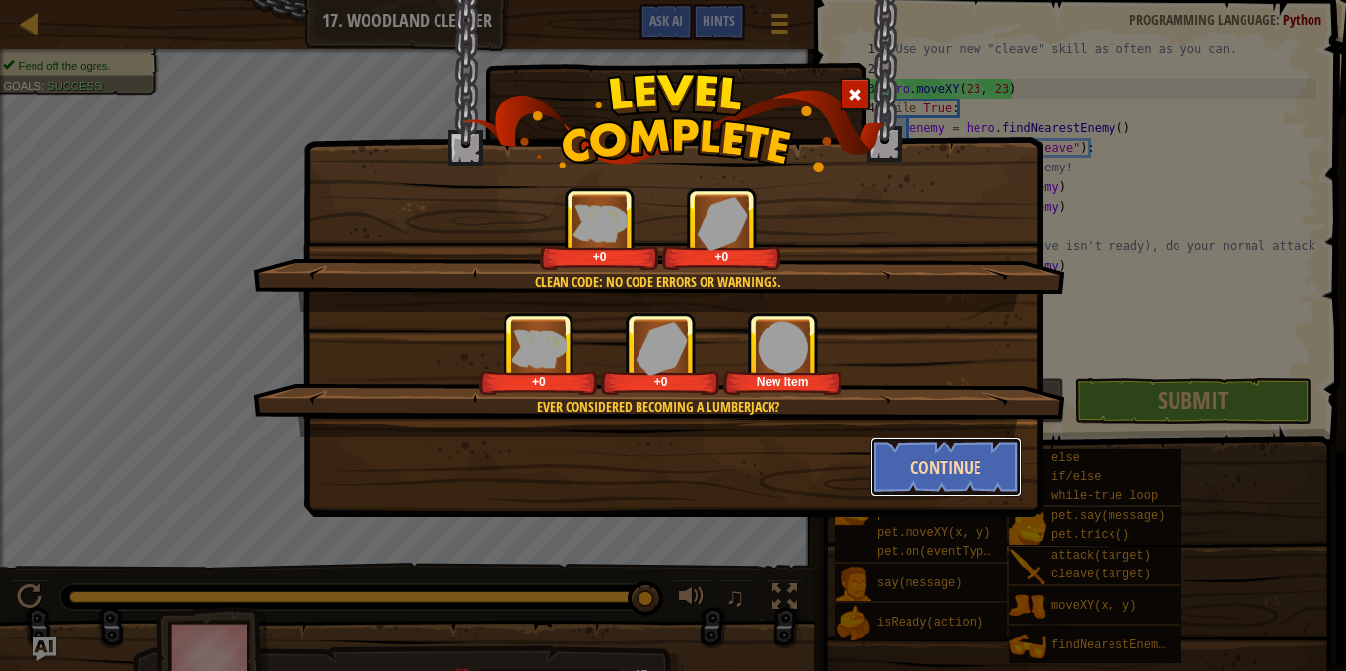
click at [974, 446] on button "Continue" at bounding box center [946, 466] width 153 height 59
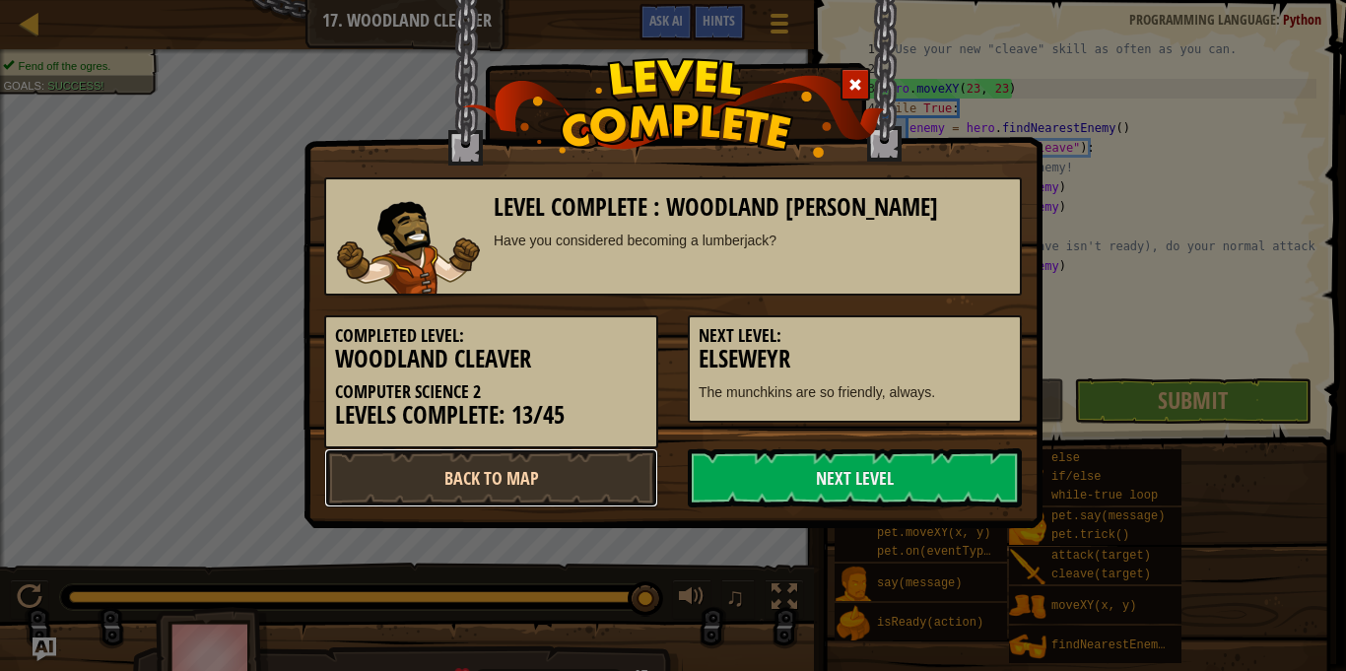
click at [603, 471] on link "Back to Map" at bounding box center [491, 477] width 334 height 59
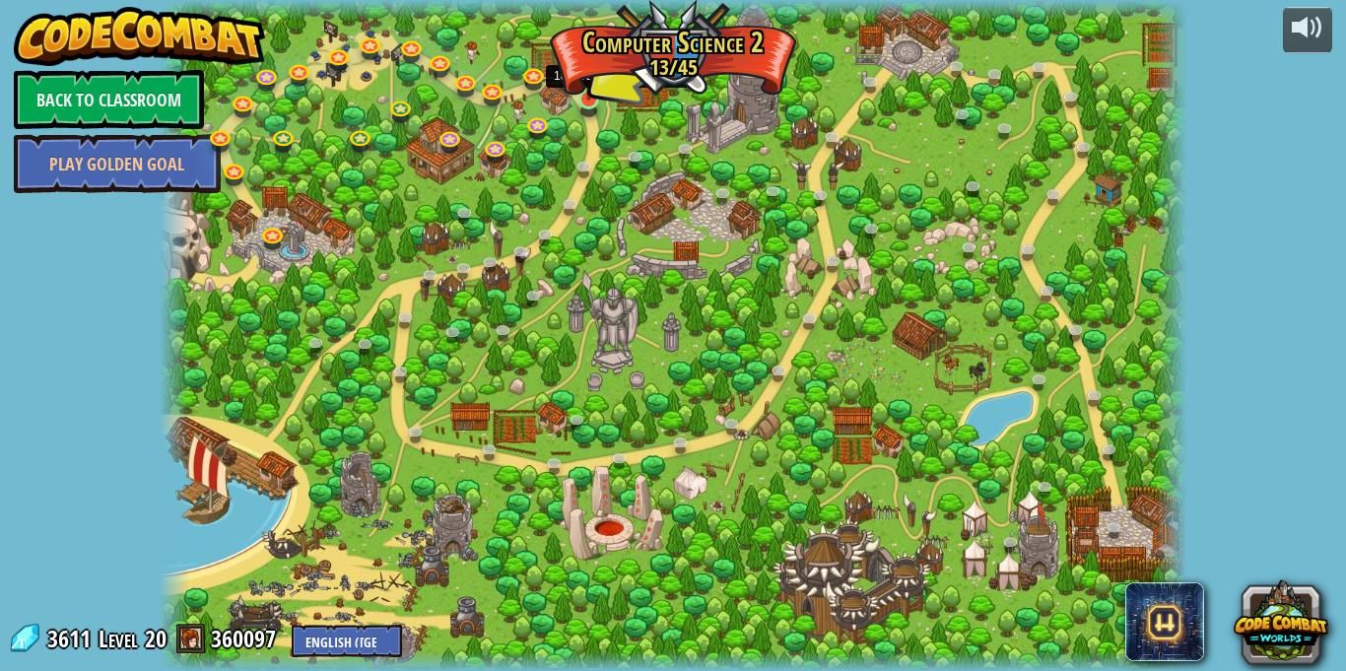
click at [595, 92] on img at bounding box center [588, 72] width 25 height 57
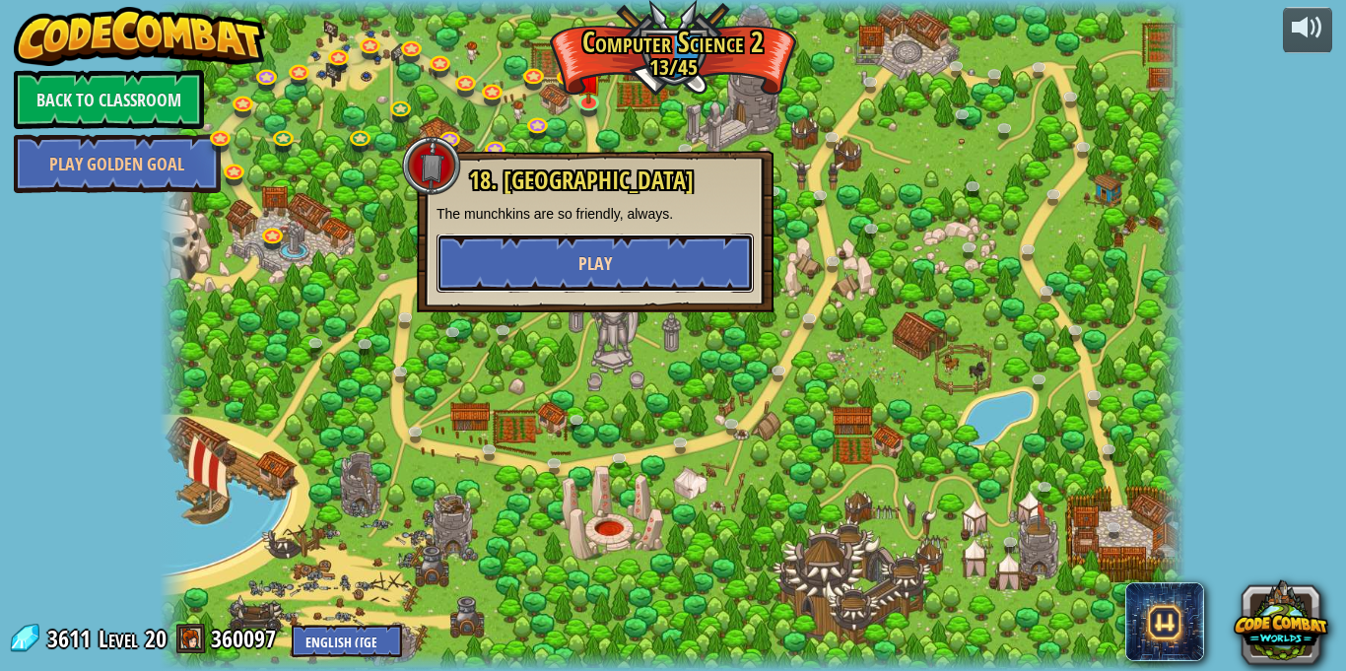
click at [664, 249] on button "Play" at bounding box center [595, 263] width 317 height 59
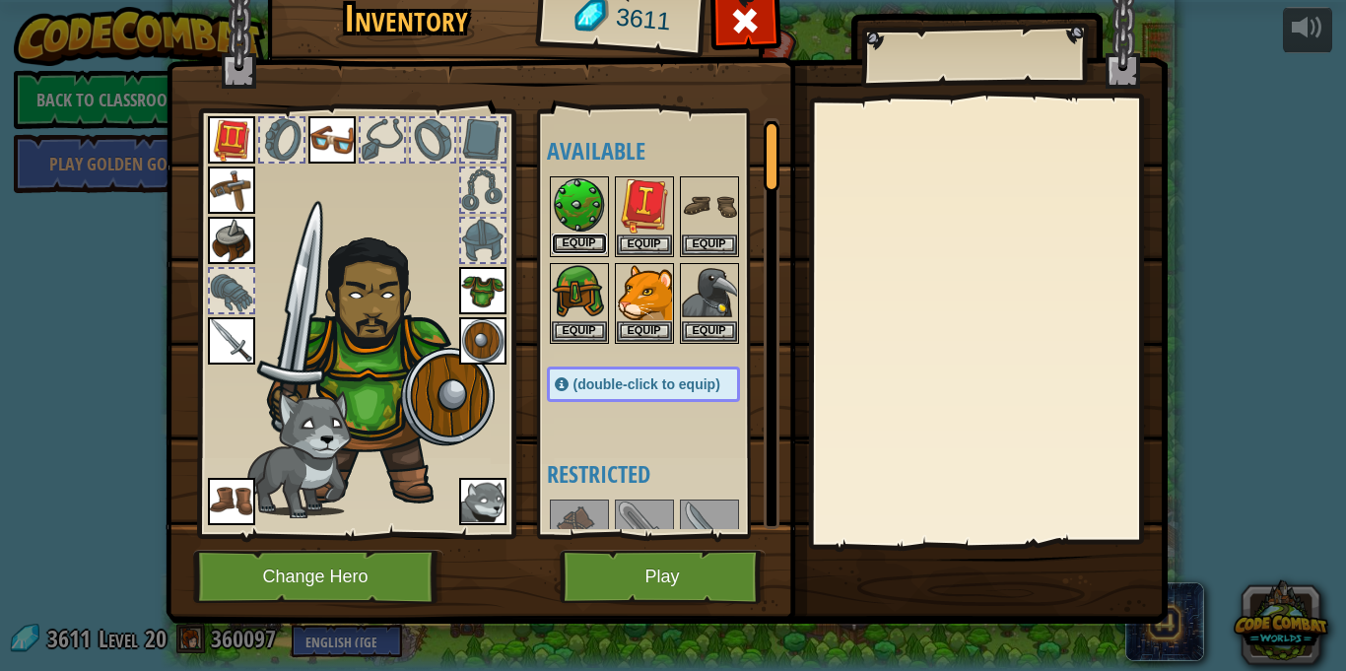
click at [577, 245] on button "Equip" at bounding box center [579, 244] width 55 height 21
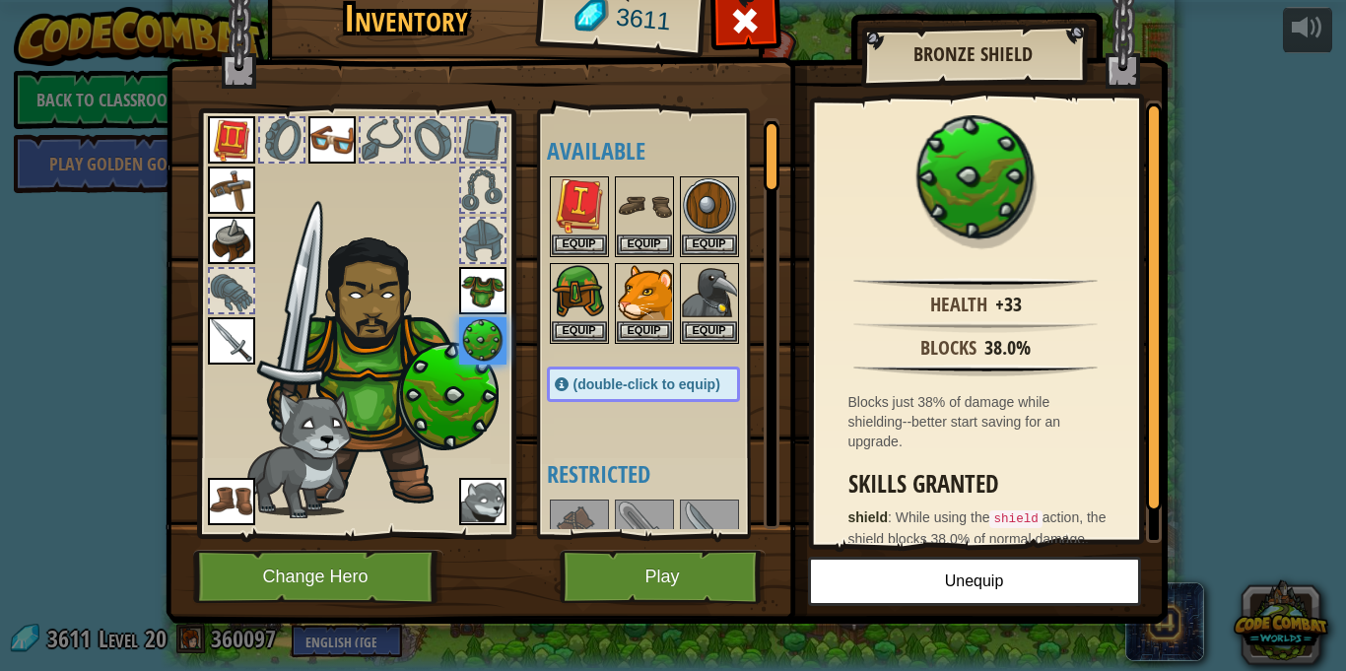
click at [599, 438] on div "Available Equip Equip Equip Equip Equip Equip Equip Equip Equip Equip Equip Equ…" at bounding box center [663, 323] width 233 height 411
click at [628, 574] on button "Play" at bounding box center [663, 577] width 206 height 54
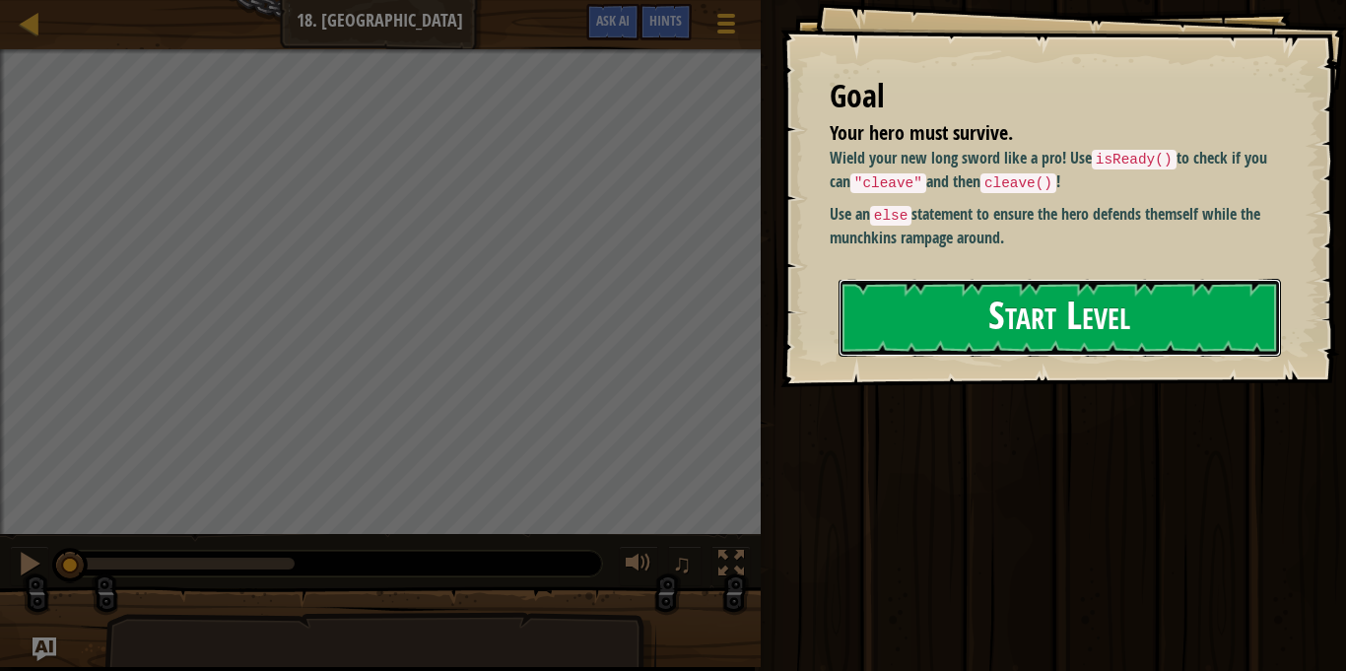
click at [921, 320] on button "Start Level" at bounding box center [1060, 318] width 442 height 78
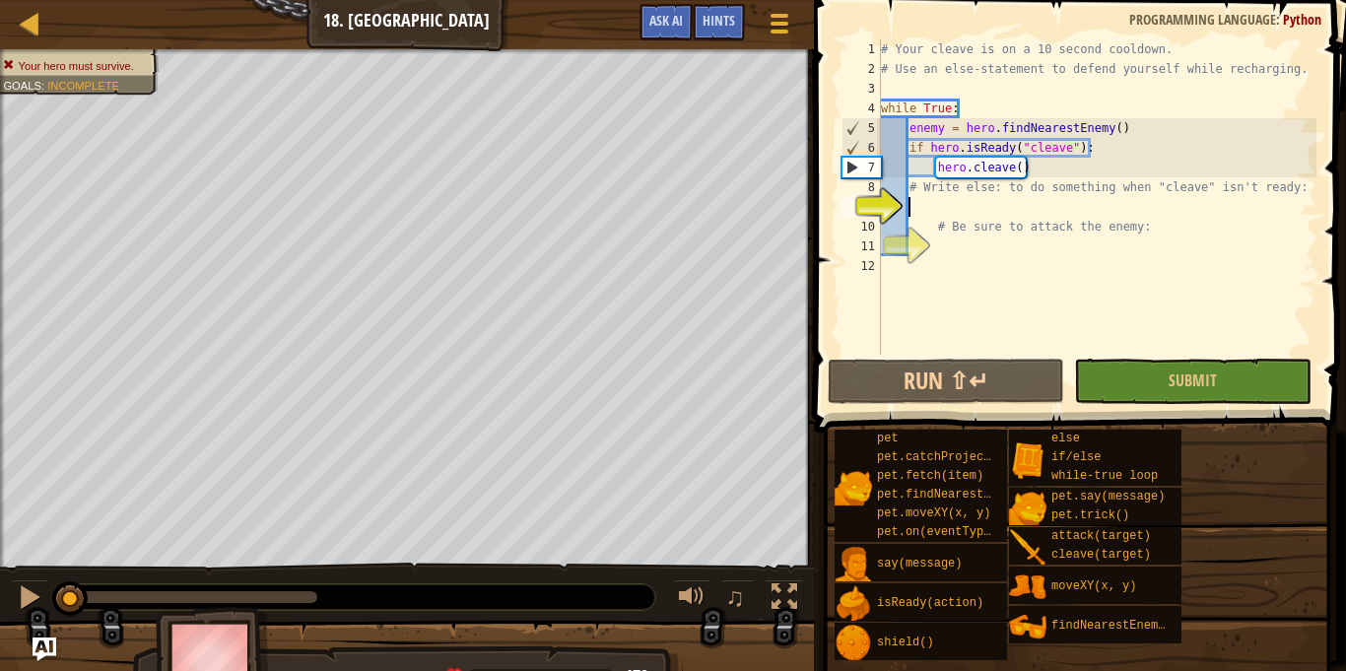
scroll to position [9, 4]
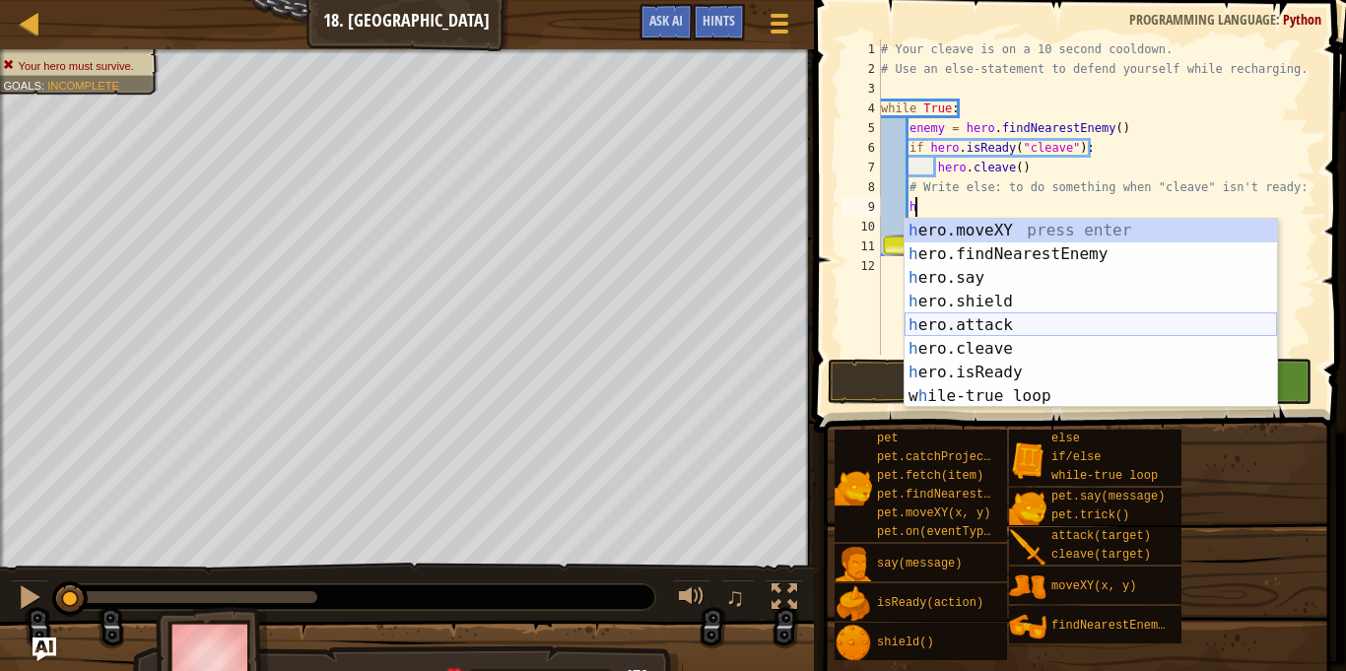
click at [998, 322] on div "h ero.moveXY press enter h ero.findNearestEnemy press enter h ero.say press ent…" at bounding box center [1091, 337] width 372 height 236
type textarea "hero.attack(enemy)"
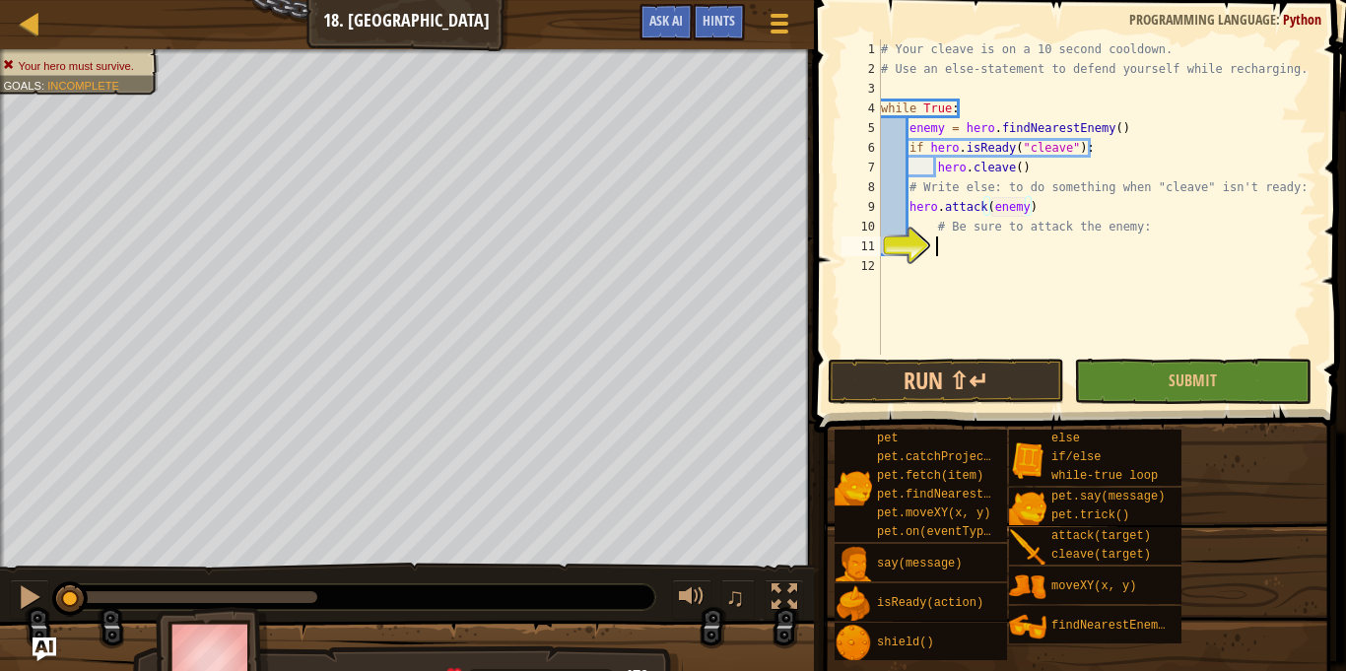
click at [964, 247] on div "# Your cleave is on a 10 second cooldown. # Use an else-statement to defend you…" at bounding box center [1096, 216] width 439 height 355
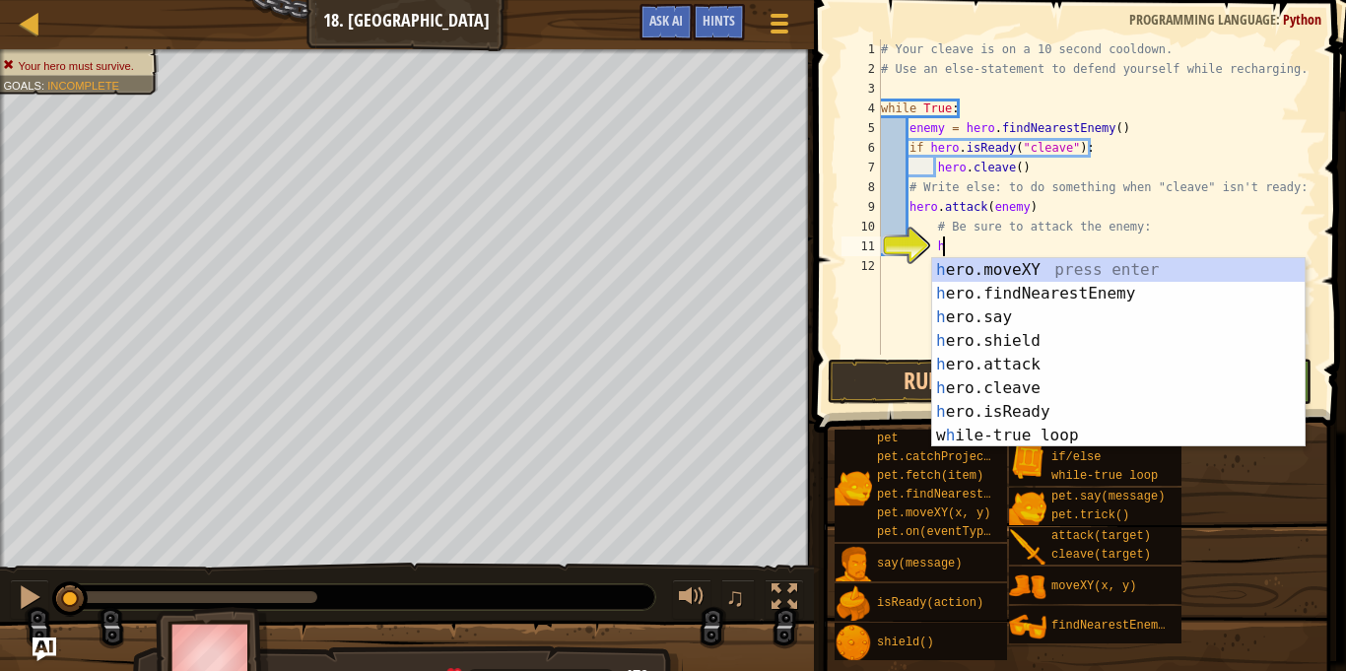
scroll to position [9, 8]
click at [1041, 362] on div "h ero.moveXY press enter h ero.findNearestEnemy press enter h ero.say press ent…" at bounding box center [1118, 376] width 372 height 236
type textarea "hero.attack(enemy)"
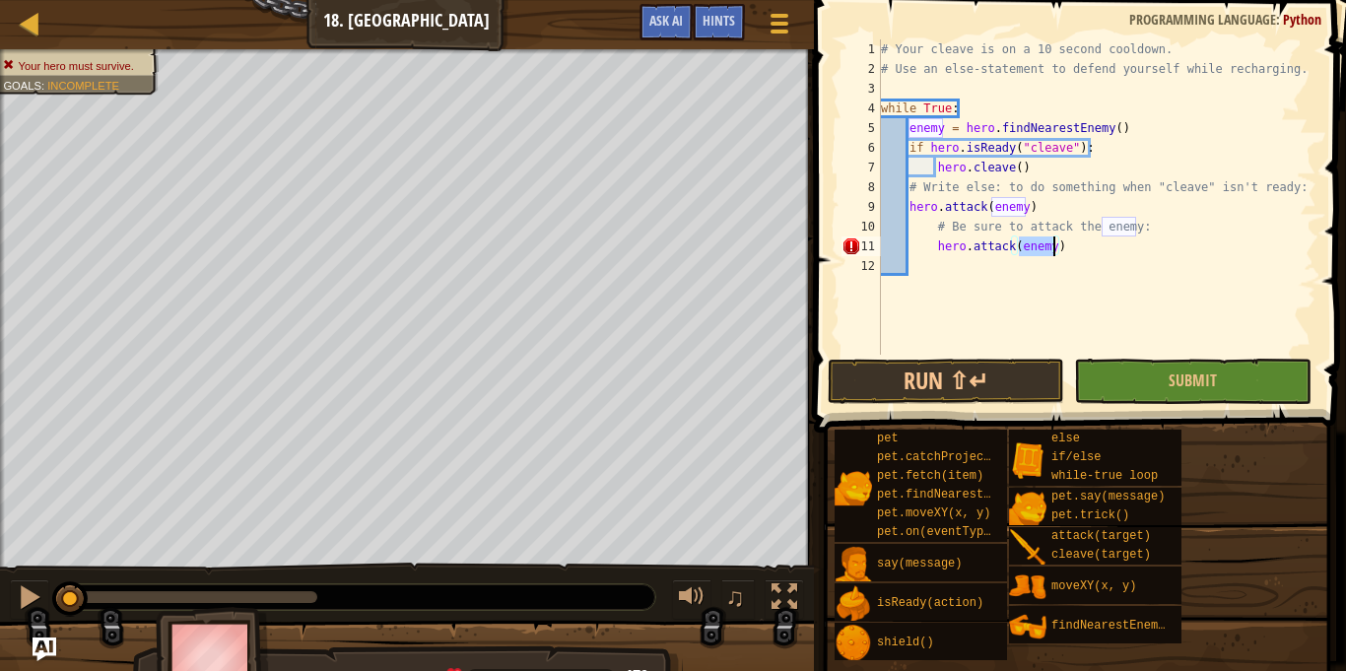
click at [1073, 256] on div "# Your cleave is on a 10 second cooldown. # Use an else-statement to defend you…" at bounding box center [1096, 216] width 439 height 355
click at [934, 237] on div "# Your cleave is on a 10 second cooldown. # Use an else-statement to defend you…" at bounding box center [1096, 216] width 439 height 355
click at [1324, 322] on span at bounding box center [1082, 188] width 548 height 491
click at [1097, 384] on button "Submit" at bounding box center [1192, 381] width 236 height 45
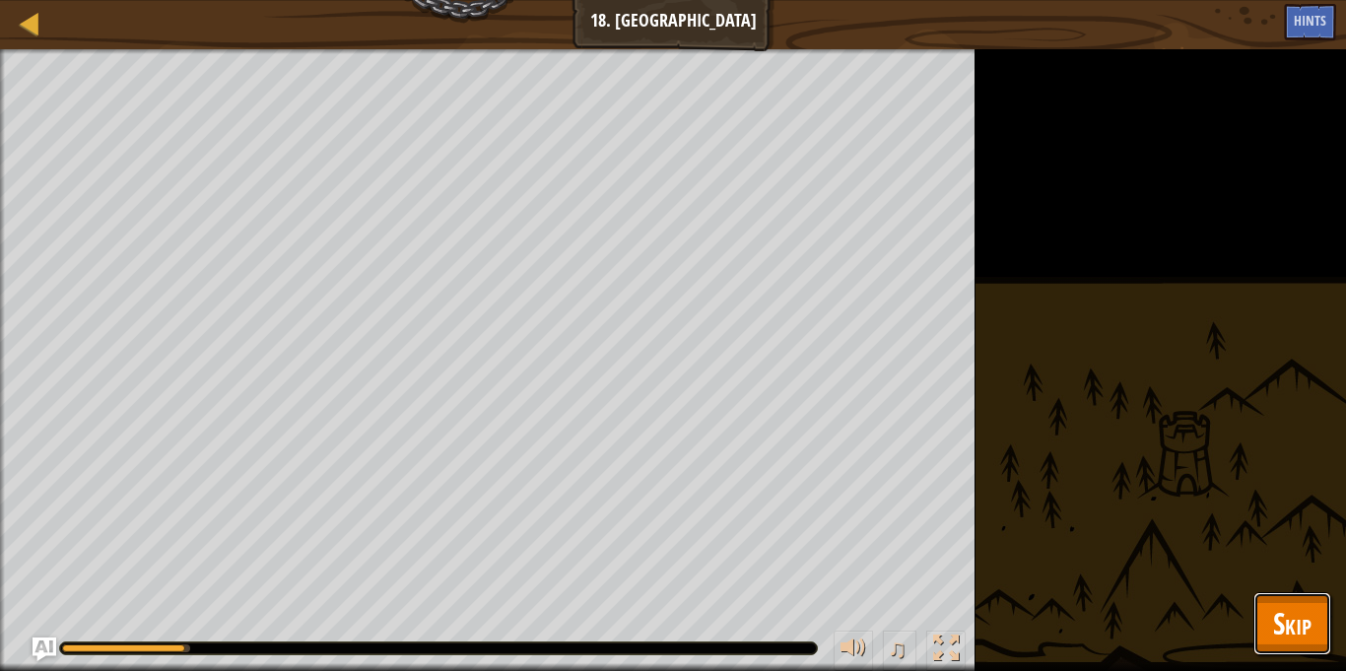
click at [1294, 613] on span "Skip" at bounding box center [1292, 623] width 38 height 40
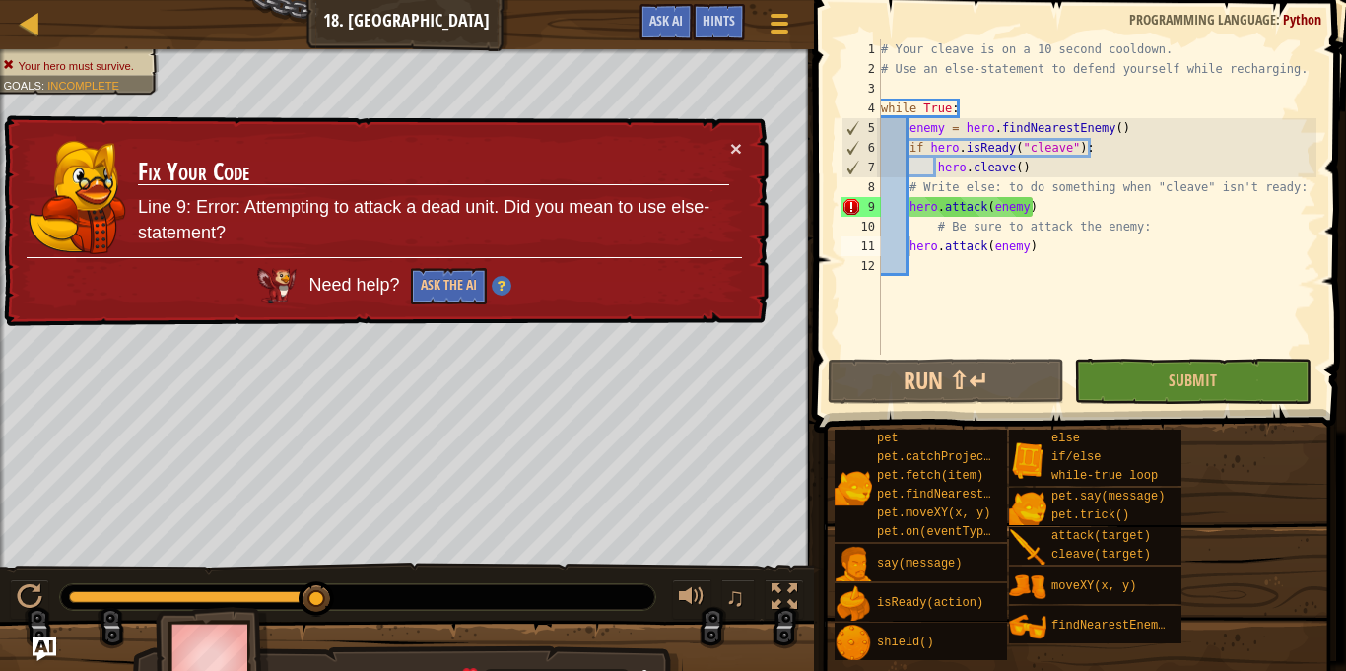
click at [1048, 212] on div "# Your cleave is on a 10 second cooldown. # Use an else-statement to defend you…" at bounding box center [1096, 216] width 439 height 355
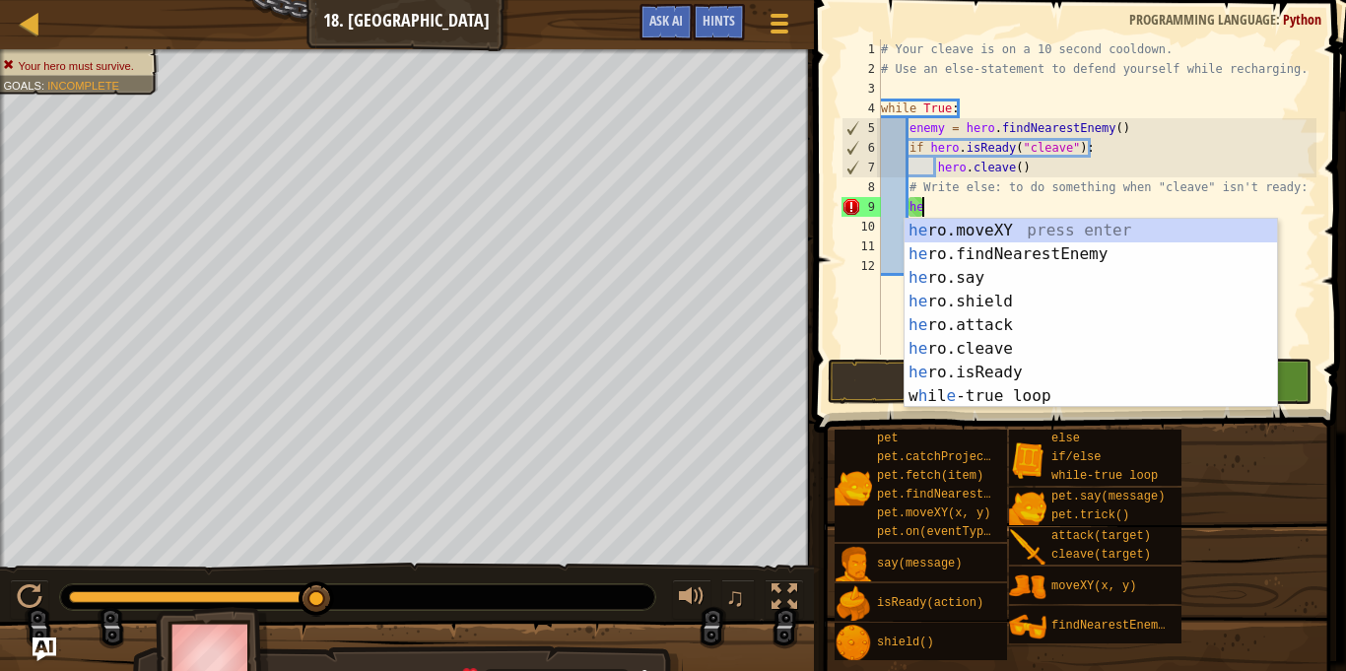
type textarea "h"
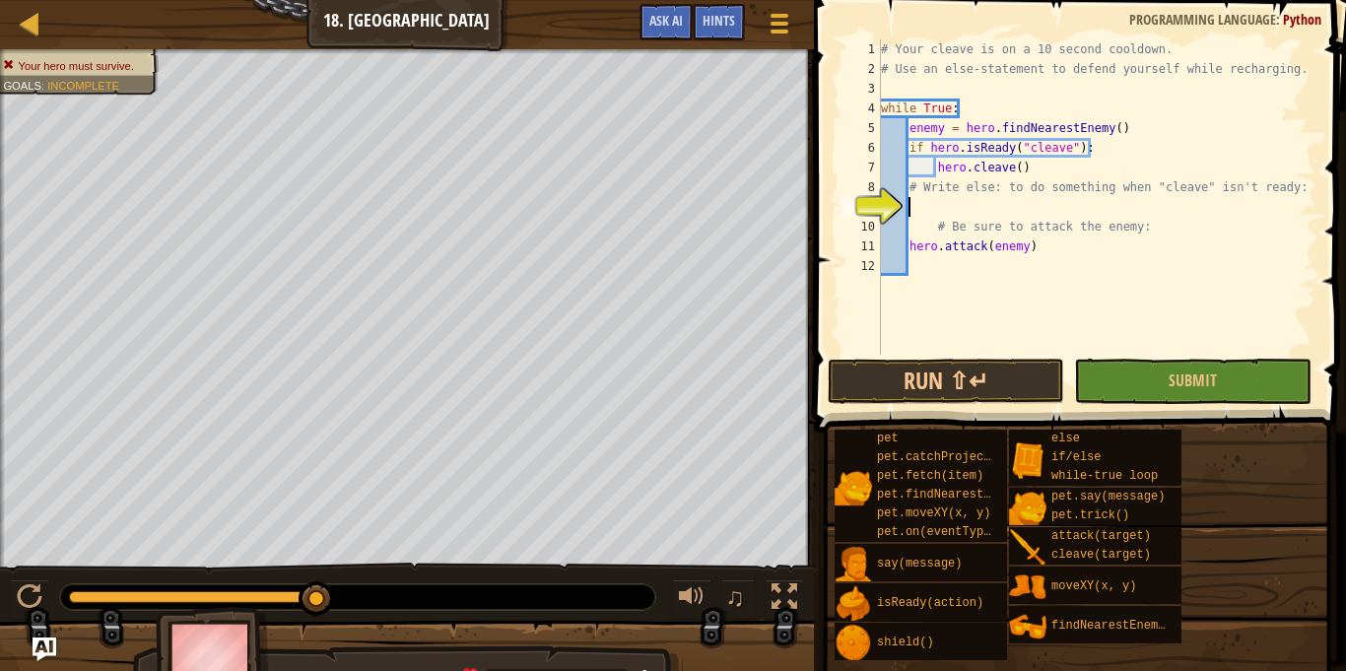
scroll to position [9, 4]
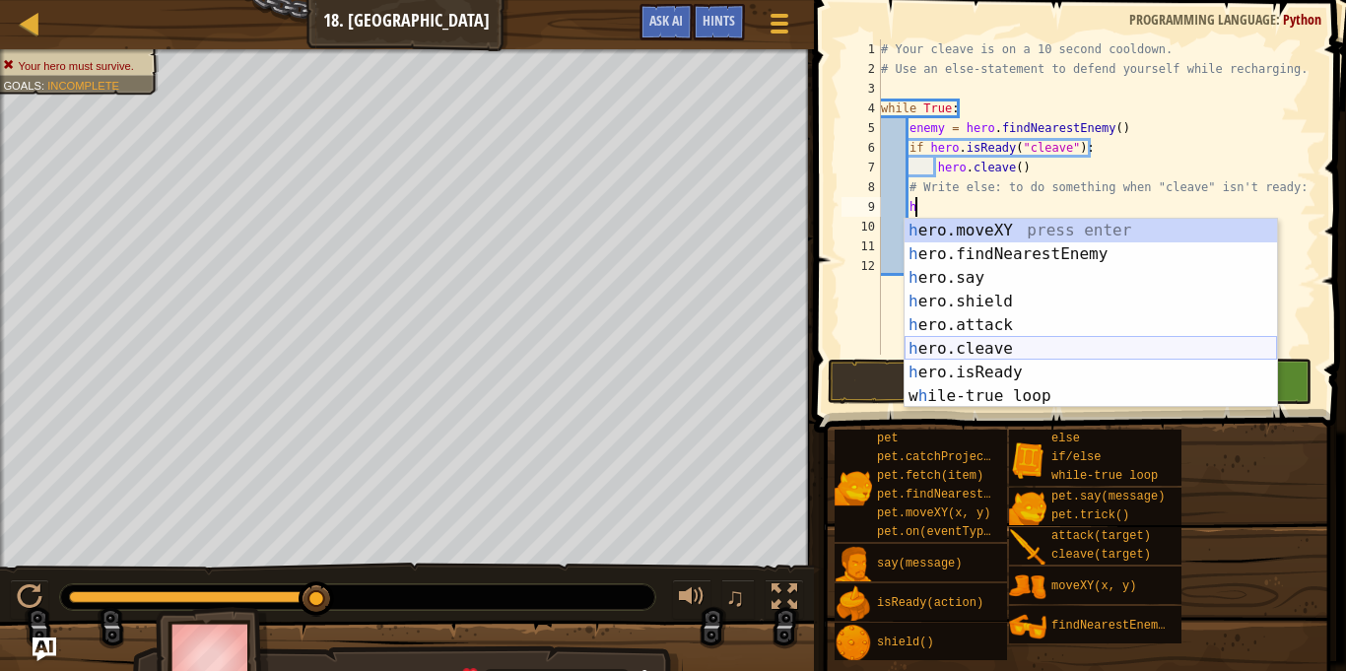
click at [1022, 345] on div "h ero.moveXY press enter h ero.findNearestEnemy press enter h ero.say press ent…" at bounding box center [1091, 337] width 372 height 236
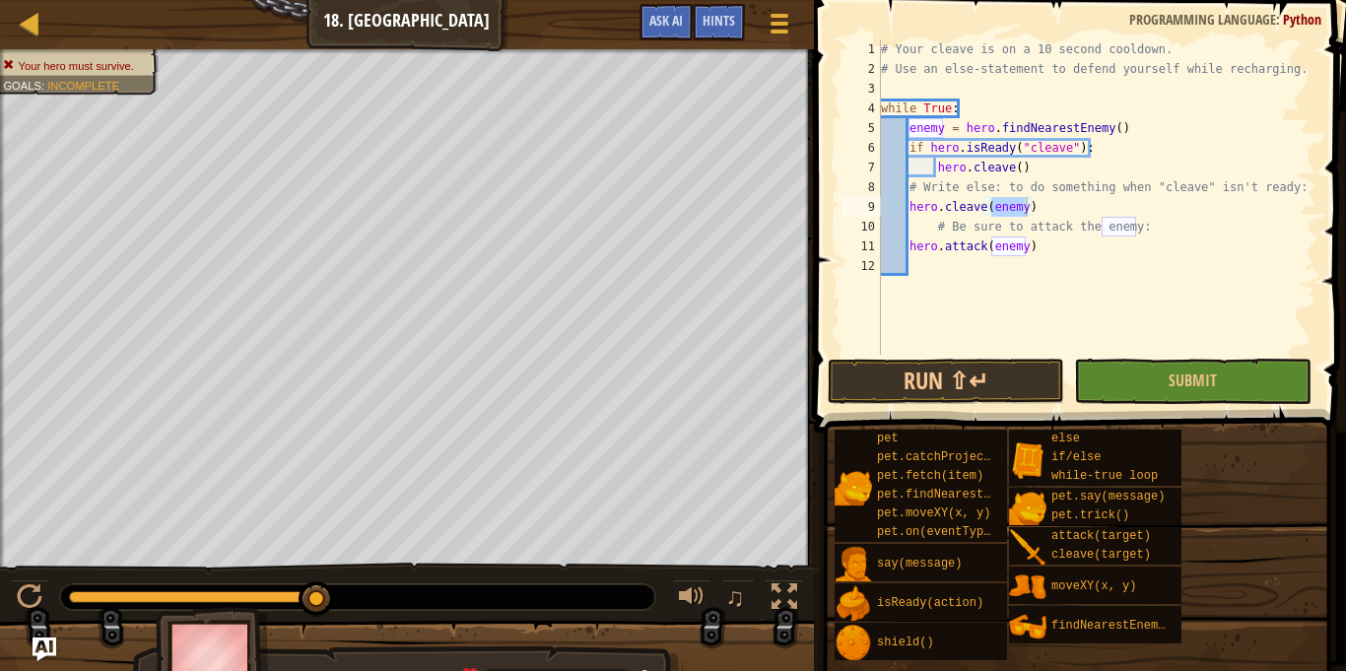
click at [813, 378] on span at bounding box center [1082, 188] width 548 height 491
click at [1138, 374] on button "Submit" at bounding box center [1192, 381] width 236 height 45
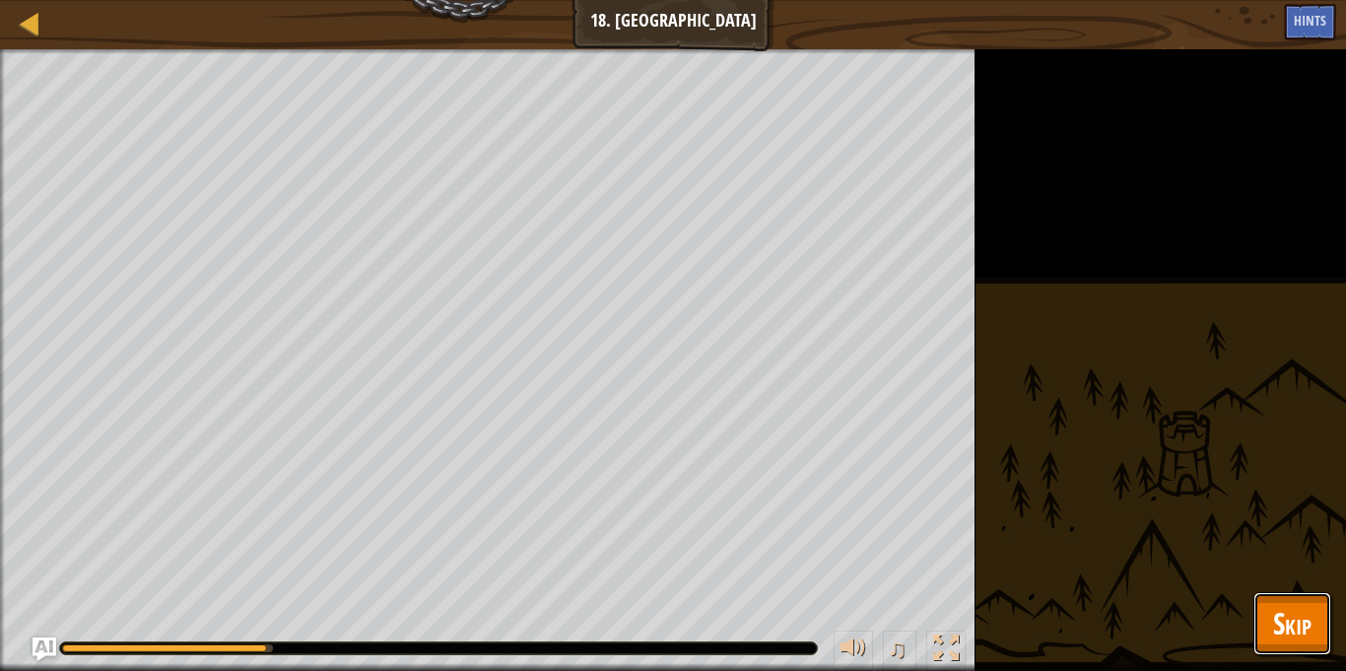
click at [1290, 642] on span "Skip" at bounding box center [1292, 623] width 38 height 40
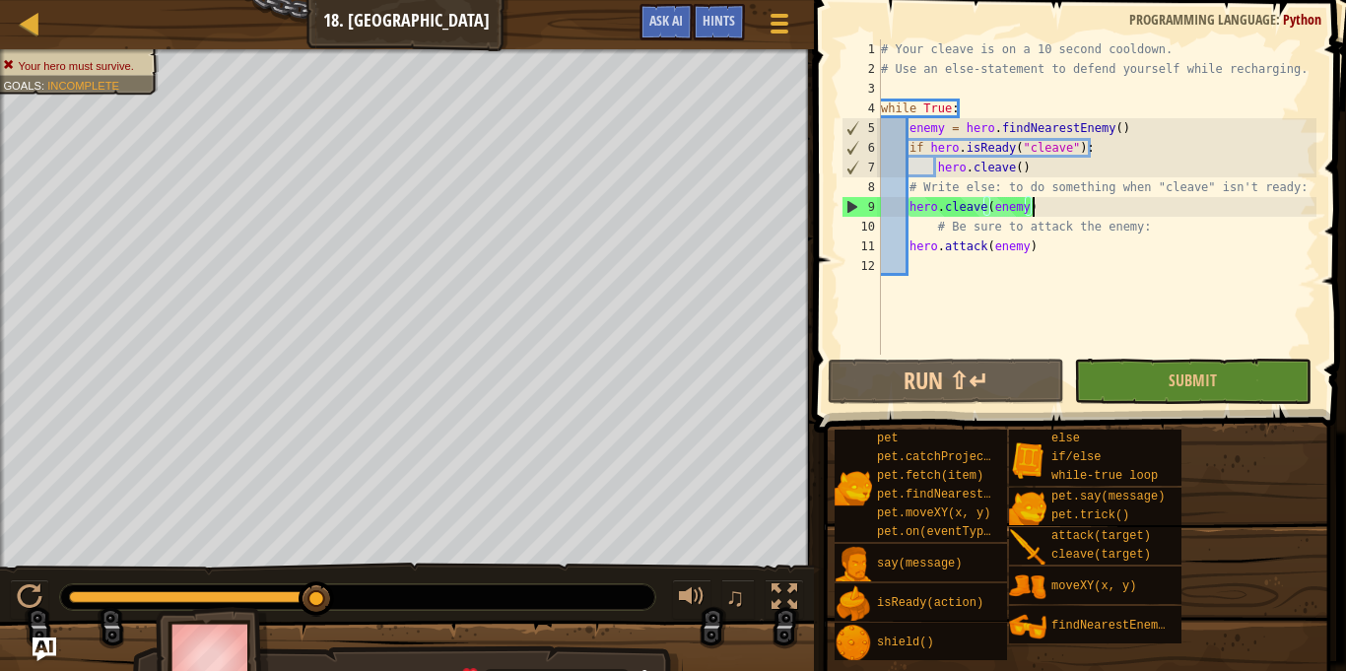
click at [1042, 204] on div "# Your cleave is on a 10 second cooldown. # Use an else-statement to defend you…" at bounding box center [1096, 216] width 439 height 355
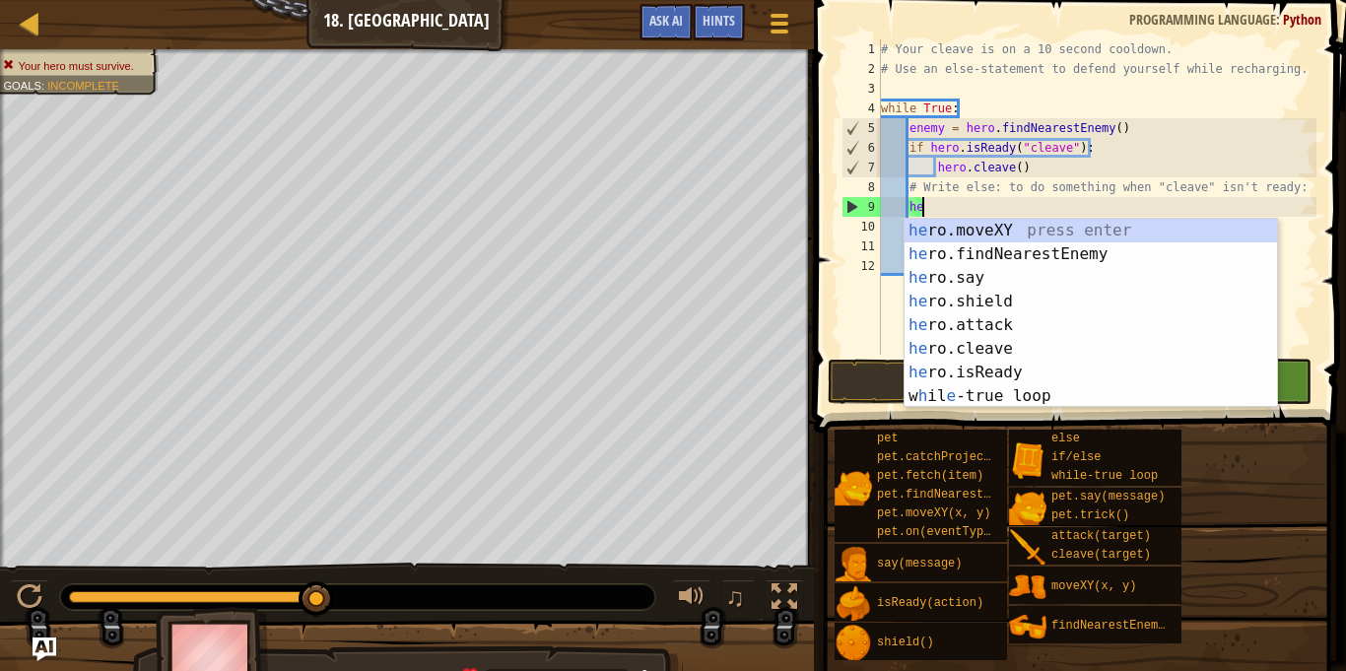
type textarea "h"
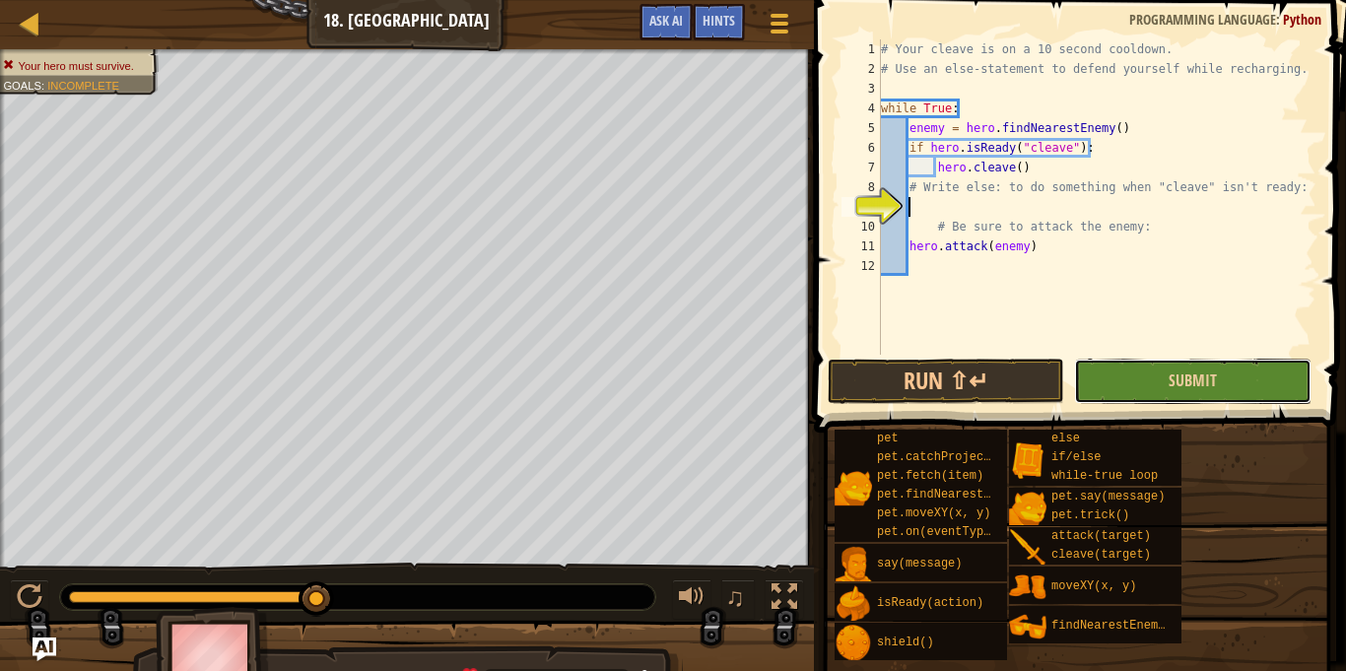
click at [1112, 372] on button "Submit" at bounding box center [1192, 381] width 236 height 45
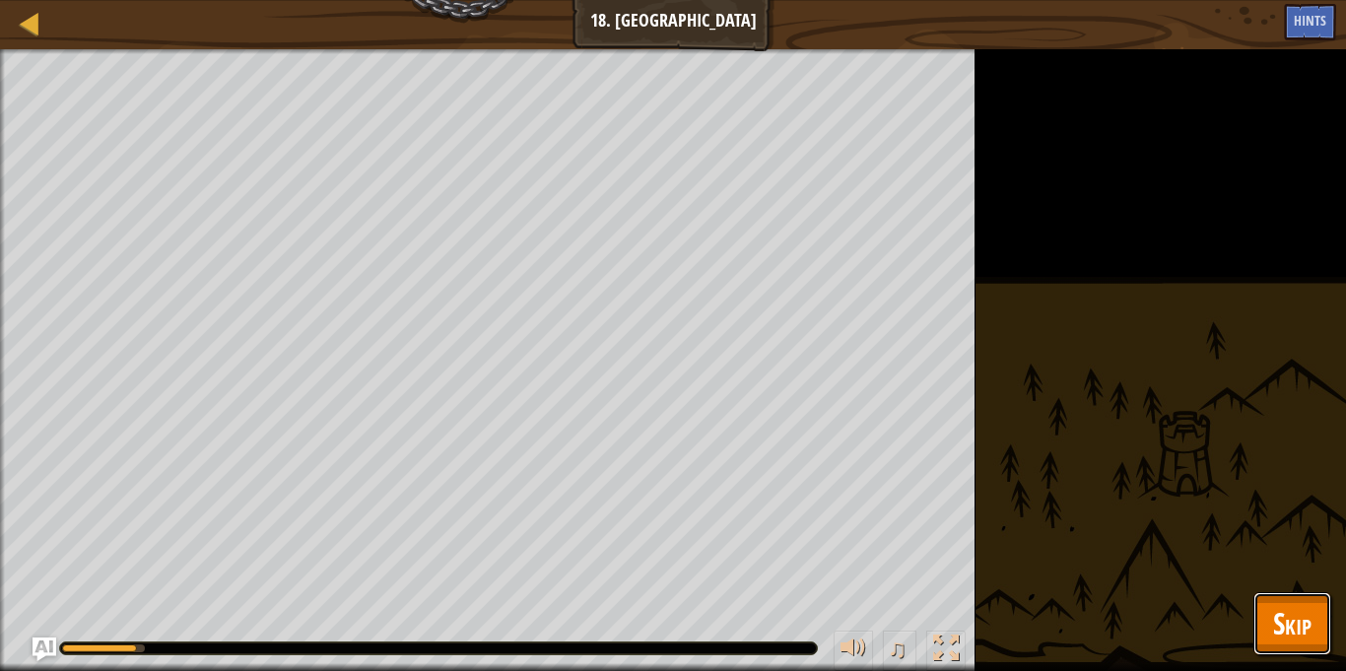
click at [1280, 625] on span "Skip" at bounding box center [1292, 623] width 38 height 40
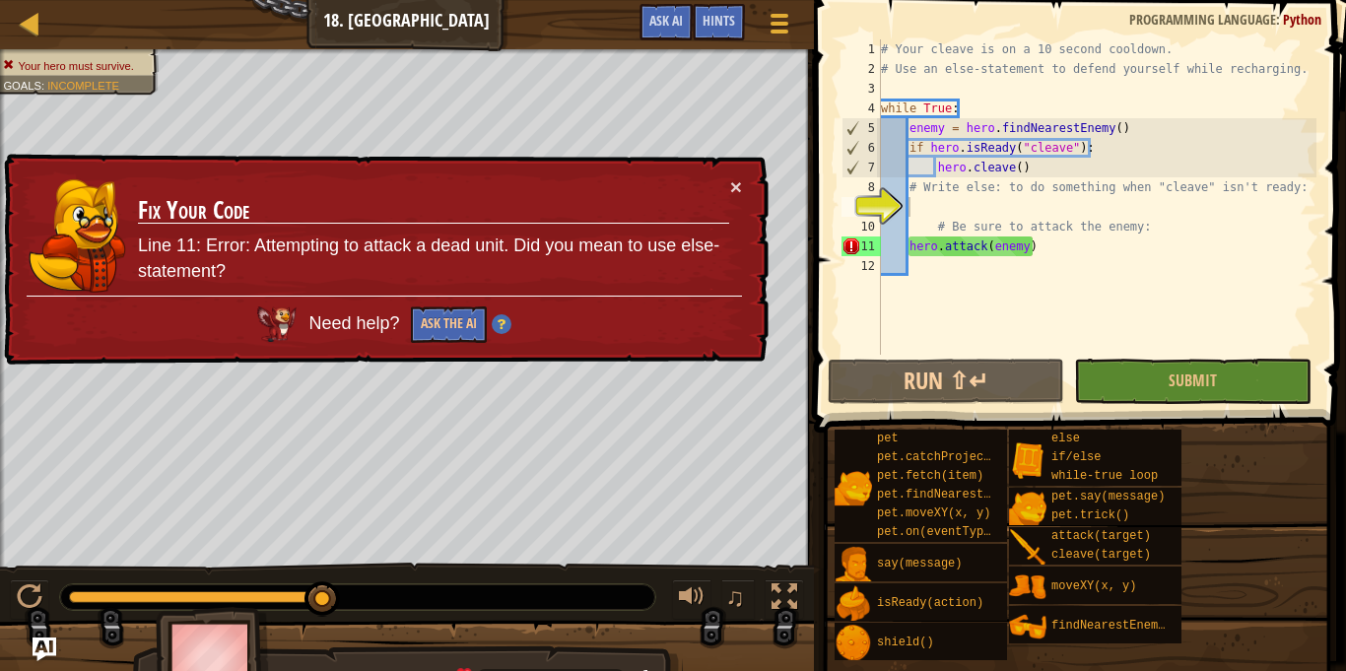
click at [908, 252] on div "# Your cleave is on a 10 second cooldown. # Use an else-statement to defend you…" at bounding box center [1096, 216] width 439 height 355
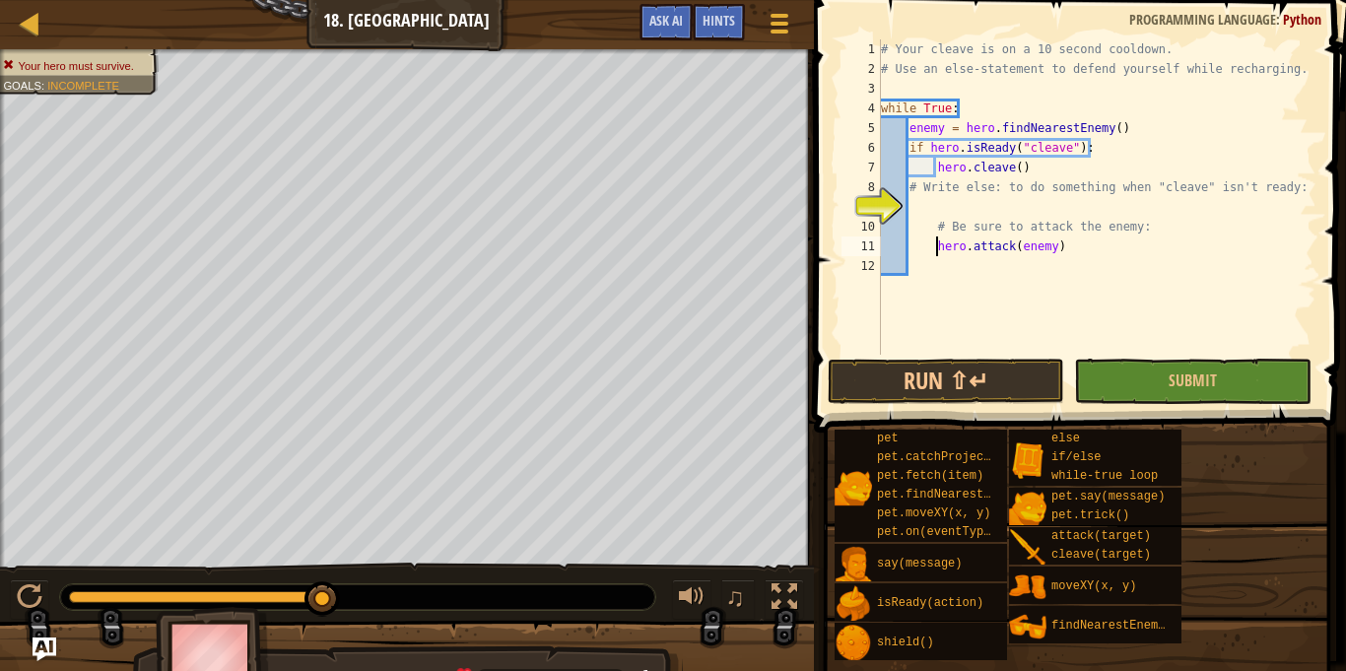
click at [911, 186] on div "# Your cleave is on a 10 second cooldown. # Use an else-statement to defend you…" at bounding box center [1096, 216] width 439 height 355
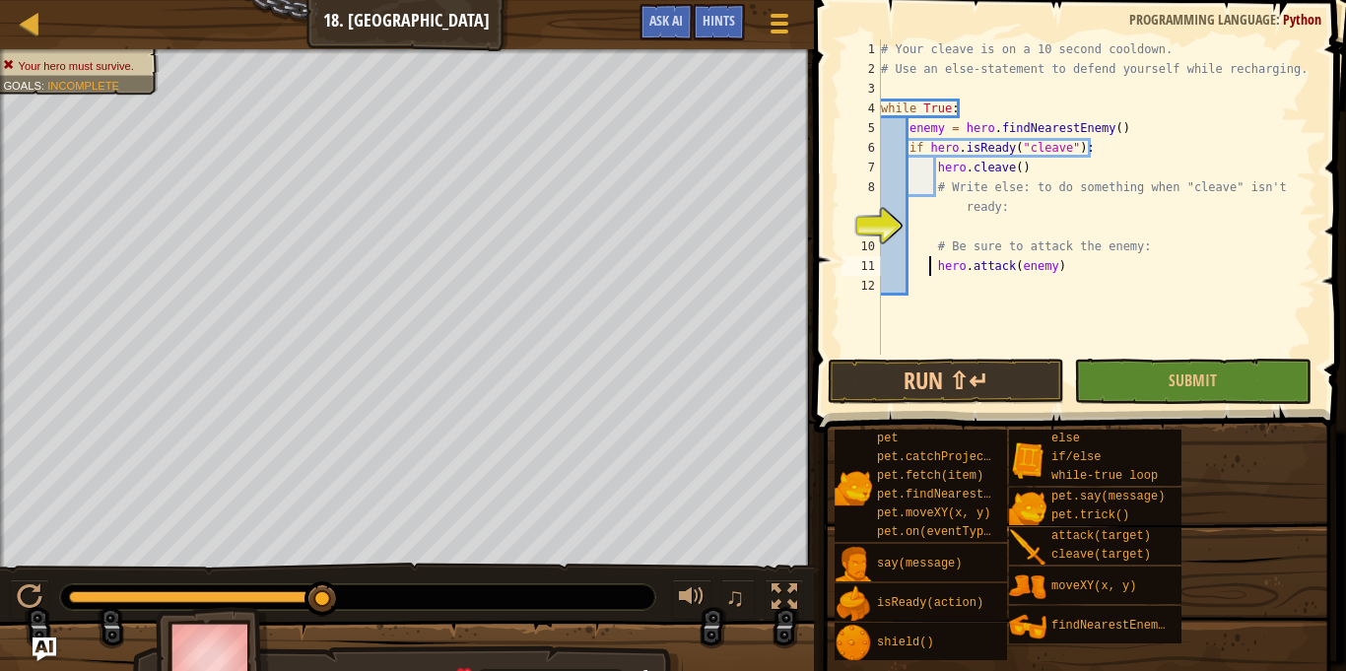
click at [928, 274] on div "# Your cleave is on a 10 second cooldown. # Use an else-statement to defend you…" at bounding box center [1096, 216] width 439 height 355
click at [934, 274] on div "# Your cleave is on a 10 second cooldown. # Use an else-statement to defend you…" at bounding box center [1096, 216] width 439 height 355
type textarea "hero.attack(enemy)"
click at [706, 31] on div "Hints" at bounding box center [719, 22] width 52 height 36
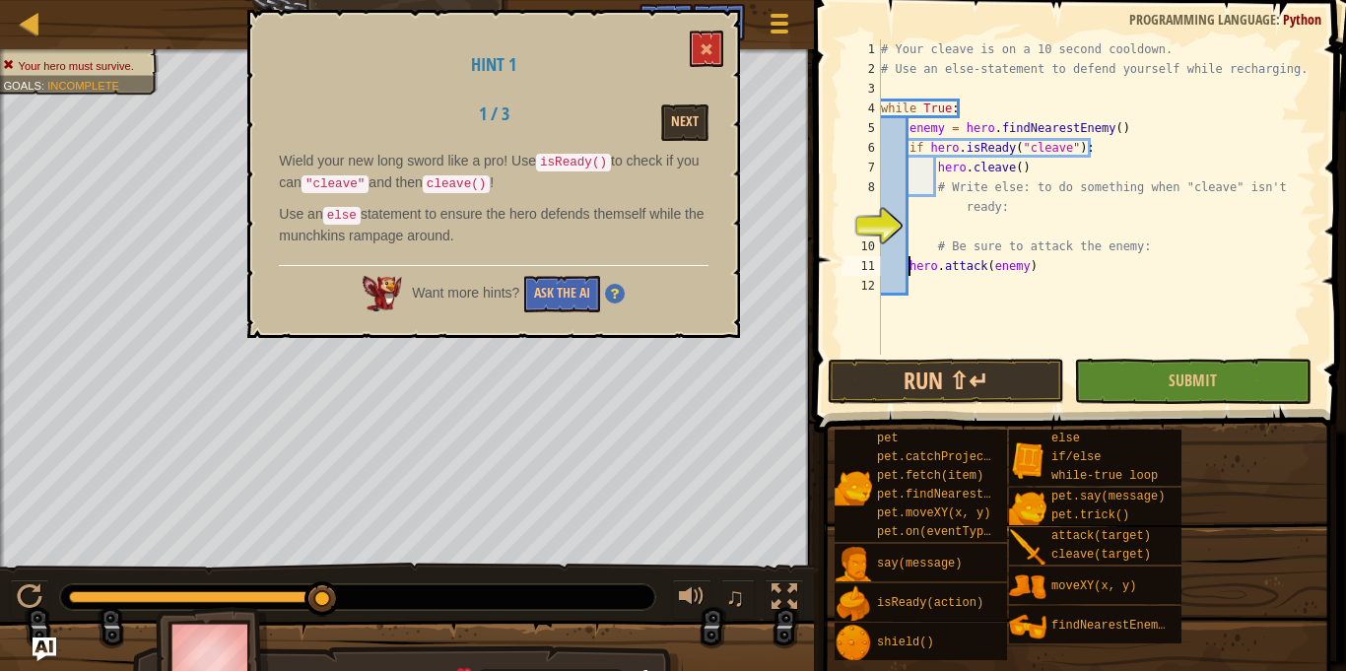
click at [726, 60] on div "Hint 1 1 / 3 Next Wield your new long sword like a pro! Use isReady() to check …" at bounding box center [493, 174] width 493 height 328
click at [714, 51] on button at bounding box center [707, 49] width 34 height 36
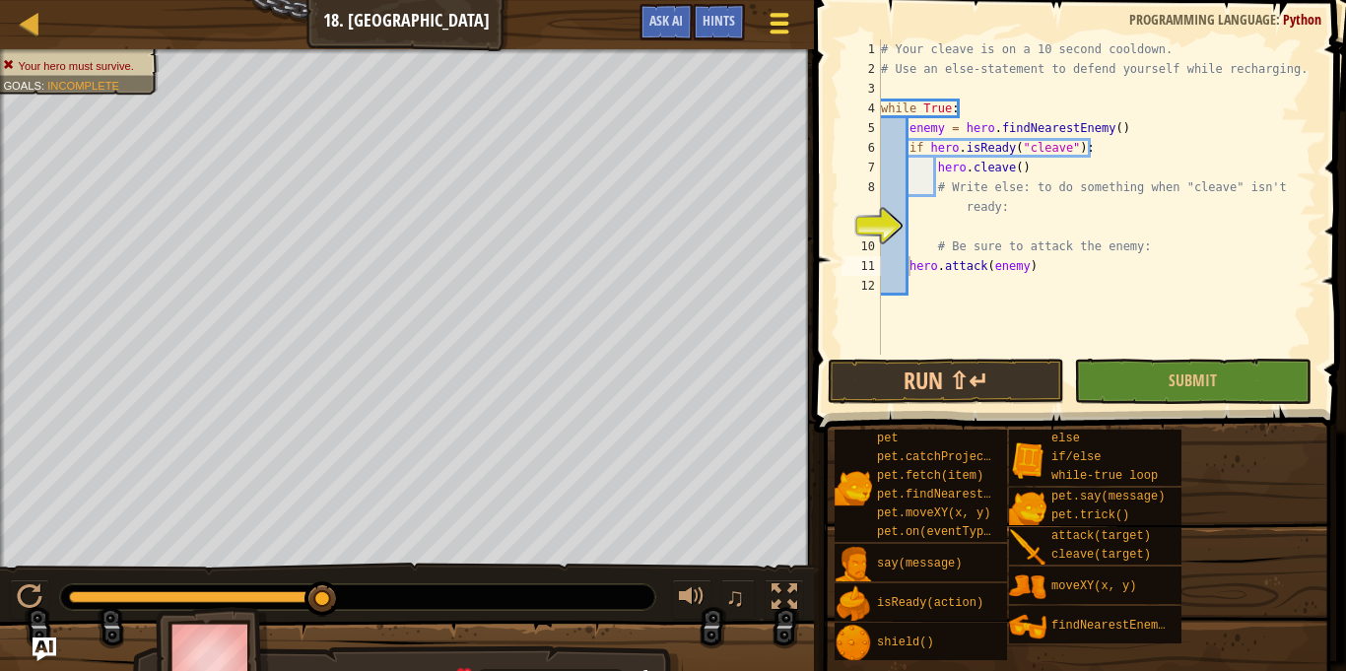
click at [804, 20] on button "Game Menu" at bounding box center [779, 27] width 52 height 48
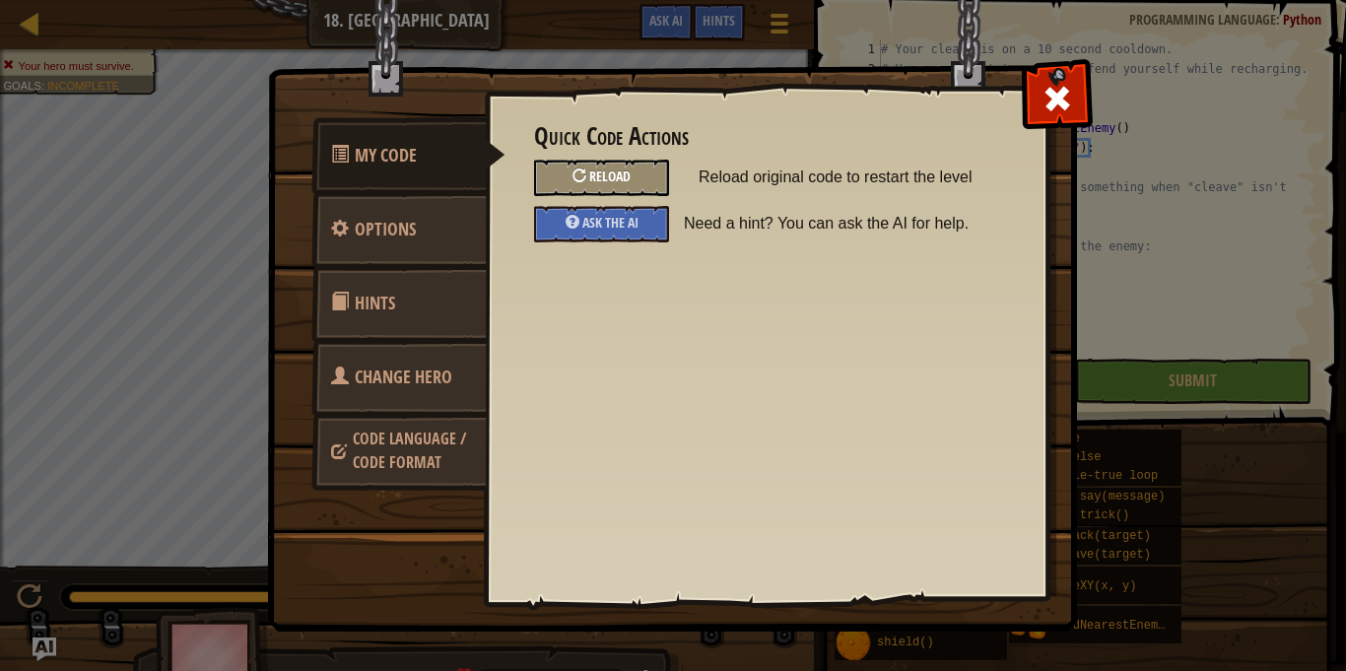
click at [614, 180] on span "Reload" at bounding box center [609, 176] width 41 height 19
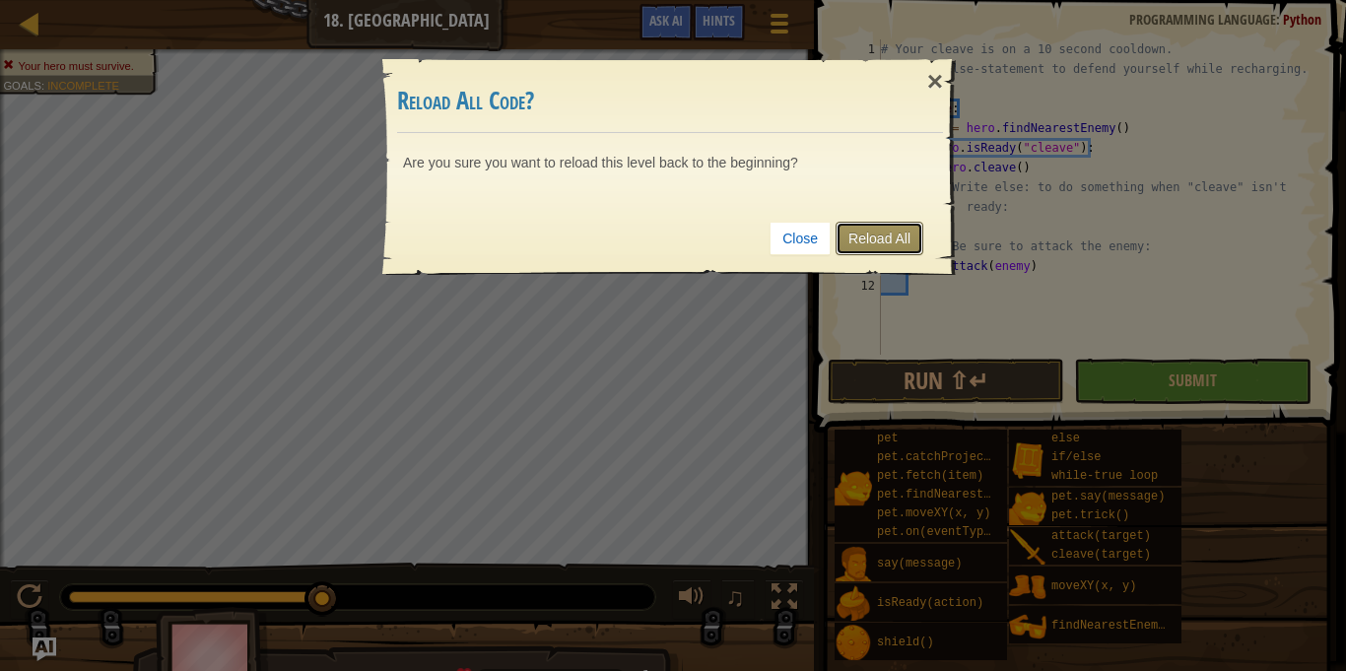
click at [893, 223] on link "Reload All" at bounding box center [880, 239] width 88 height 34
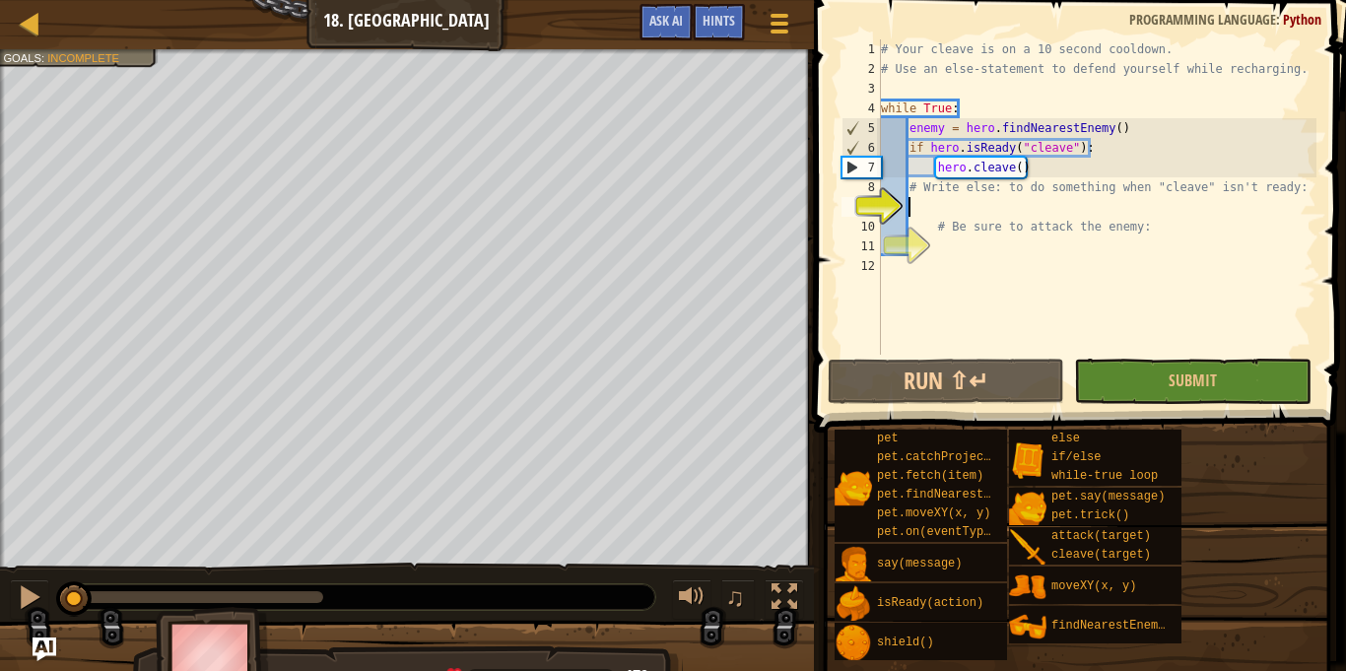
scroll to position [9, 4]
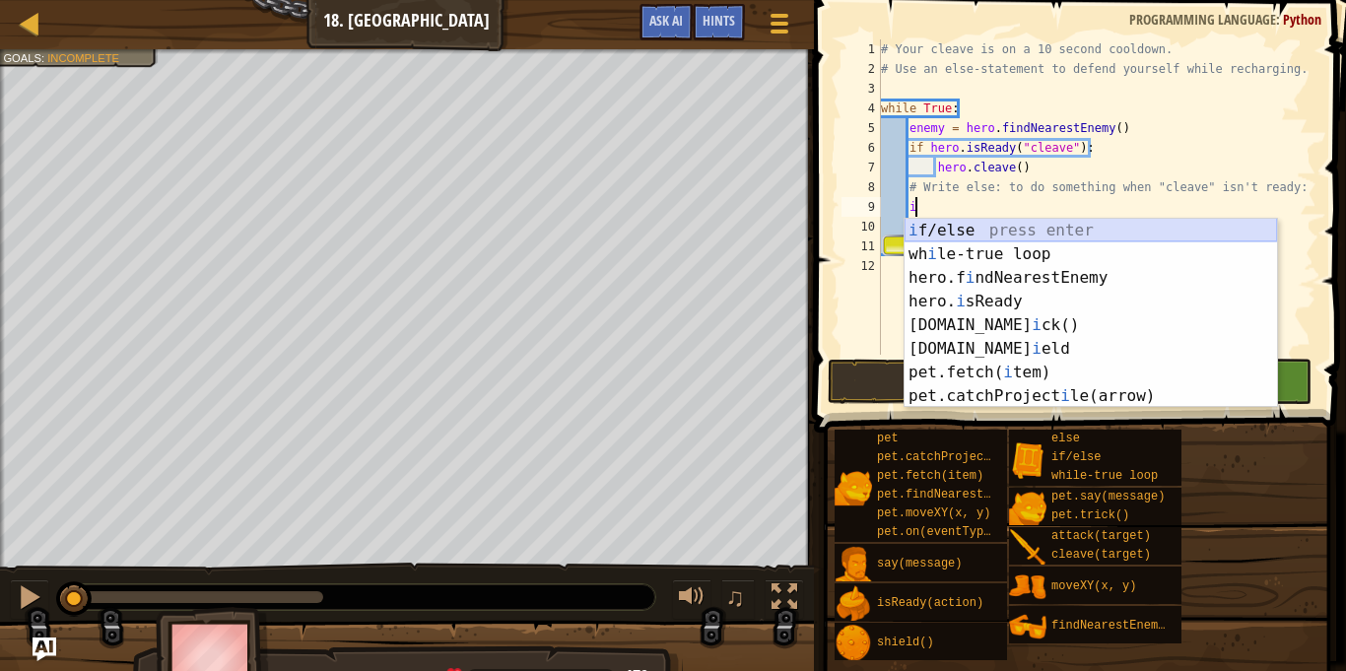
click at [1006, 235] on div "i f/else press enter wh i le-true loop press enter hero.f i ndNearestEnemy pres…" at bounding box center [1091, 337] width 372 height 236
type textarea "if enemy:"
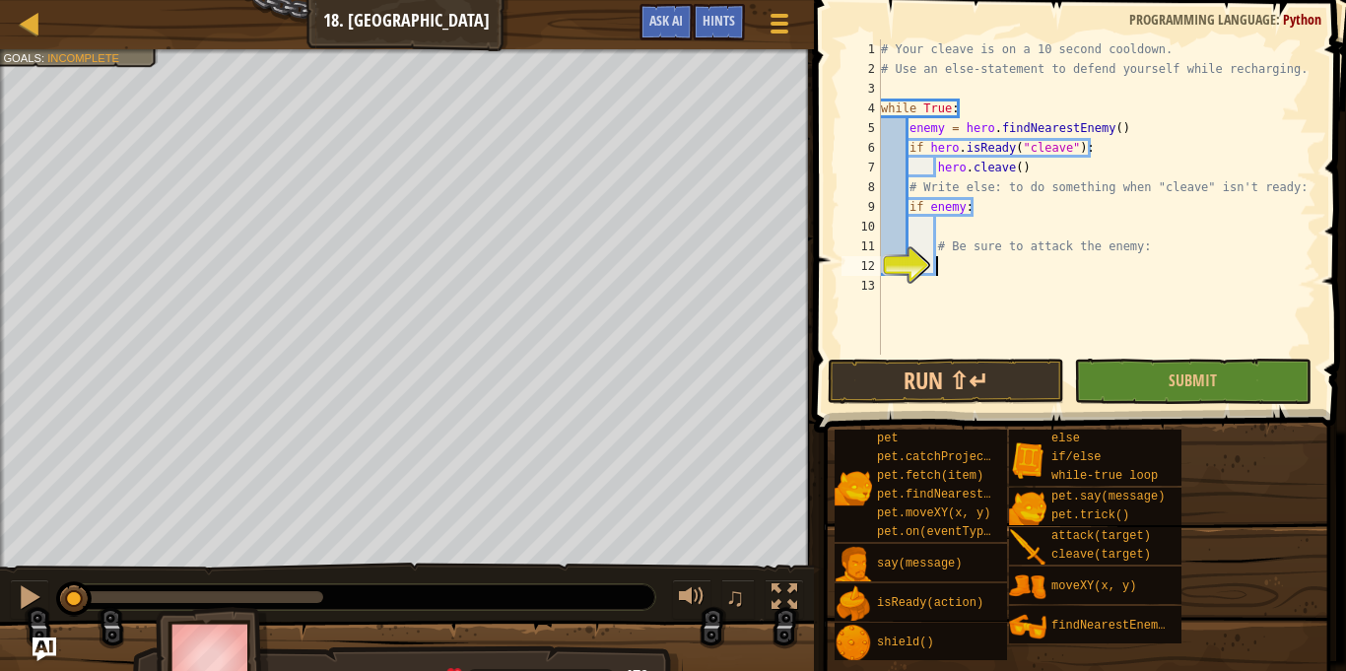
click at [988, 261] on div "# Your cleave is on a 10 second cooldown. # Use an else-statement to defend you…" at bounding box center [1096, 216] width 439 height 355
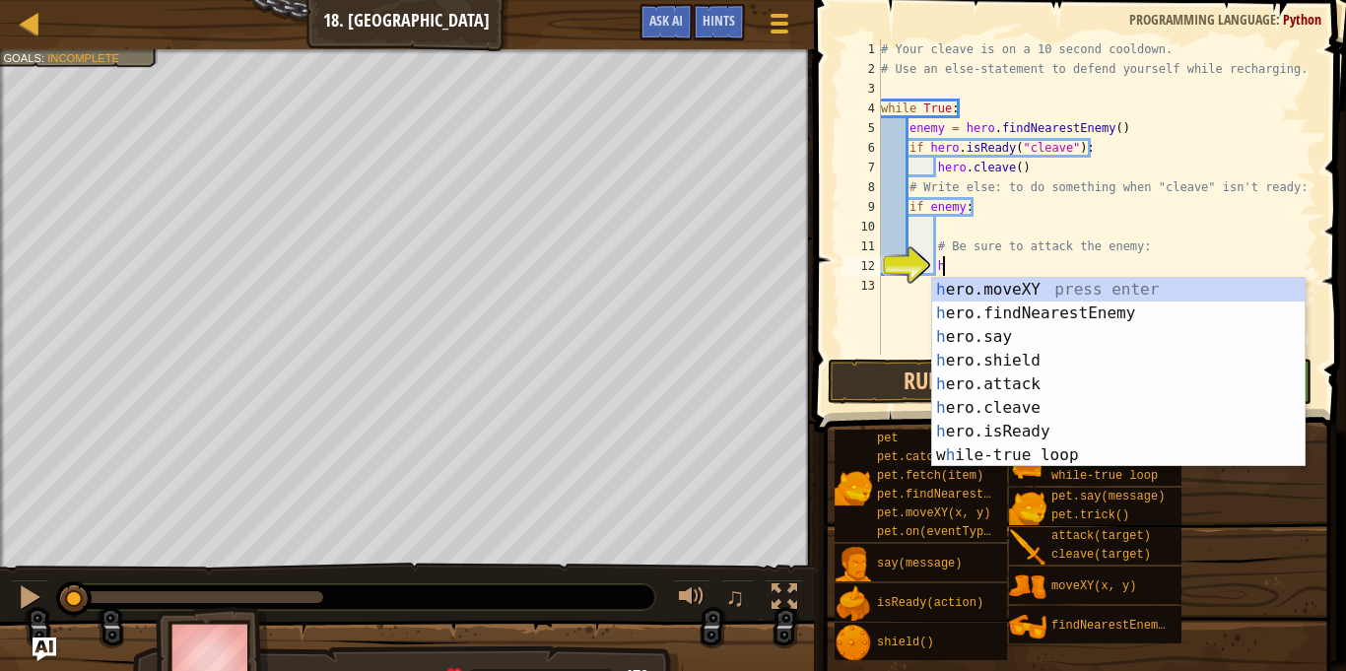
scroll to position [9, 8]
click at [1015, 390] on div "h ero.moveXY press enter h ero.findNearestEnemy press enter h ero.say press ent…" at bounding box center [1118, 396] width 372 height 236
type textarea "hero.attack(enemy)"
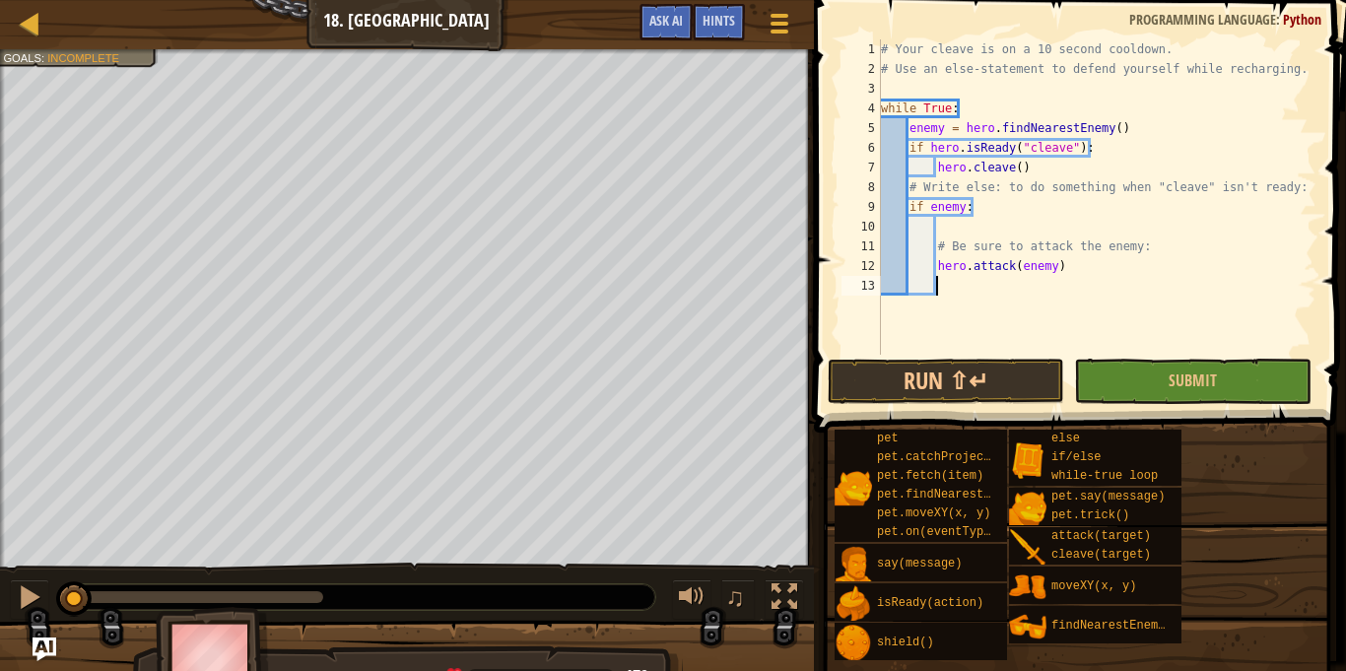
click at [1117, 321] on div "# Your cleave is on a 10 second cooldown. # Use an else-statement to defend you…" at bounding box center [1096, 216] width 439 height 355
click at [1126, 384] on button "Submit" at bounding box center [1192, 381] width 236 height 45
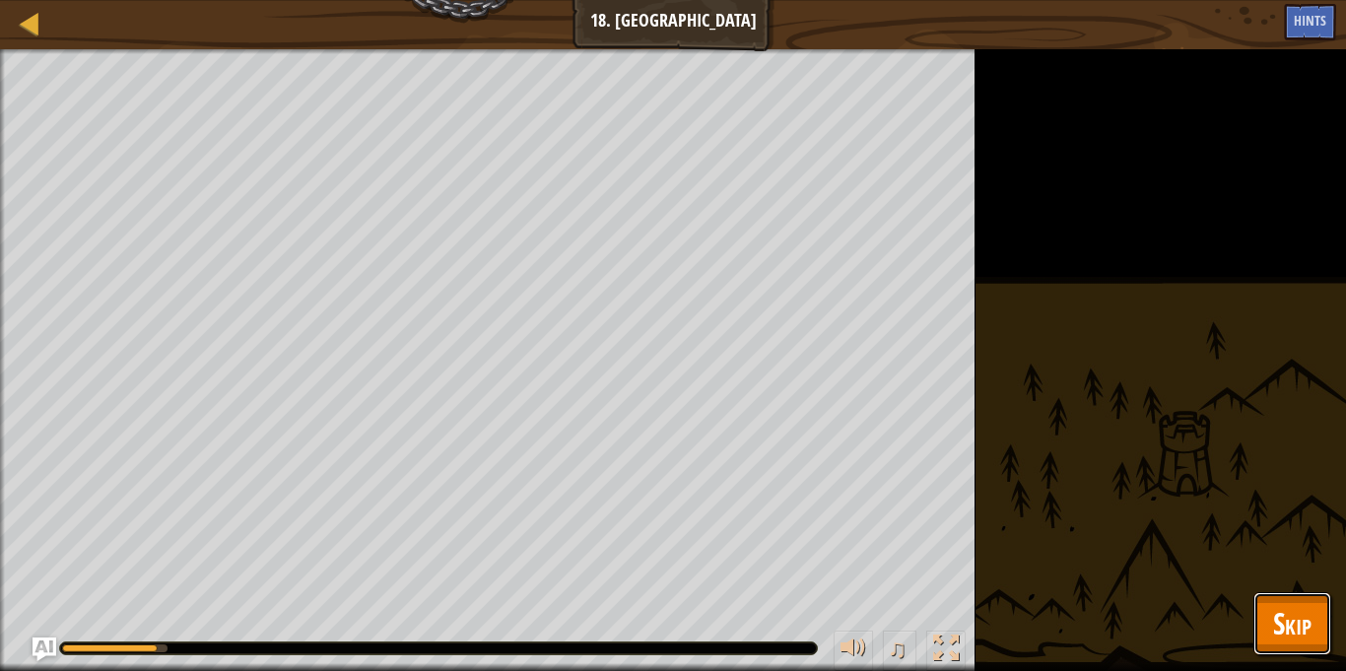
click at [1295, 611] on span "Skip" at bounding box center [1292, 623] width 38 height 40
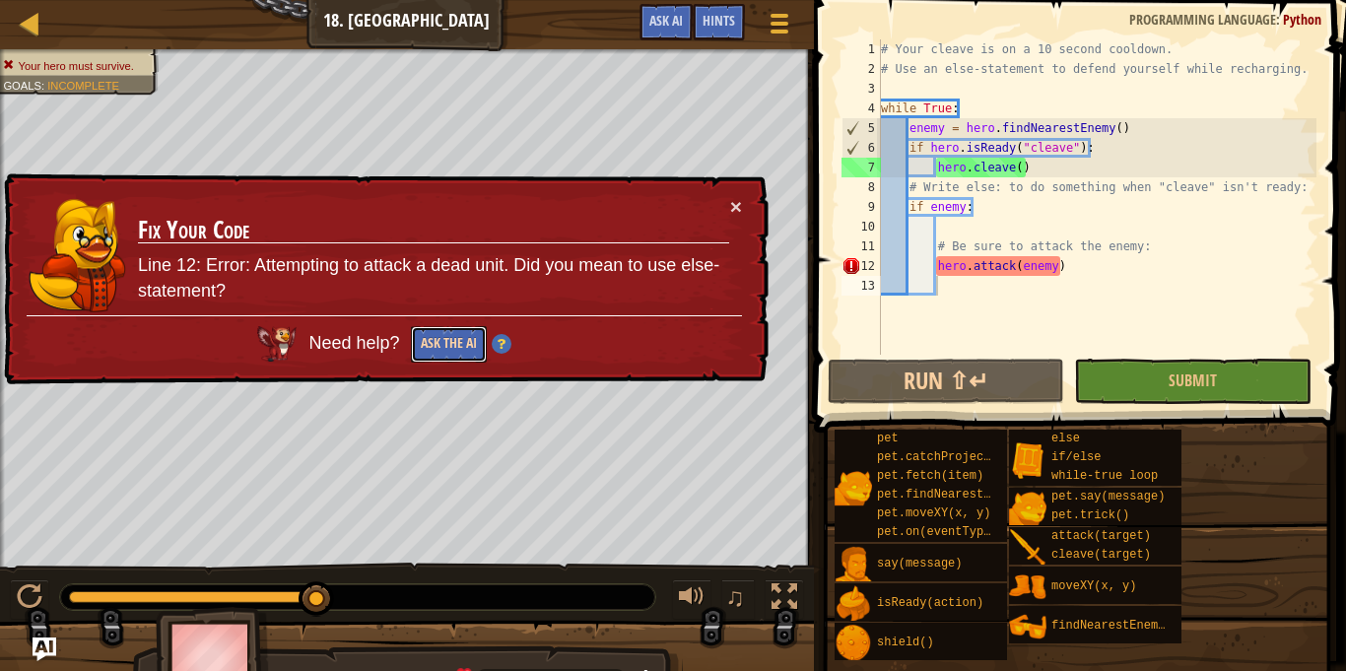
click at [443, 352] on button "Ask the AI" at bounding box center [449, 344] width 76 height 36
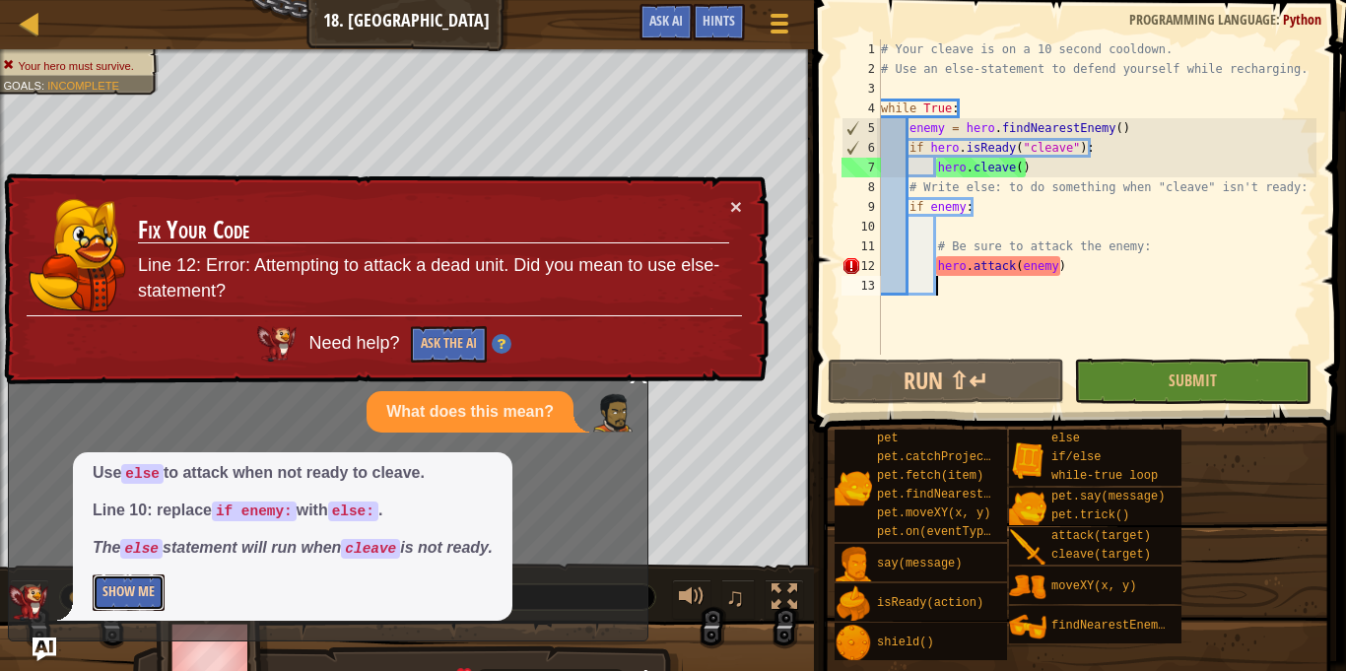
click at [152, 595] on button "Show Me" at bounding box center [129, 592] width 72 height 36
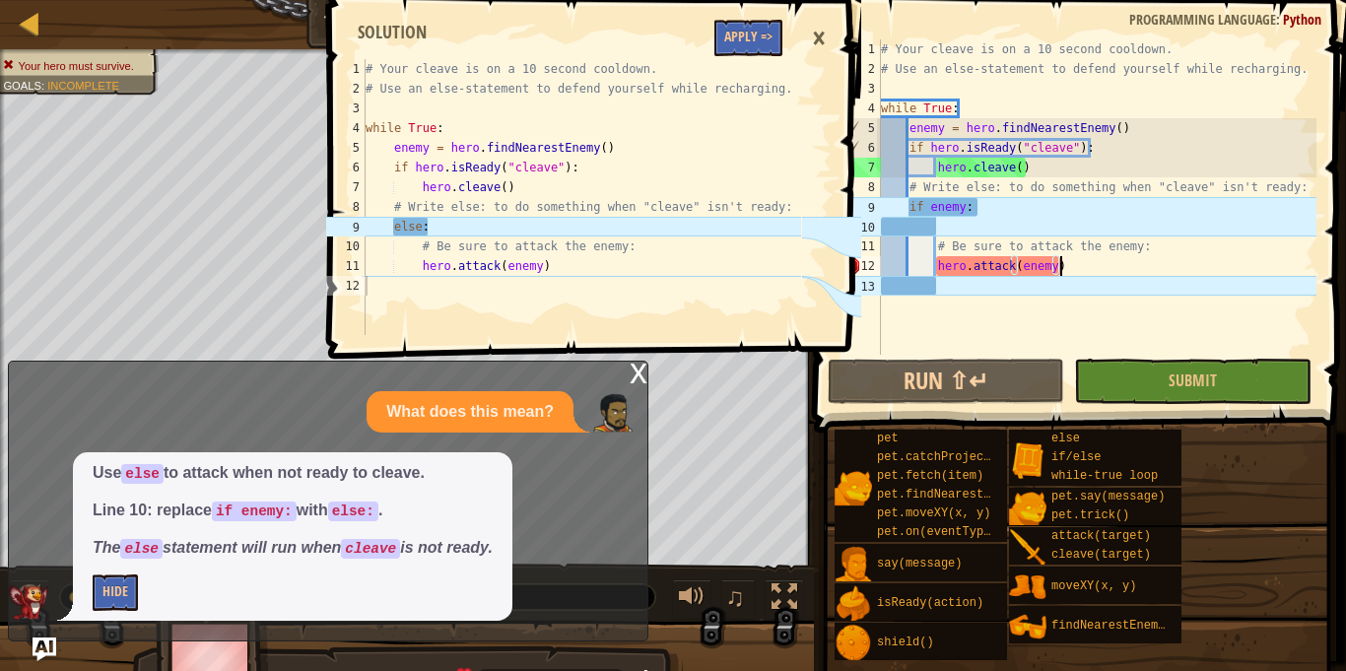
click at [1083, 262] on div "# Your cleave is on a 10 second cooldown. # Use an else-statement to defend you…" at bounding box center [1096, 216] width 439 height 355
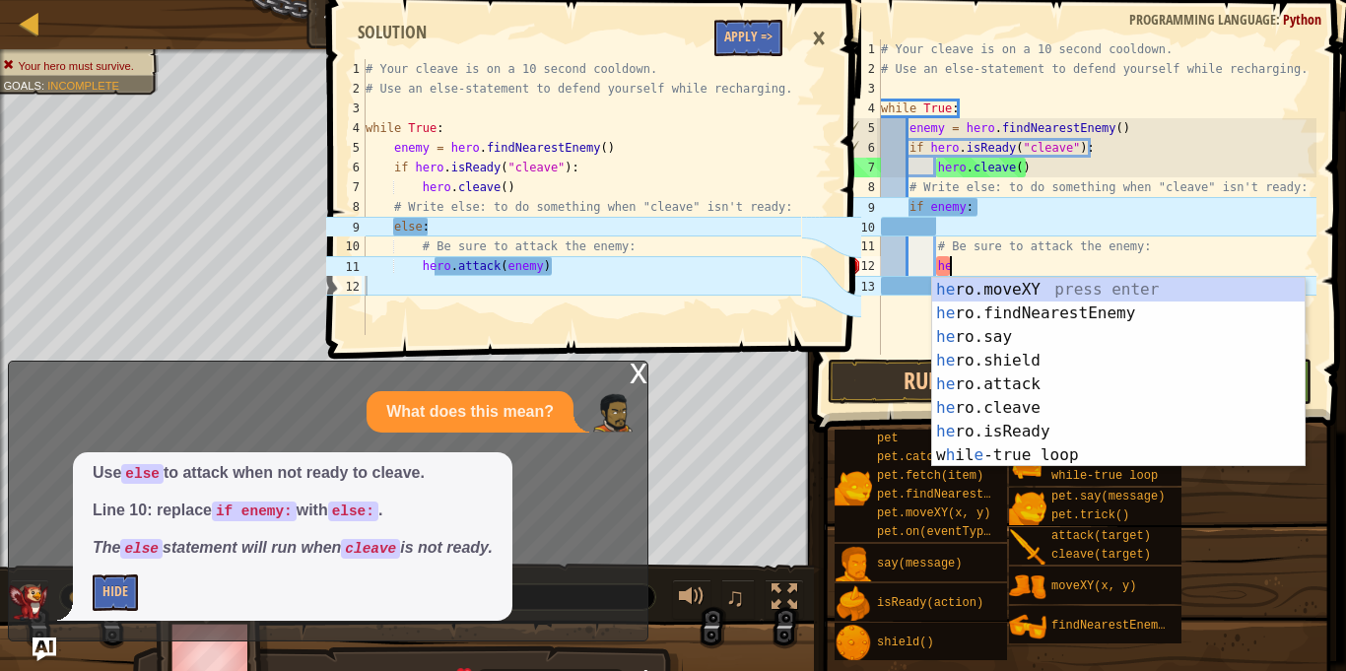
type textarea "h"
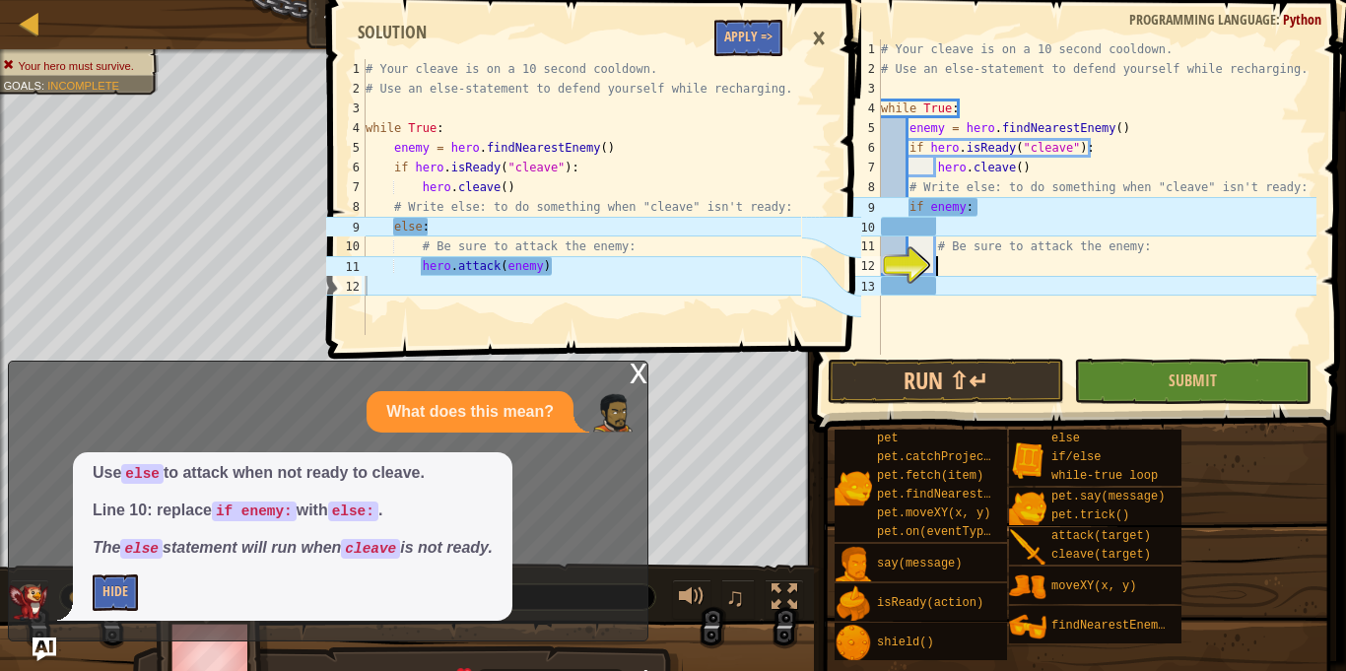
scroll to position [9, 8]
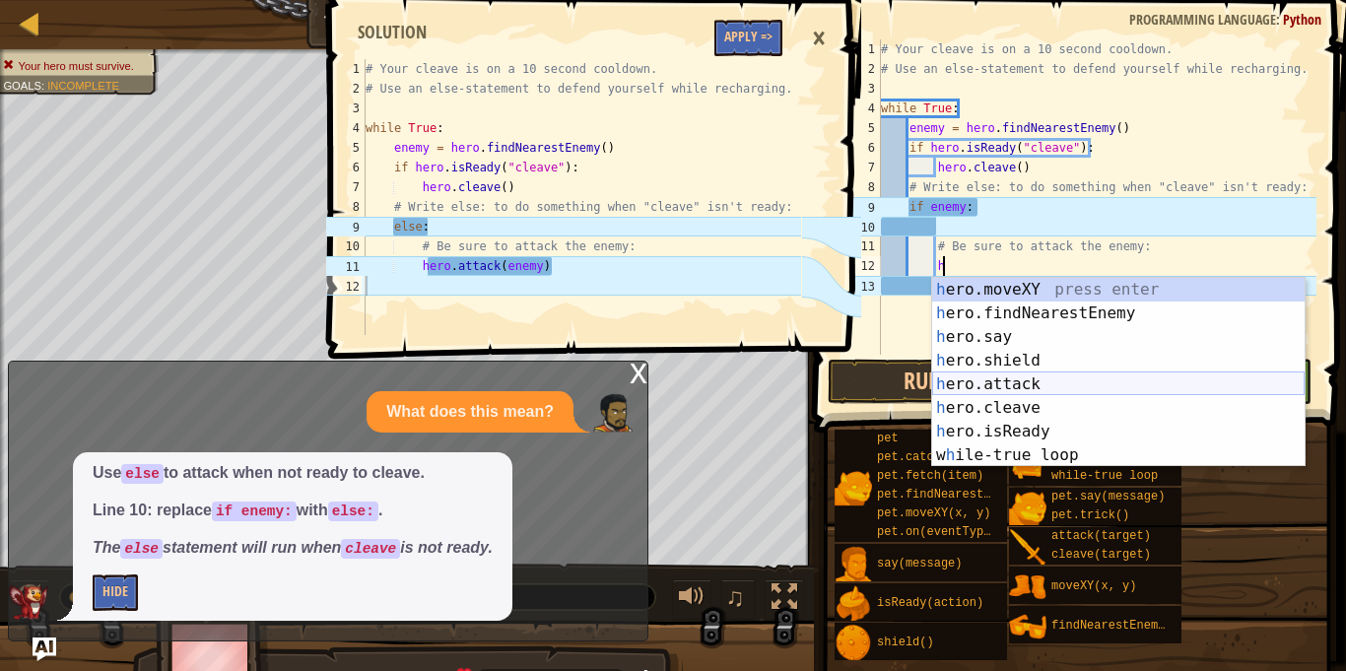
click at [1042, 379] on div "h ero.moveXY press enter h ero.findNearestEnemy press enter h ero.say press ent…" at bounding box center [1118, 396] width 372 height 236
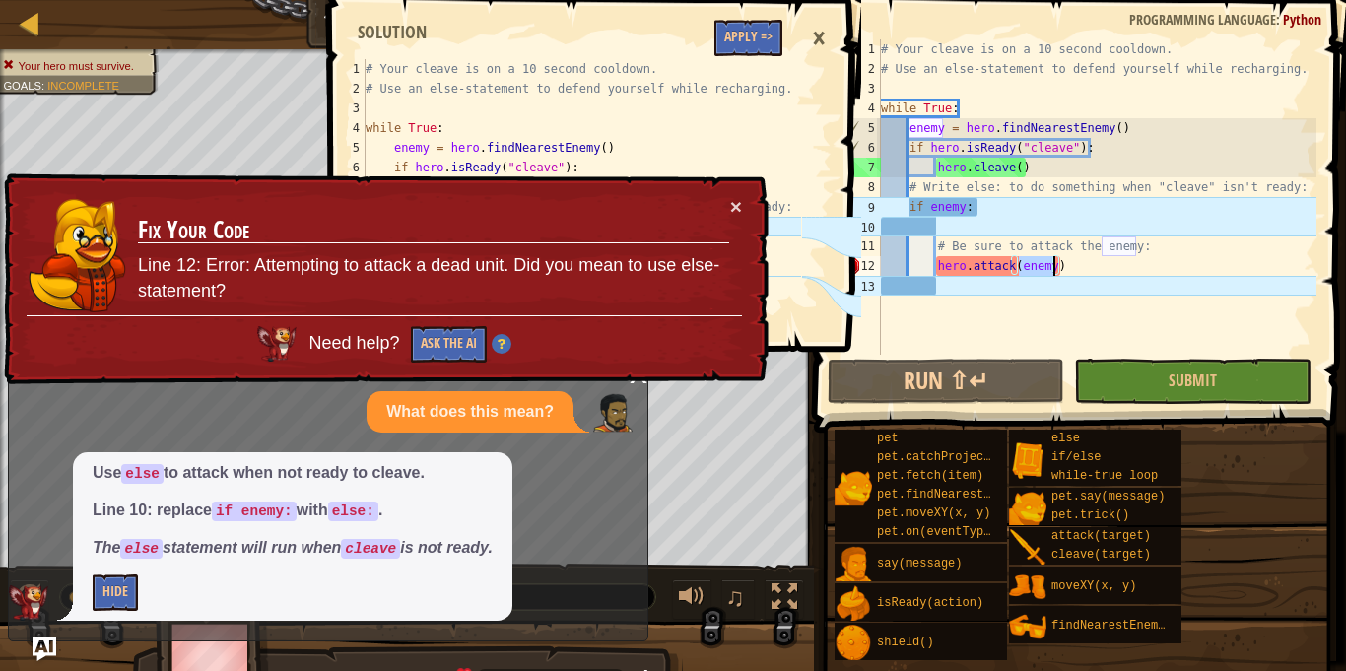
click at [989, 205] on div "# Your cleave is on a 10 second cooldown. # Use an else-statement to defend you…" at bounding box center [1096, 216] width 439 height 355
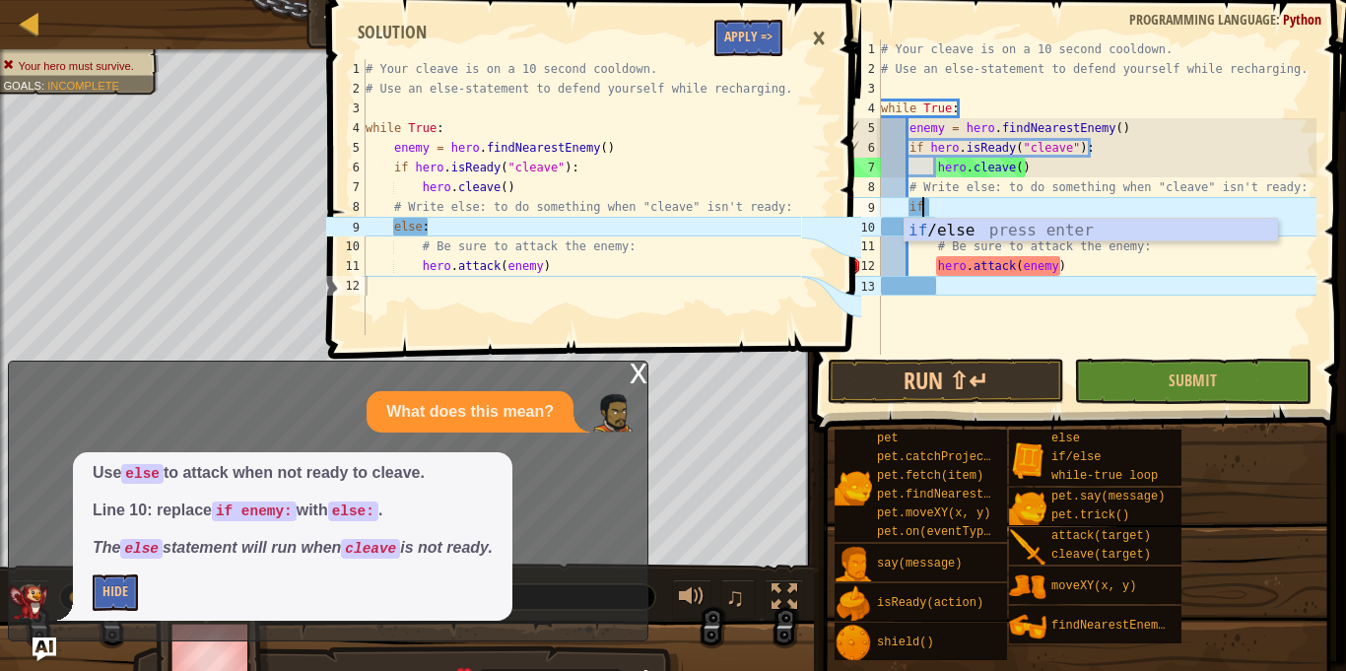
type textarea "i"
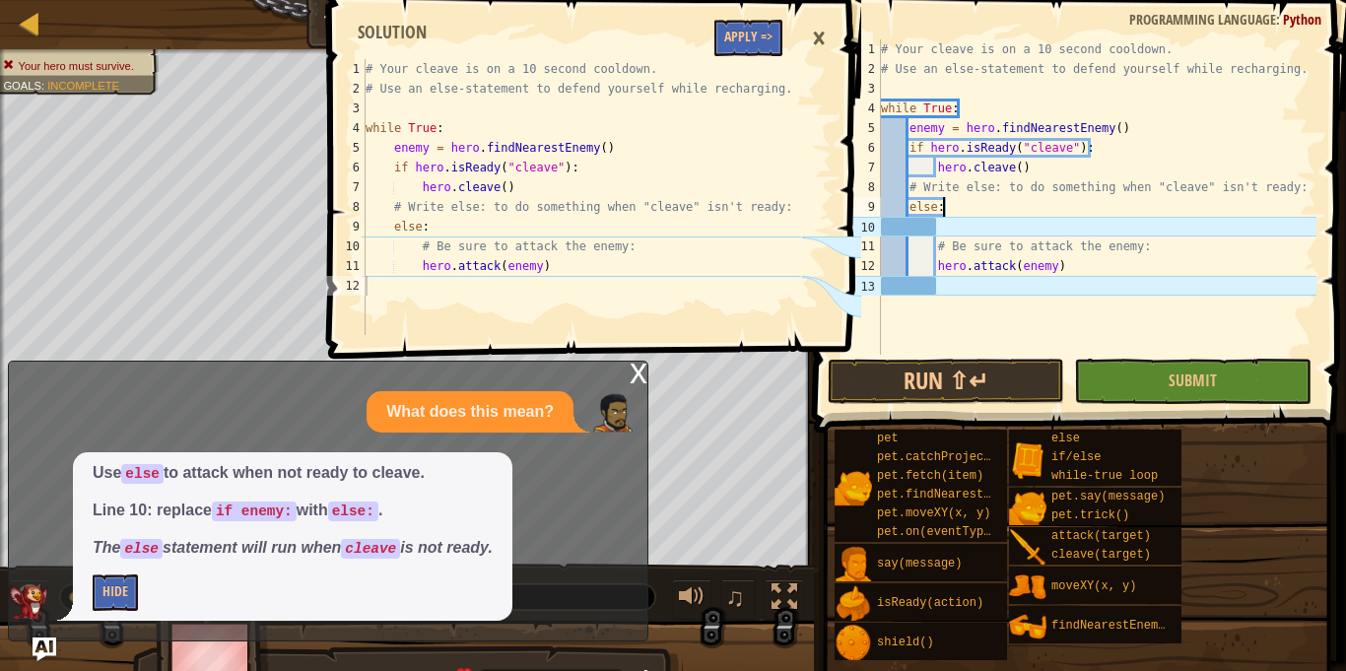
type textarea "else:"
click at [809, 425] on div "1 2 3 4 5 6 7 8 9 10 11 12 # Your cleave is on a 10 second cooldown. # Use an e…" at bounding box center [591, 335] width 538 height 671
click at [1118, 377] on button "Submit" at bounding box center [1192, 381] width 236 height 45
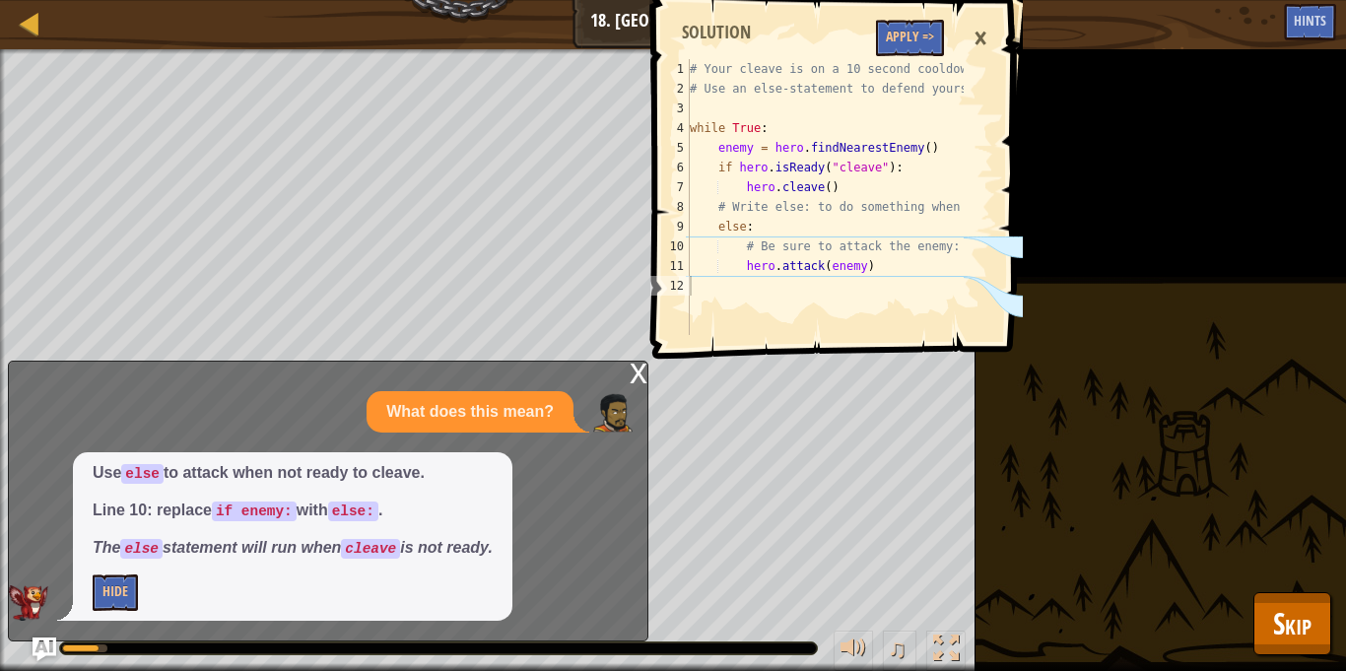
click at [978, 24] on div "×" at bounding box center [981, 38] width 34 height 45
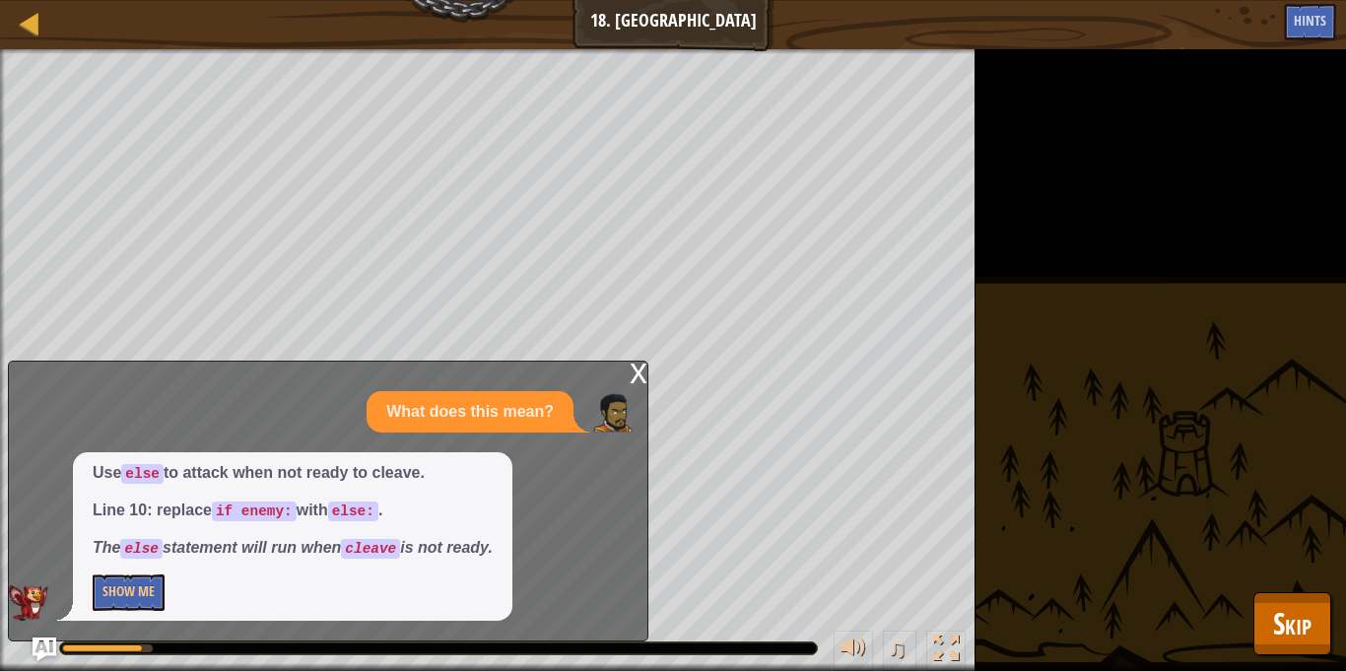
click at [626, 365] on div "x What does this mean? Use else to attack when not ready to cleave. Line 10: re…" at bounding box center [328, 501] width 640 height 281
click at [642, 376] on div "x" at bounding box center [639, 372] width 18 height 20
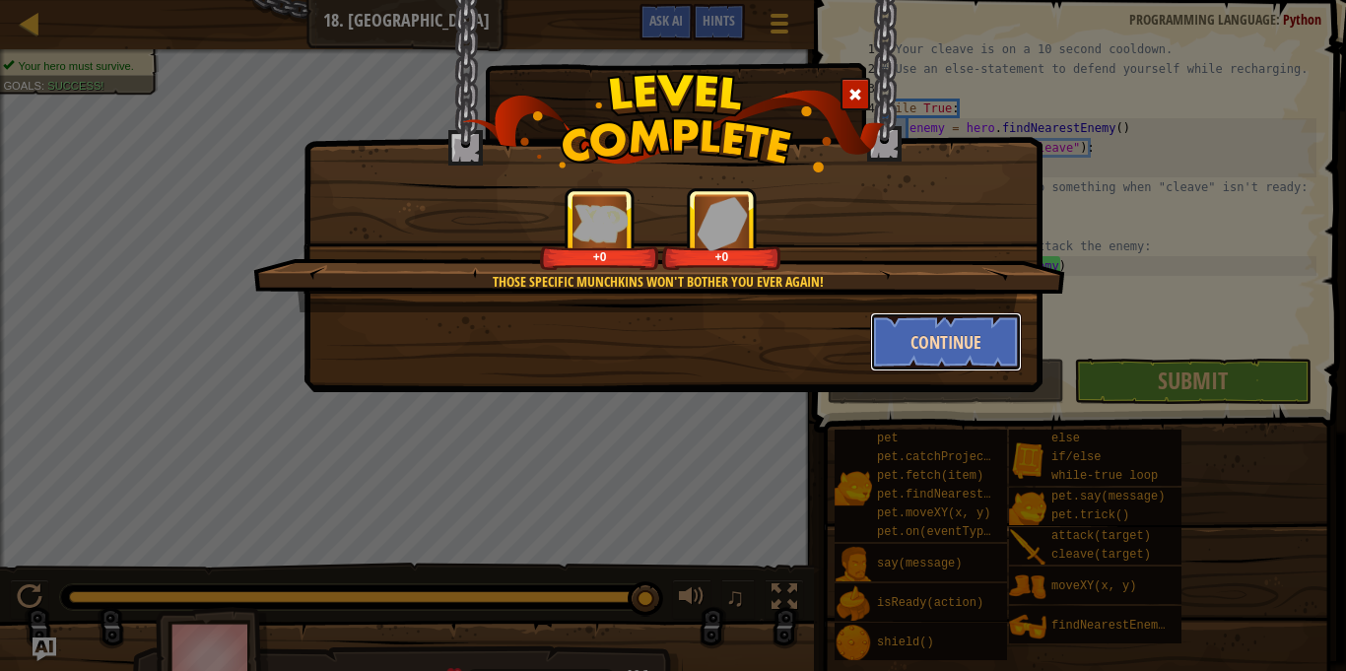
click at [943, 334] on button "Continue" at bounding box center [946, 341] width 153 height 59
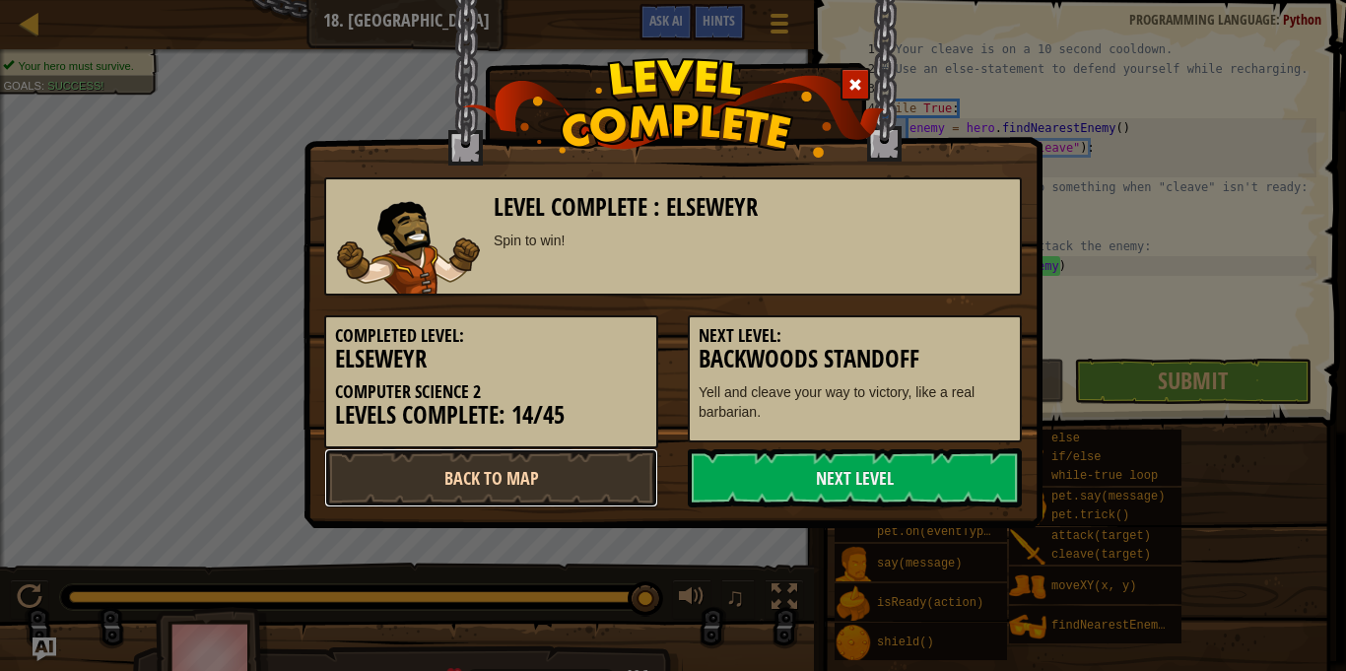
click at [588, 470] on link "Back to Map" at bounding box center [491, 477] width 334 height 59
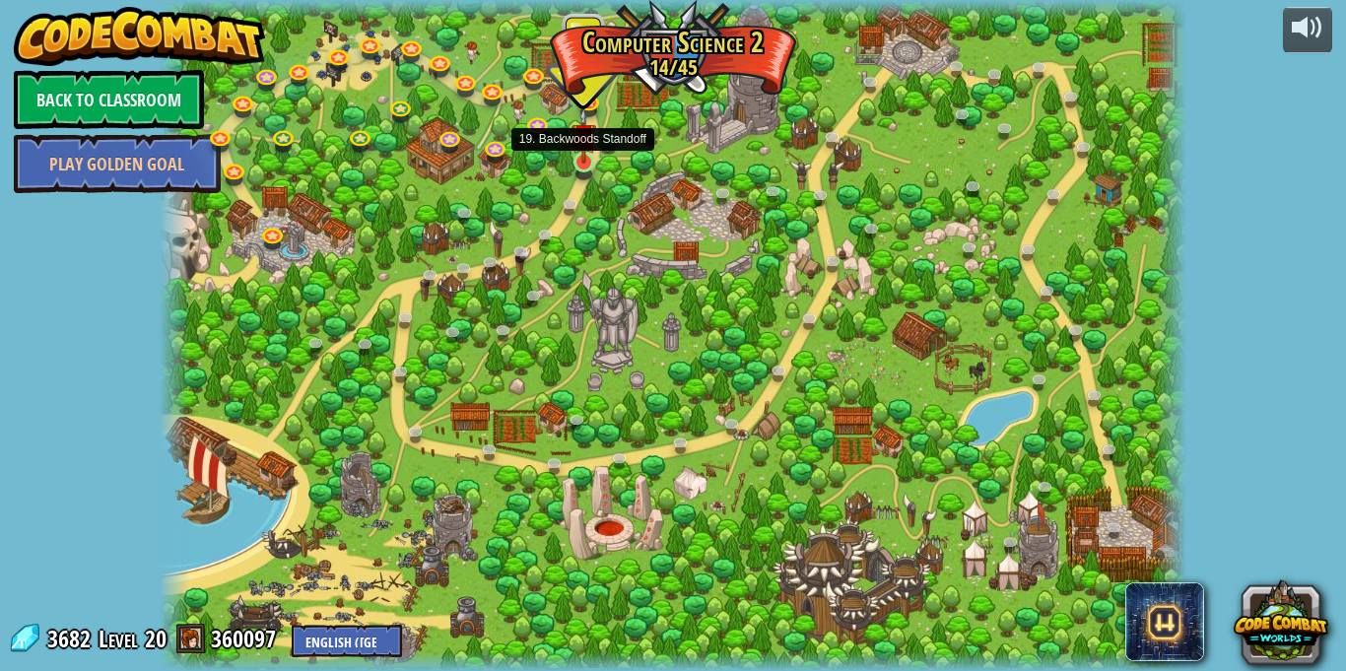
click at [587, 143] on img at bounding box center [583, 135] width 25 height 57
